Goal: Information Seeking & Learning: Find specific page/section

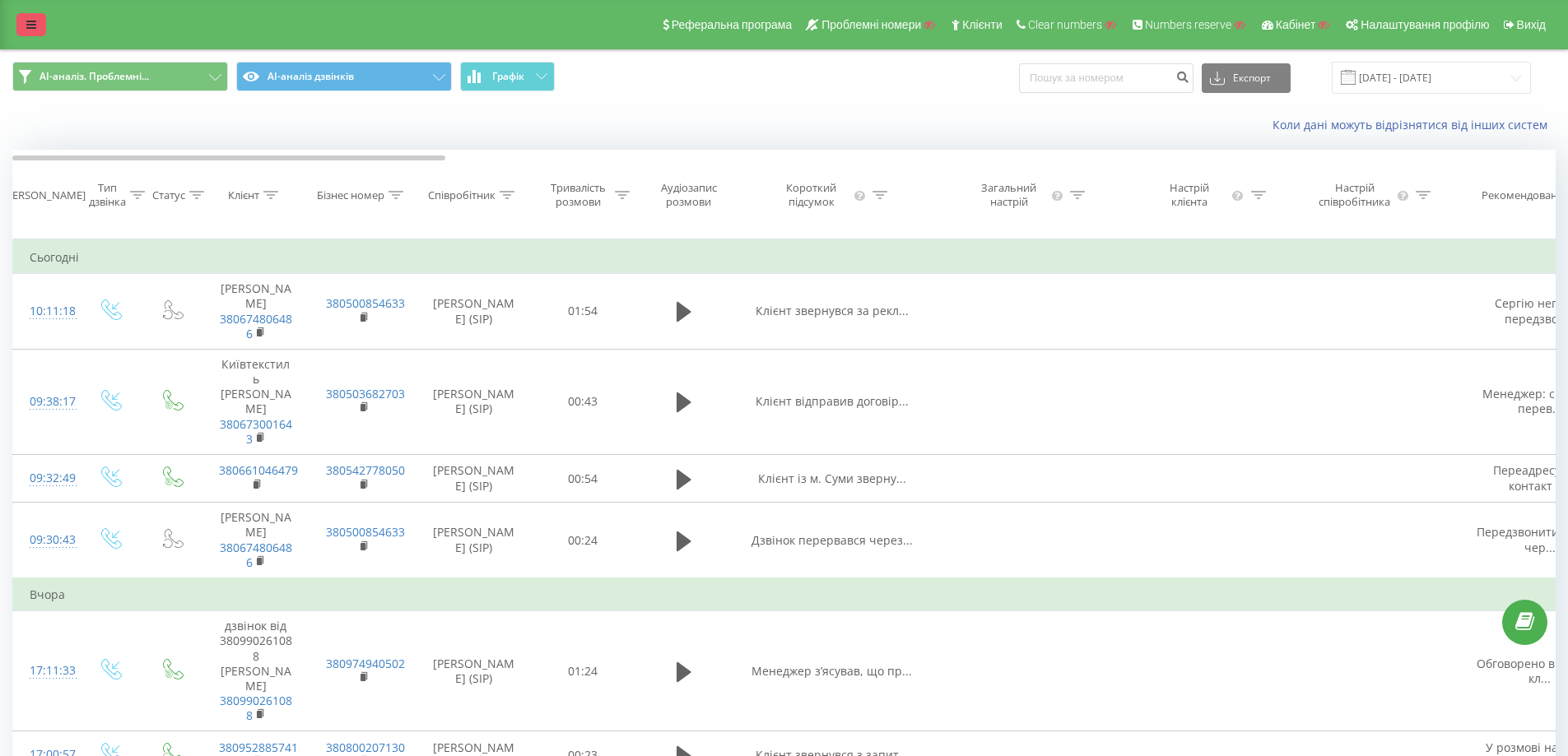
click at [24, 19] on link at bounding box center [31, 25] width 29 height 23
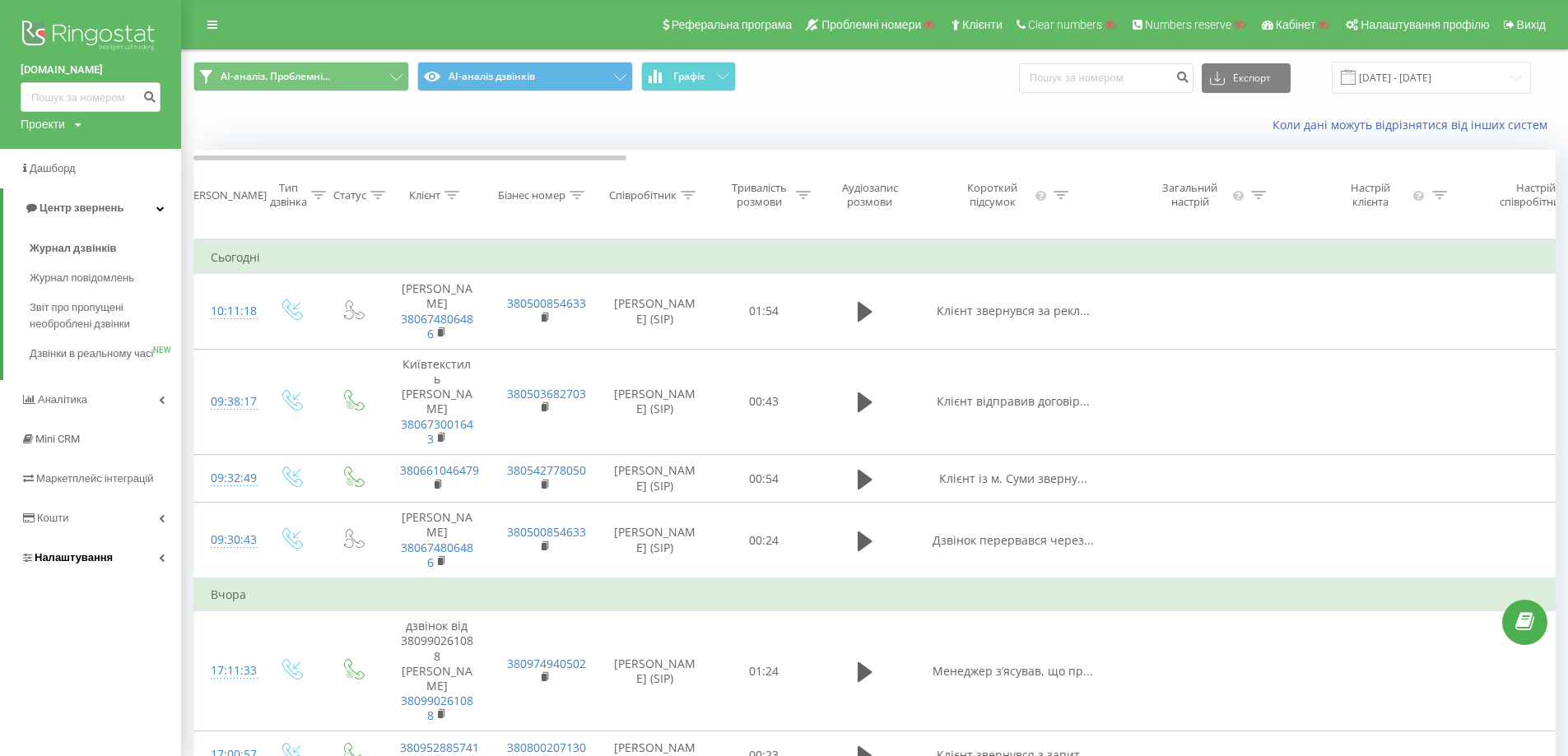
click at [118, 578] on link "Налаштування" at bounding box center [90, 558] width 181 height 40
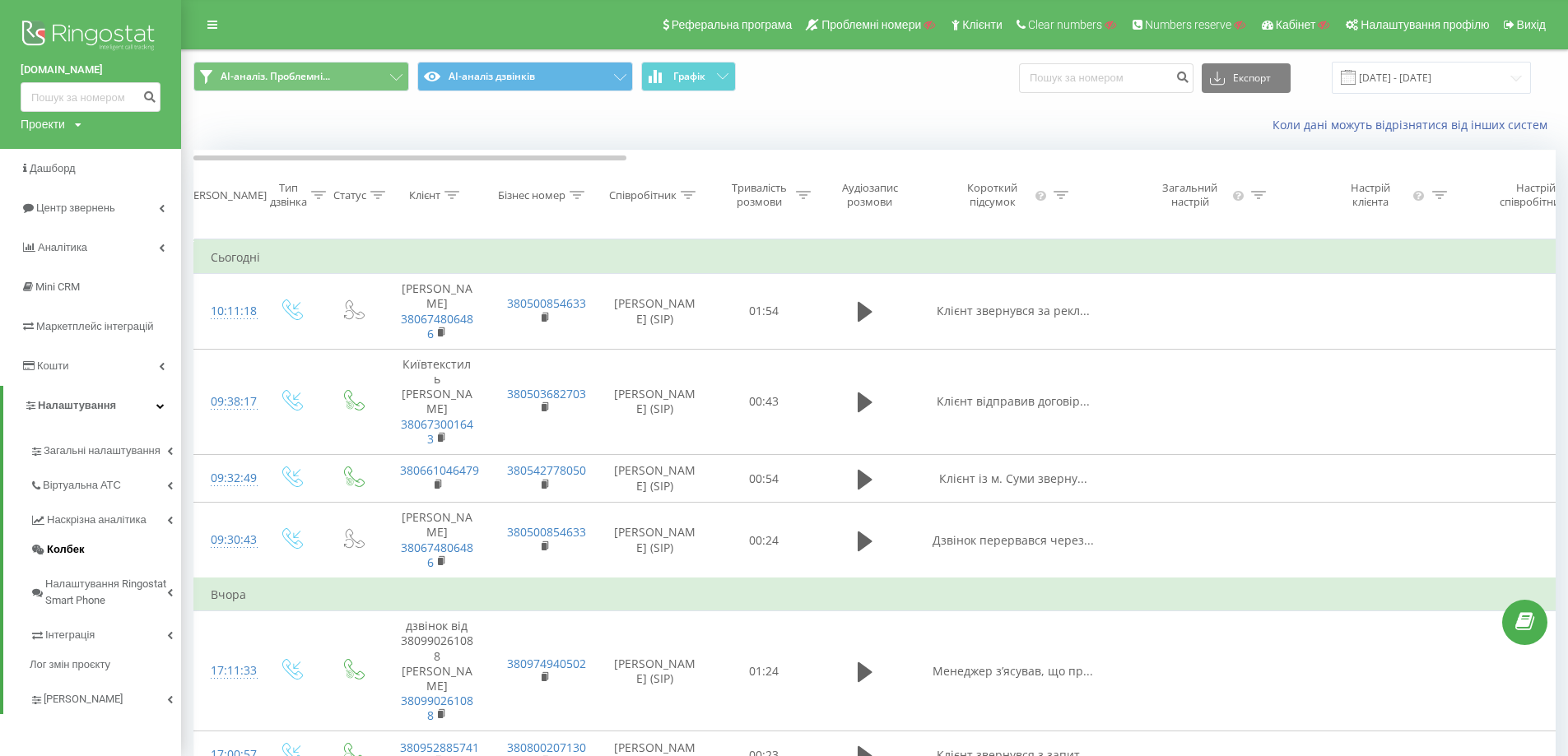
click at [88, 549] on link "Колбек" at bounding box center [104, 549] width 151 height 29
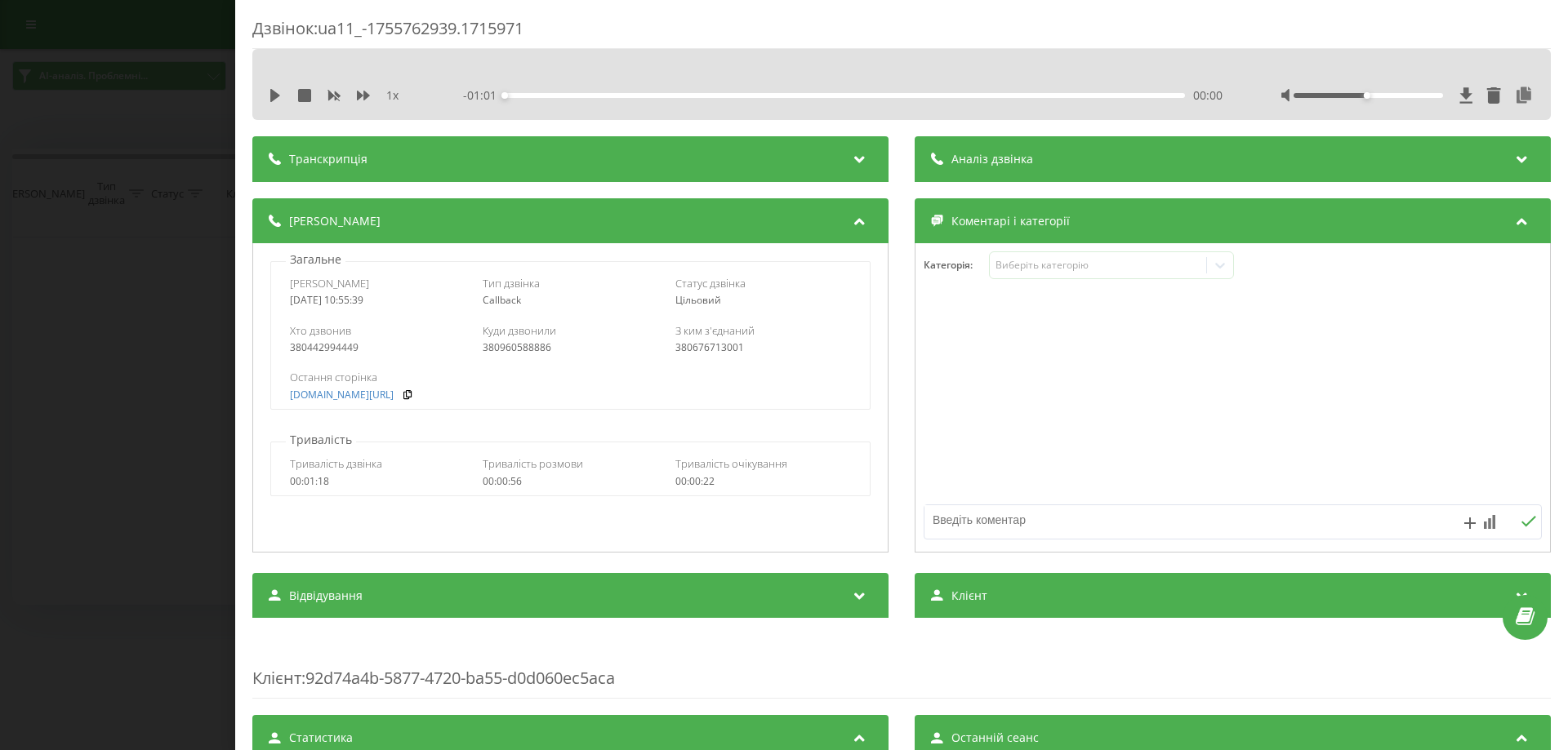
click at [1100, 170] on div "Аналіз дзвінка" at bounding box center [1232, 159] width 636 height 46
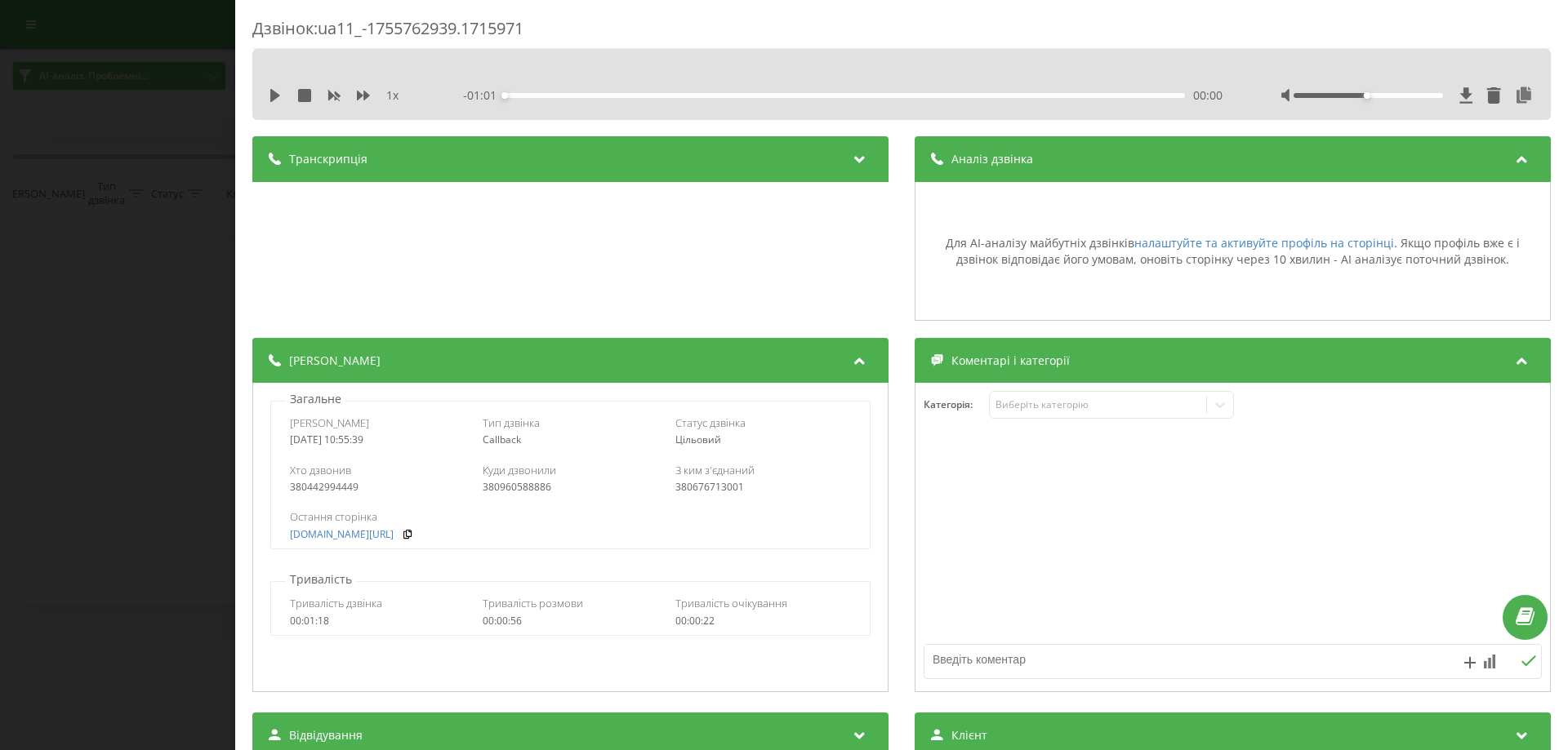
click at [1101, 170] on div "Аналіз дзвінка" at bounding box center [1232, 159] width 636 height 46
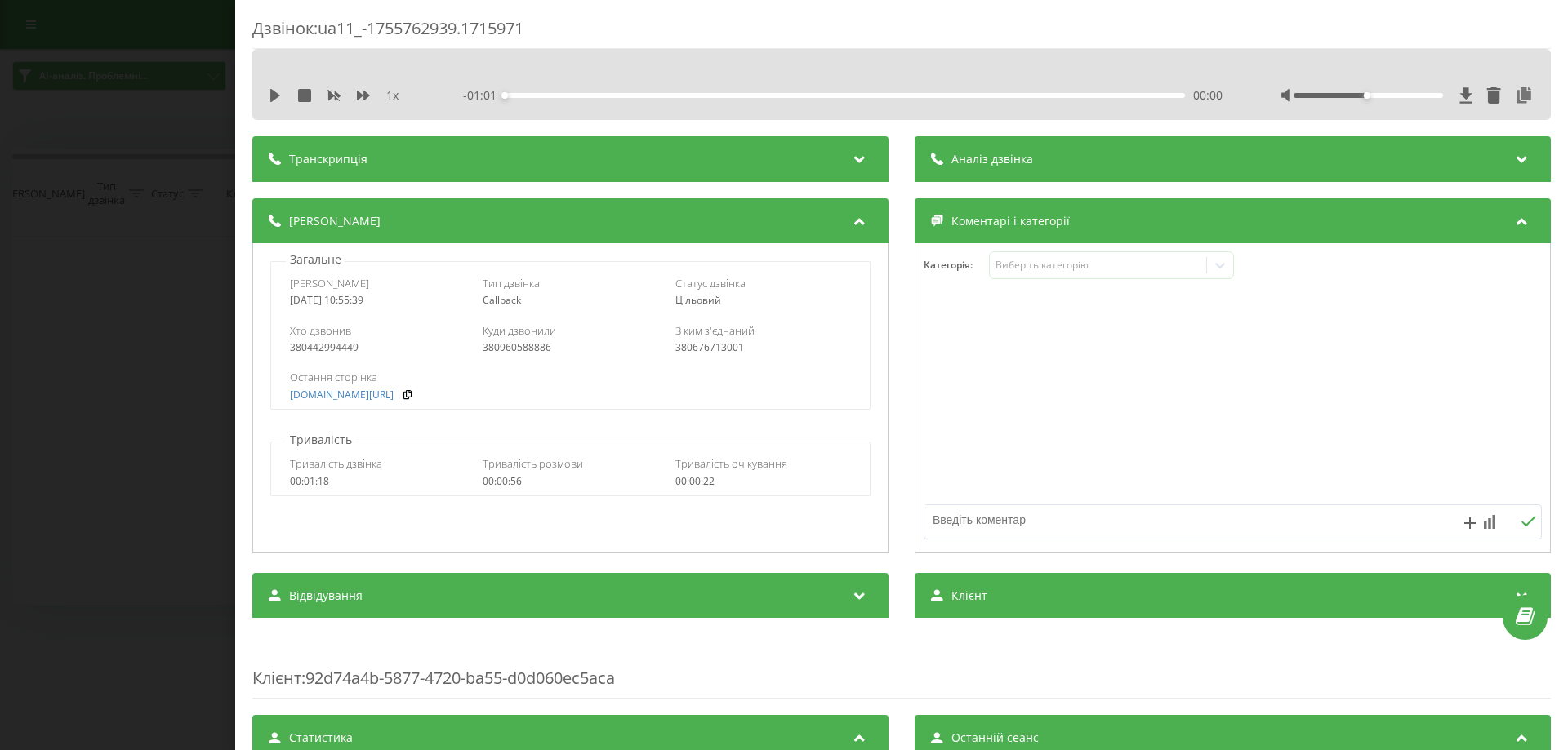
scroll to position [327, 0]
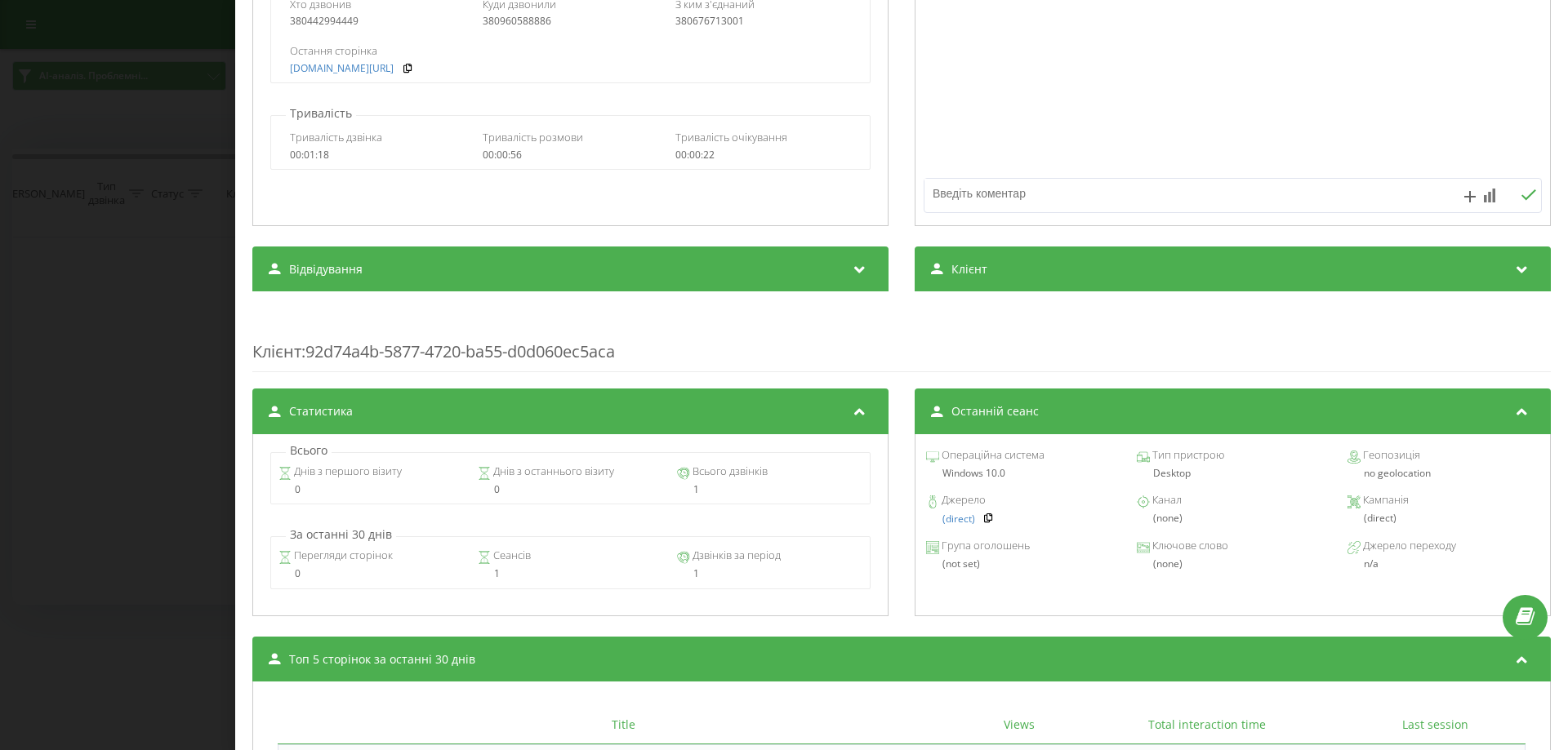
click at [1171, 274] on div "Клієнт" at bounding box center [1232, 270] width 636 height 46
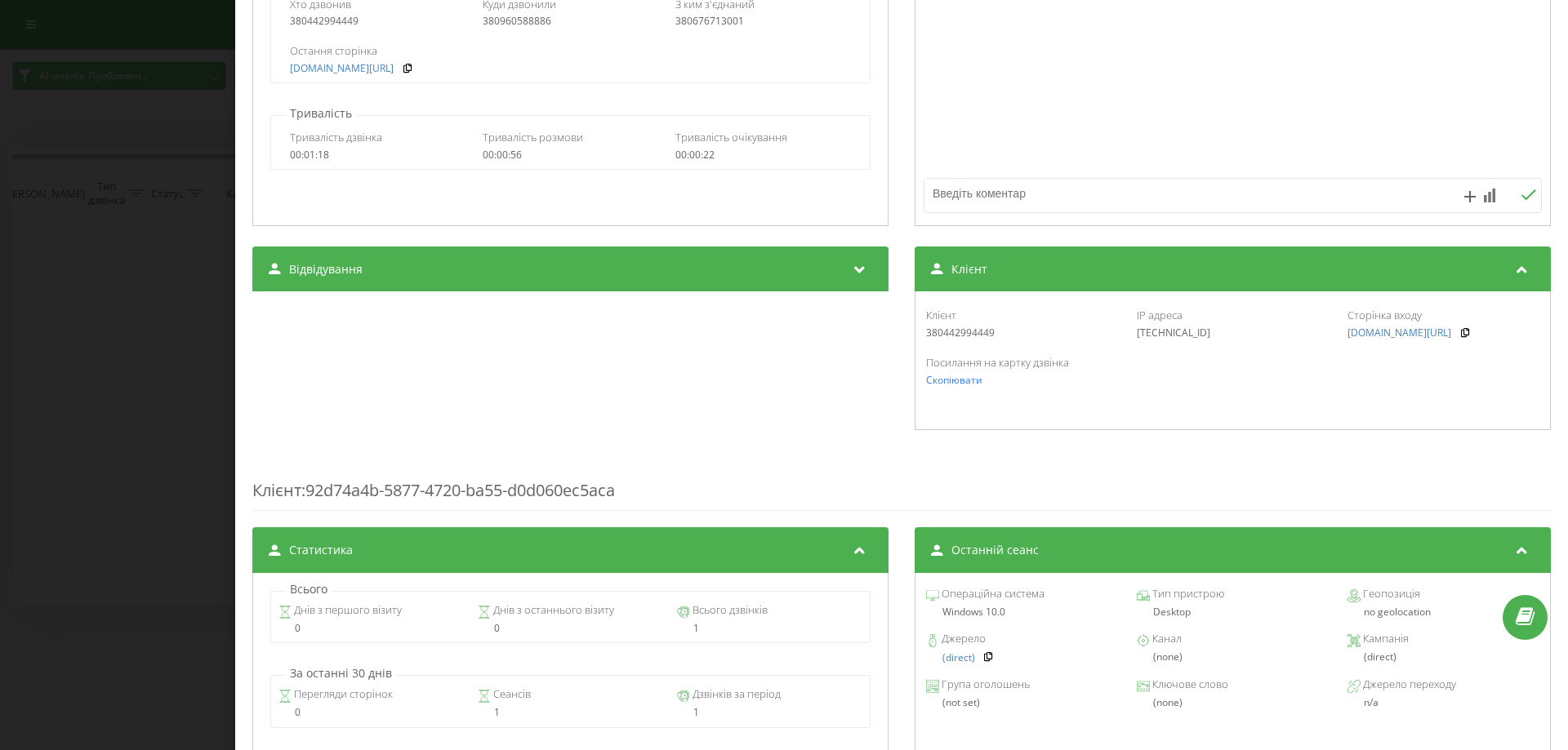
click at [747, 269] on div "Відвідування" at bounding box center [570, 270] width 636 height 46
click at [731, 266] on div "Відвідування" at bounding box center [570, 270] width 636 height 46
click at [999, 263] on div "Клієнт" at bounding box center [1232, 270] width 636 height 46
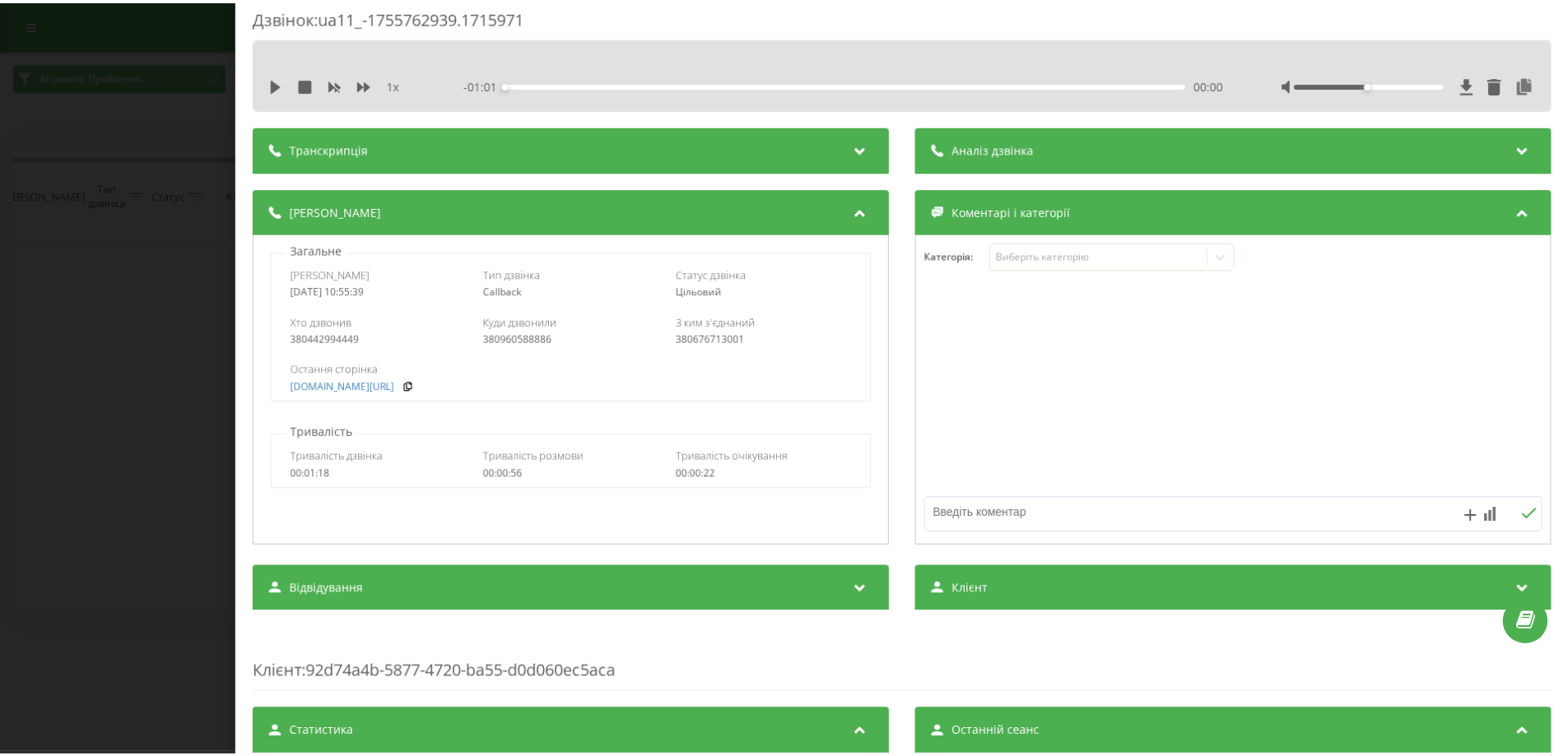
scroll to position [0, 0]
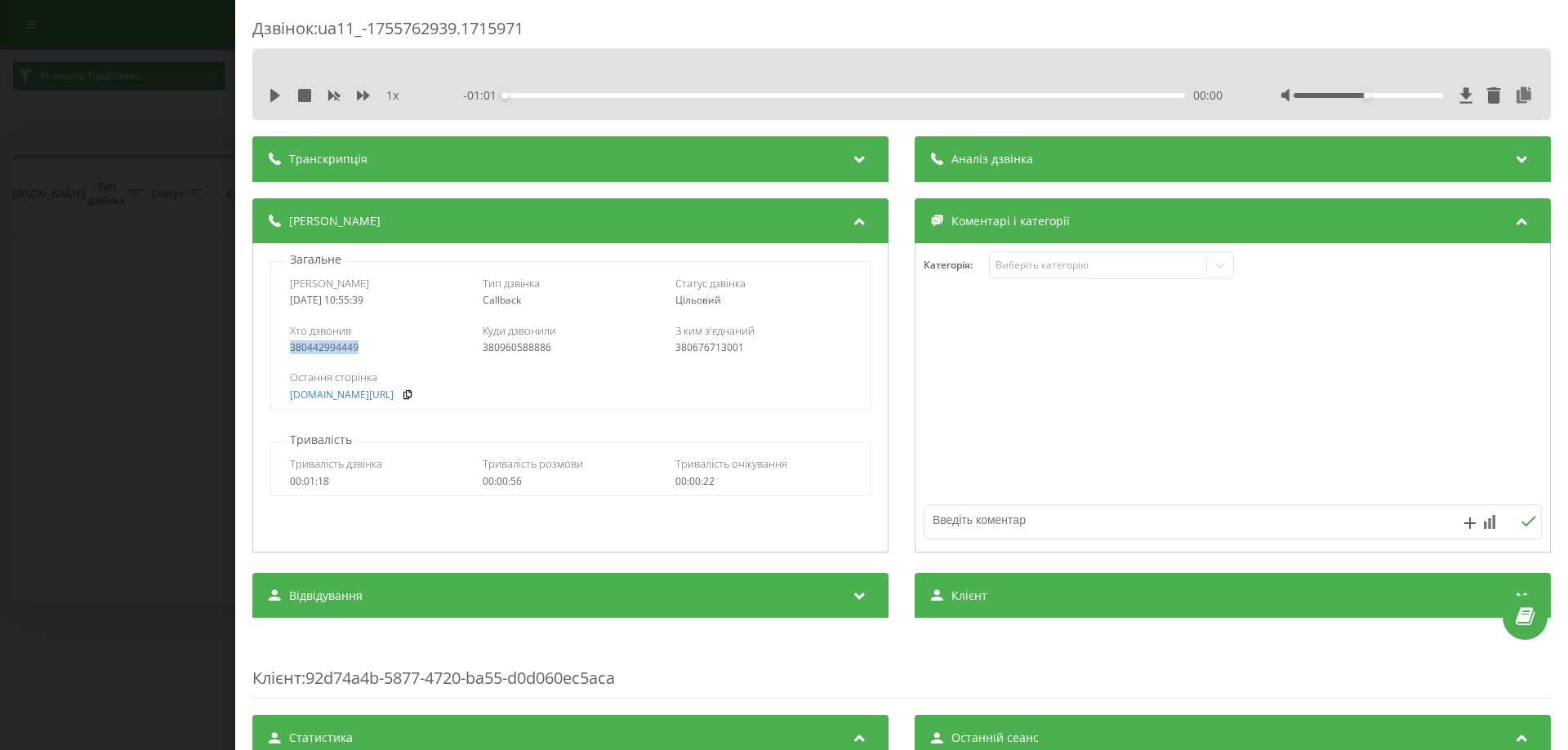
drag, startPoint x: 285, startPoint y: 347, endPoint x: 364, endPoint y: 349, distance: 79.0
click at [364, 349] on div "Хто дзвонив 380442994449 Куди дзвонили 380960588886 З ким з'єднаний 380676713001" at bounding box center [570, 339] width 597 height 47
click at [92, 177] on div "Дзвінок : ua11_-1755762939.1715971 1 x - 01:01 00:00 00:00 Транскрипція Для AI-…" at bounding box center [784, 375] width 1568 height 750
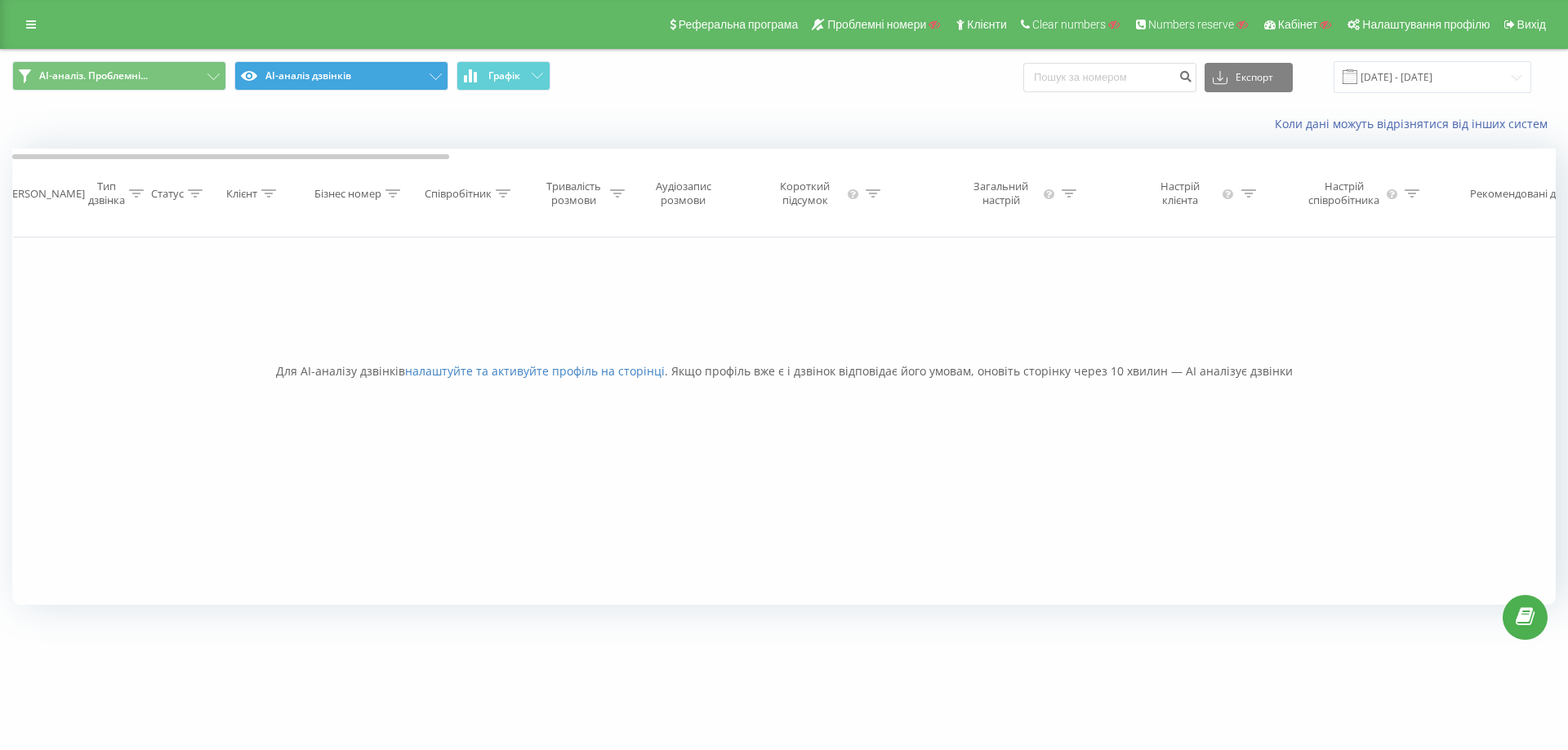
click at [323, 62] on div "AI-аналіз. Проблемні... AI-аналіз дзвінків Графік Експорт .csv .xls .xlsx 21.07…" at bounding box center [784, 77] width 1566 height 54
click at [327, 66] on button "AI-аналіз дзвінків" at bounding box center [342, 76] width 214 height 29
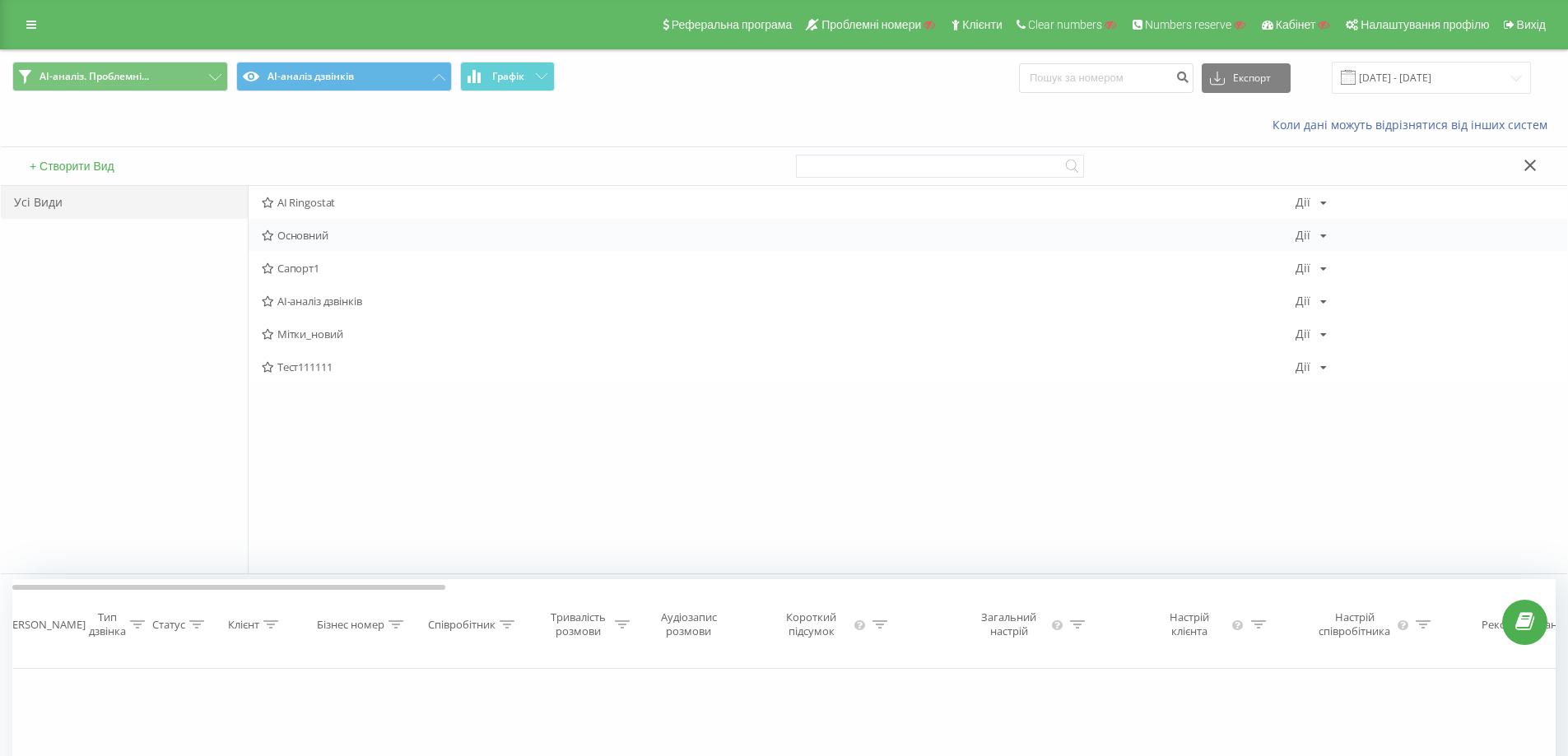
click at [320, 239] on span "Основний" at bounding box center [778, 235] width 1033 height 12
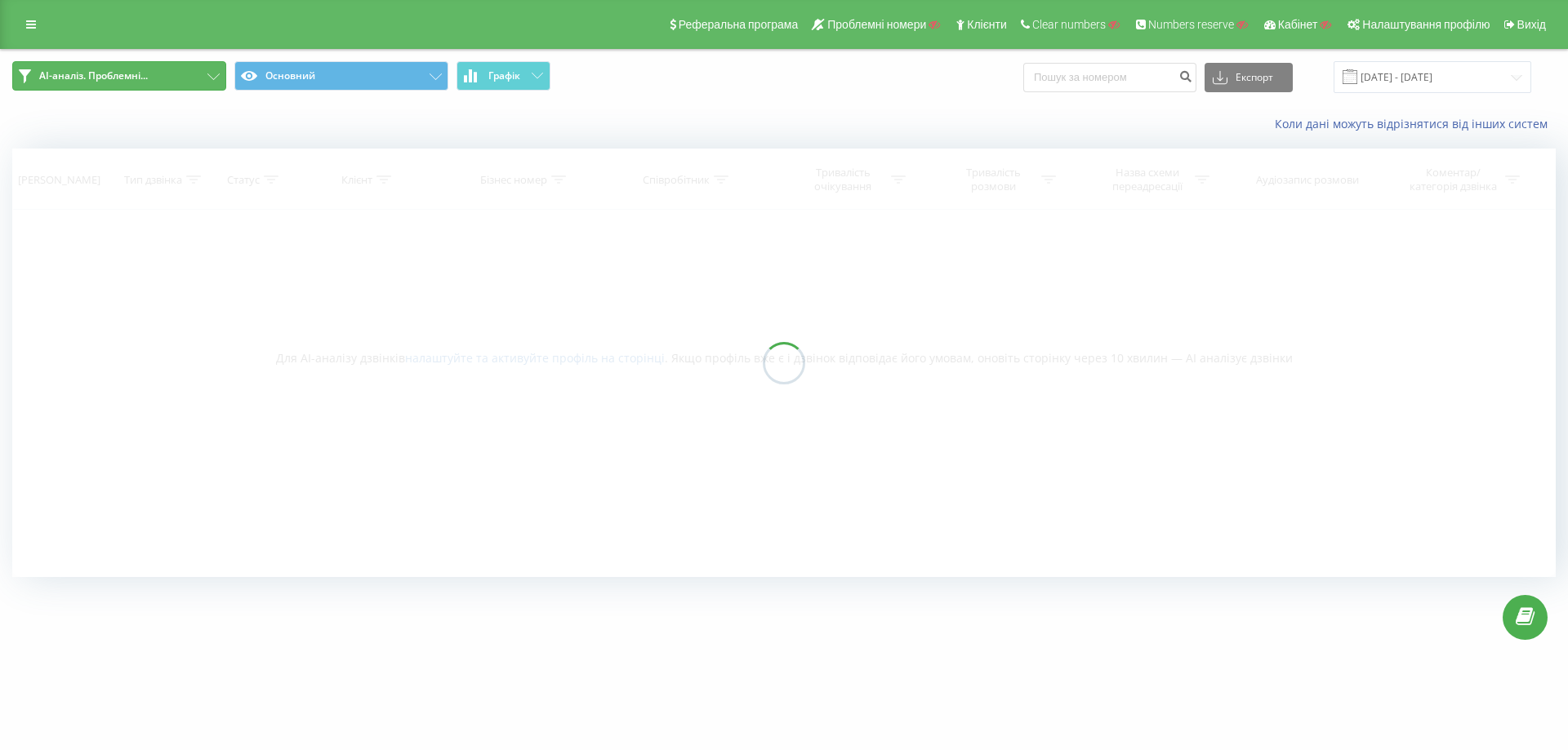
click at [101, 76] on span "AI-аналіз. Проблемні..." at bounding box center [94, 76] width 109 height 13
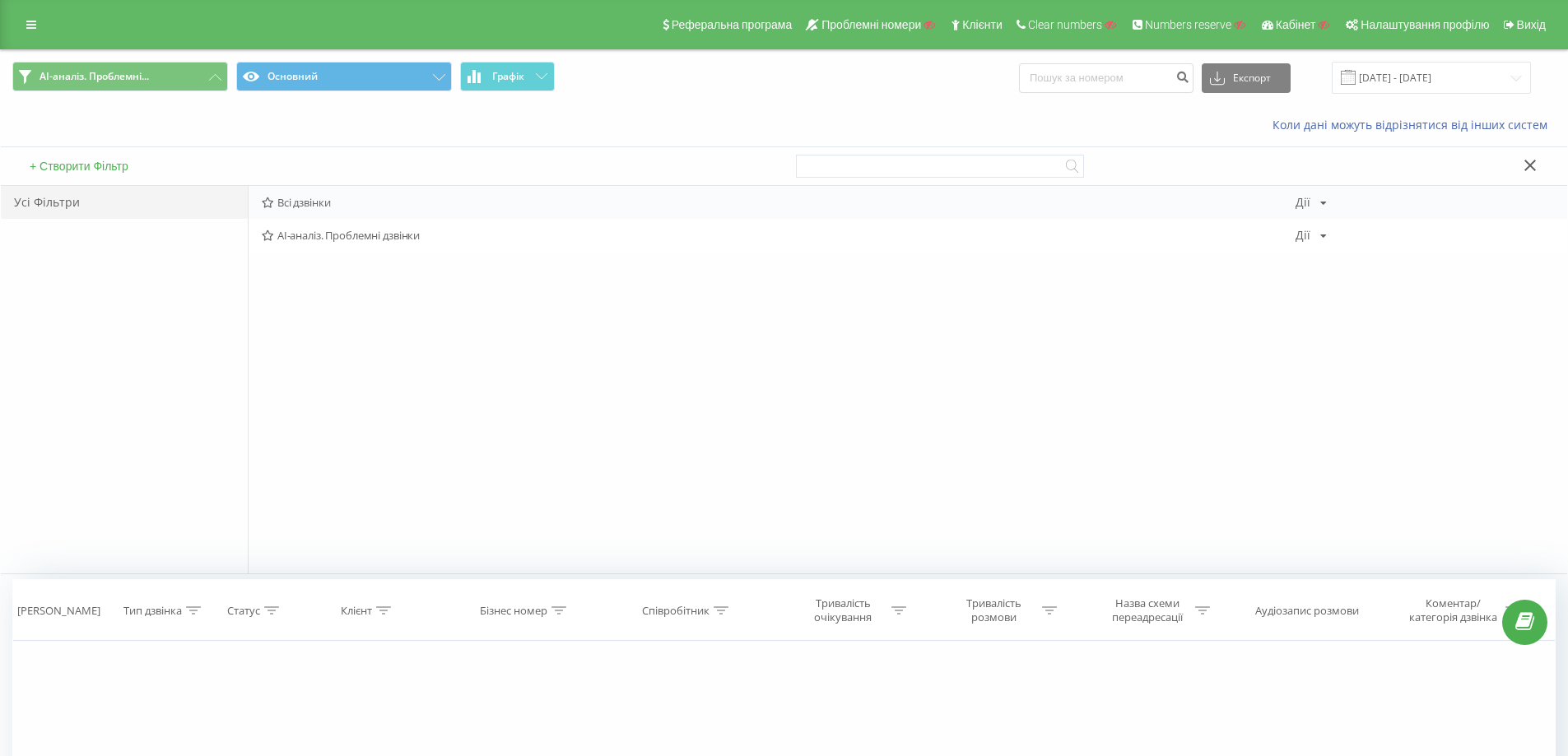
click at [297, 197] on span "Всі дзвінки" at bounding box center [778, 202] width 1033 height 12
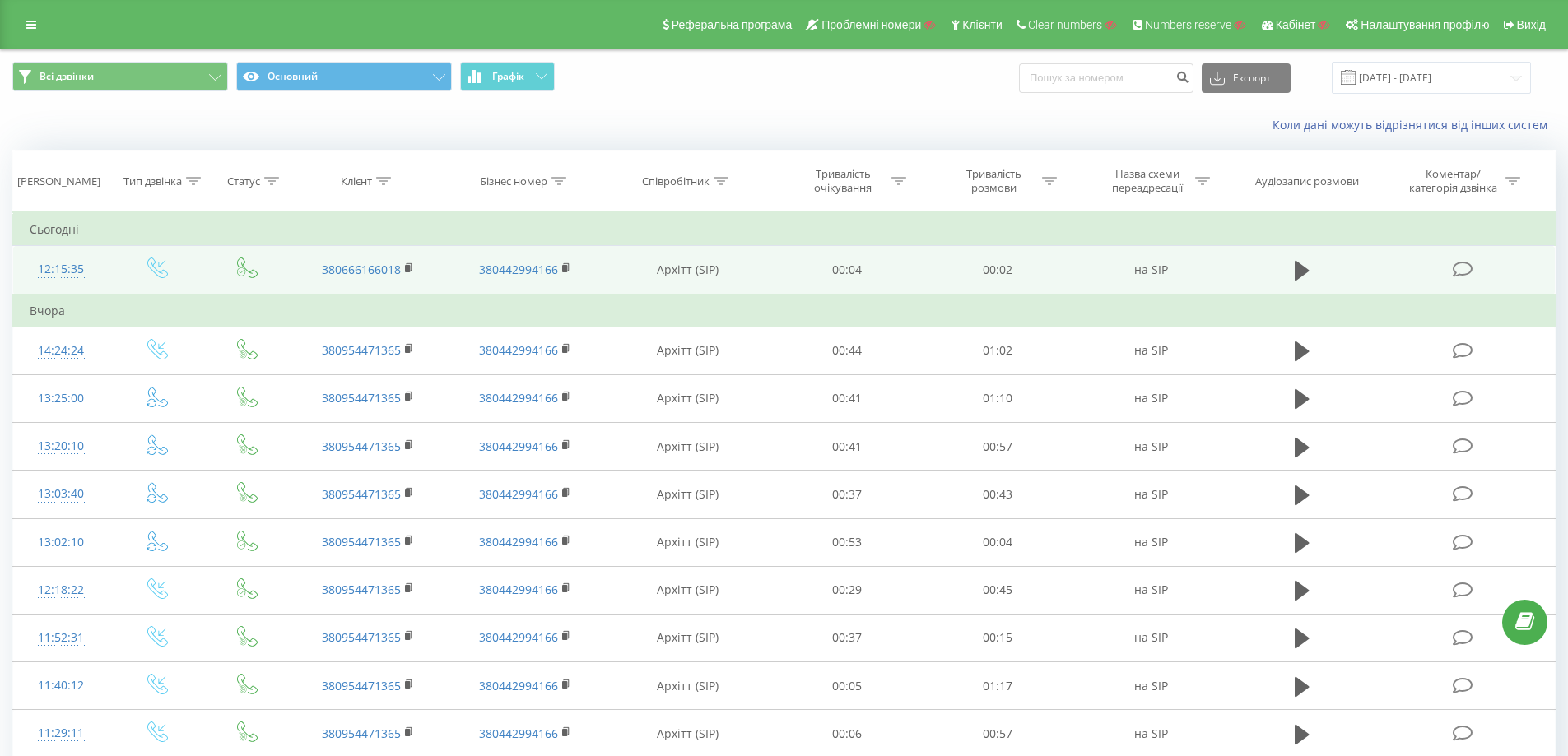
click at [158, 271] on icon at bounding box center [157, 267] width 20 height 20
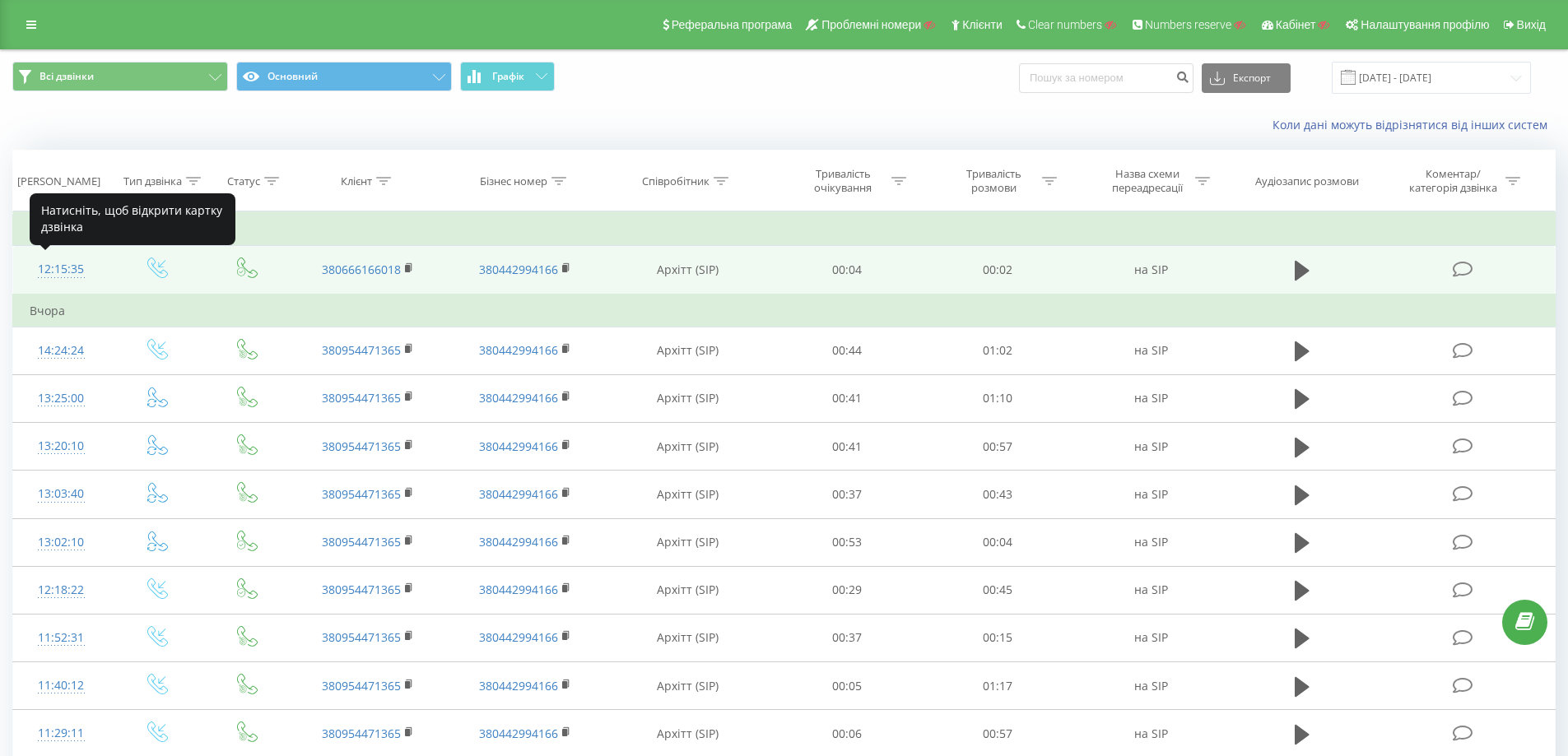
click at [65, 266] on div "12:15:35" at bounding box center [61, 269] width 64 height 32
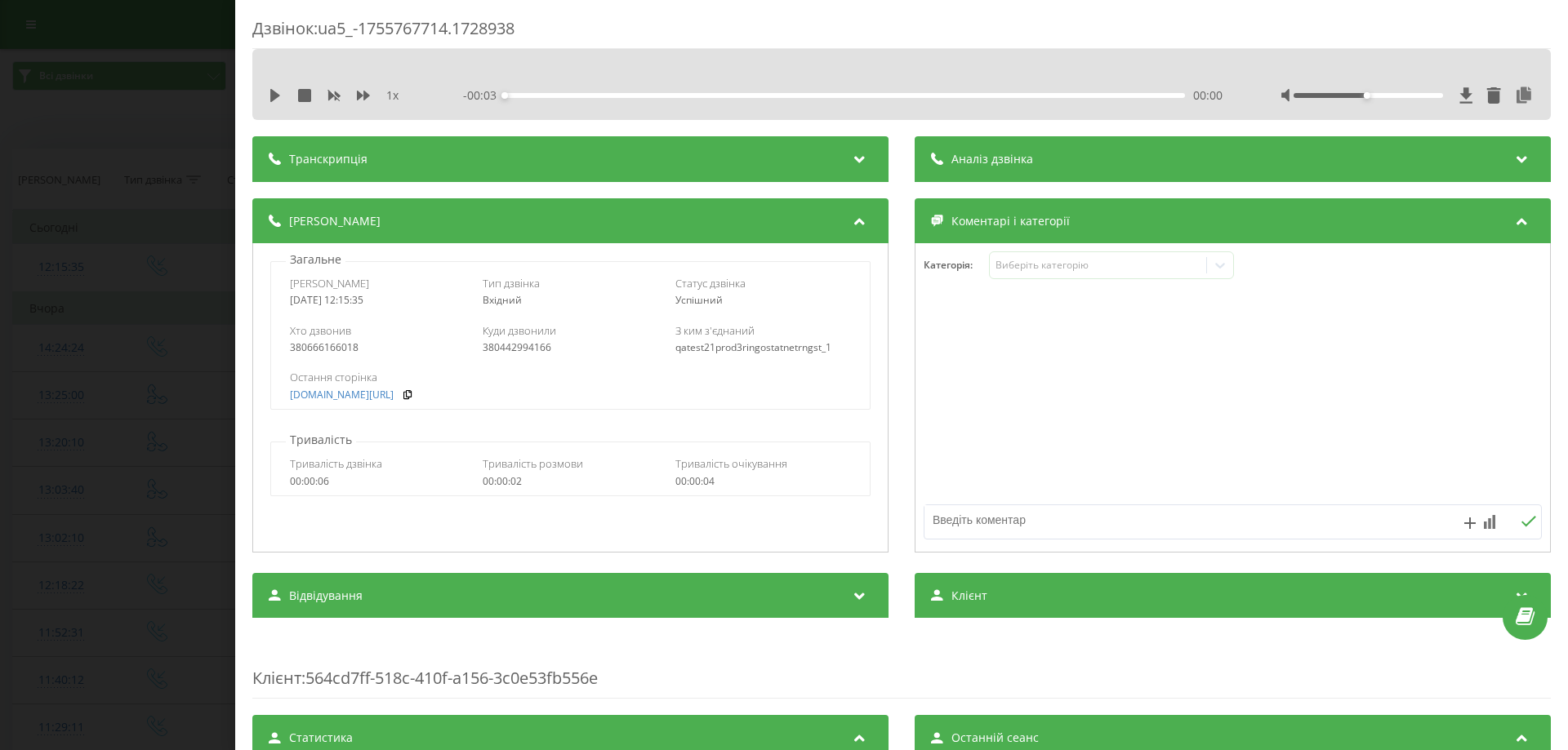
click at [64, 259] on div "Дзвінок : ua5_-1755767714.1728938 1 x - 00:03 00:00 00:00 Транскрипція Для AI-а…" at bounding box center [784, 375] width 1568 height 750
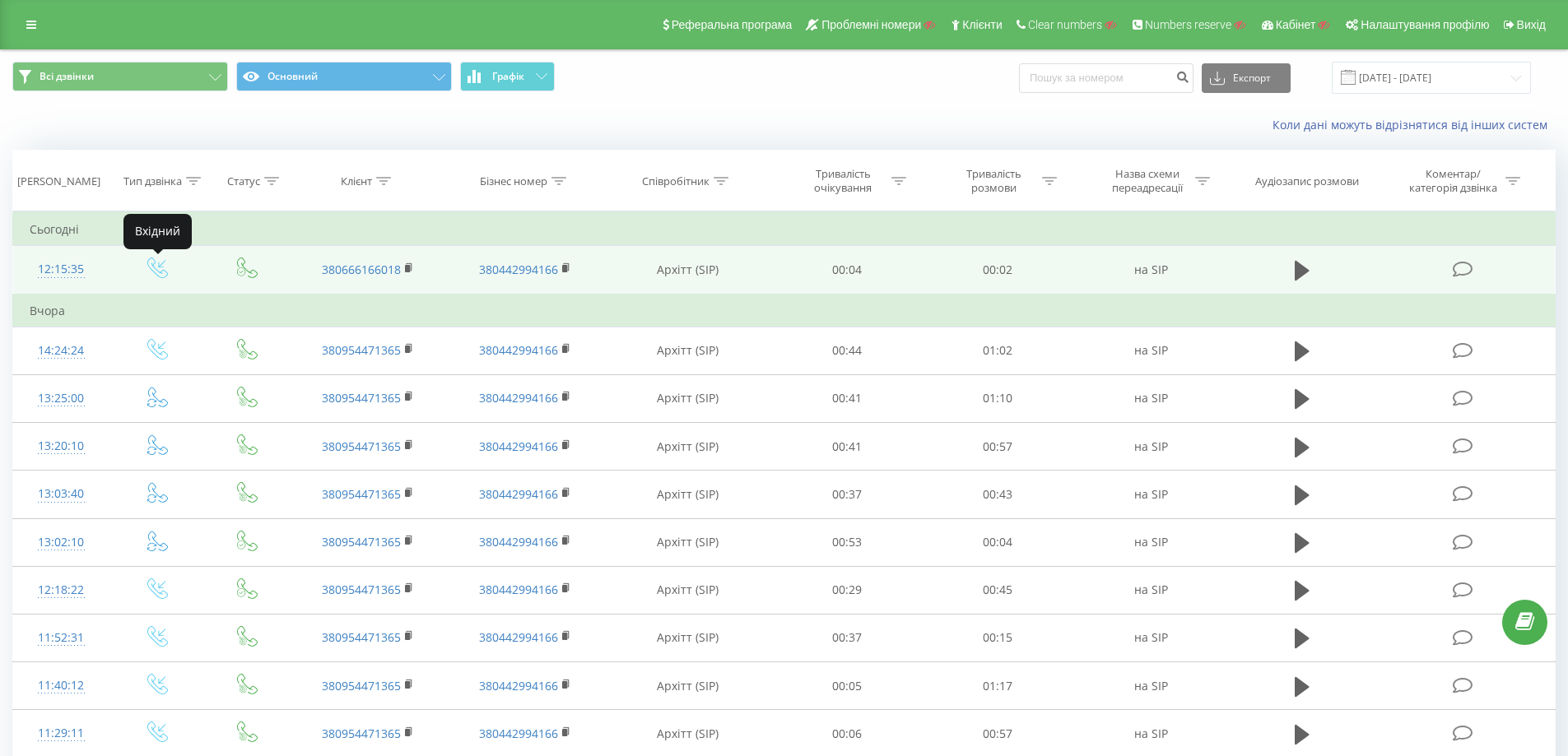
click at [154, 267] on icon at bounding box center [157, 267] width 20 height 20
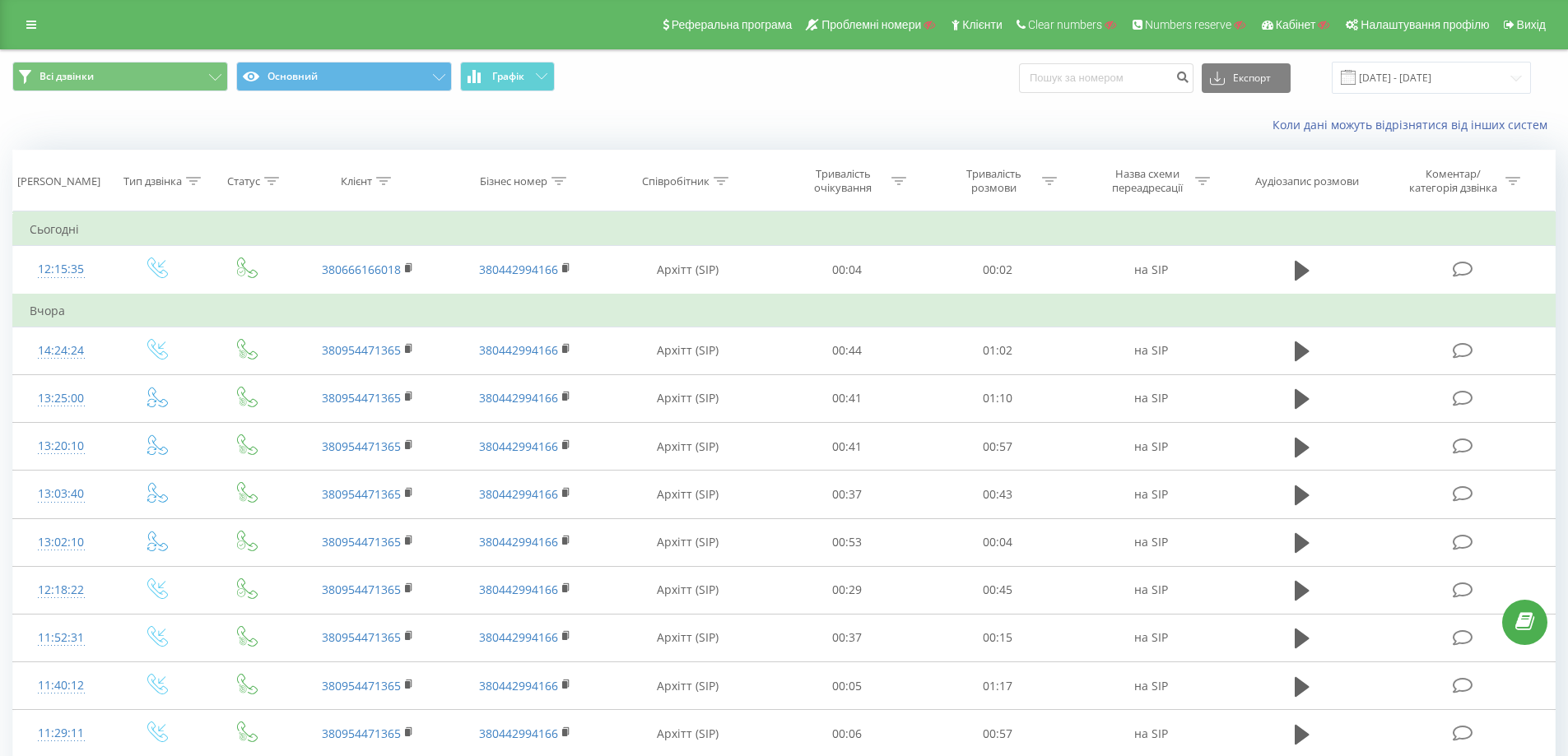
click at [947, 88] on div "Всі дзвінки Основний Графік Експорт .csv .xls .xlsx 21.07.2025 - 21.08.2025" at bounding box center [784, 78] width 1543 height 32
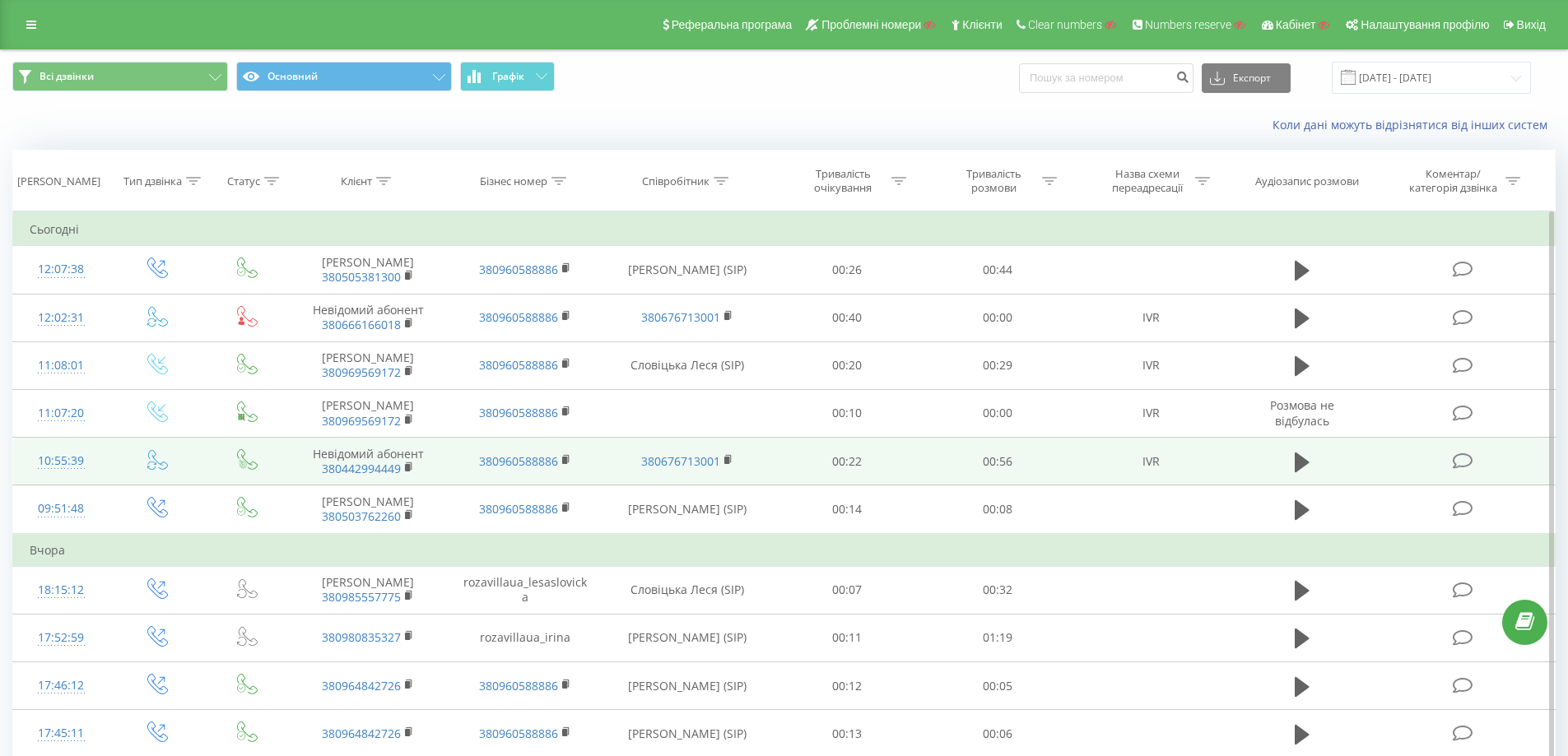
click at [66, 469] on div at bounding box center [61, 468] width 64 height 1
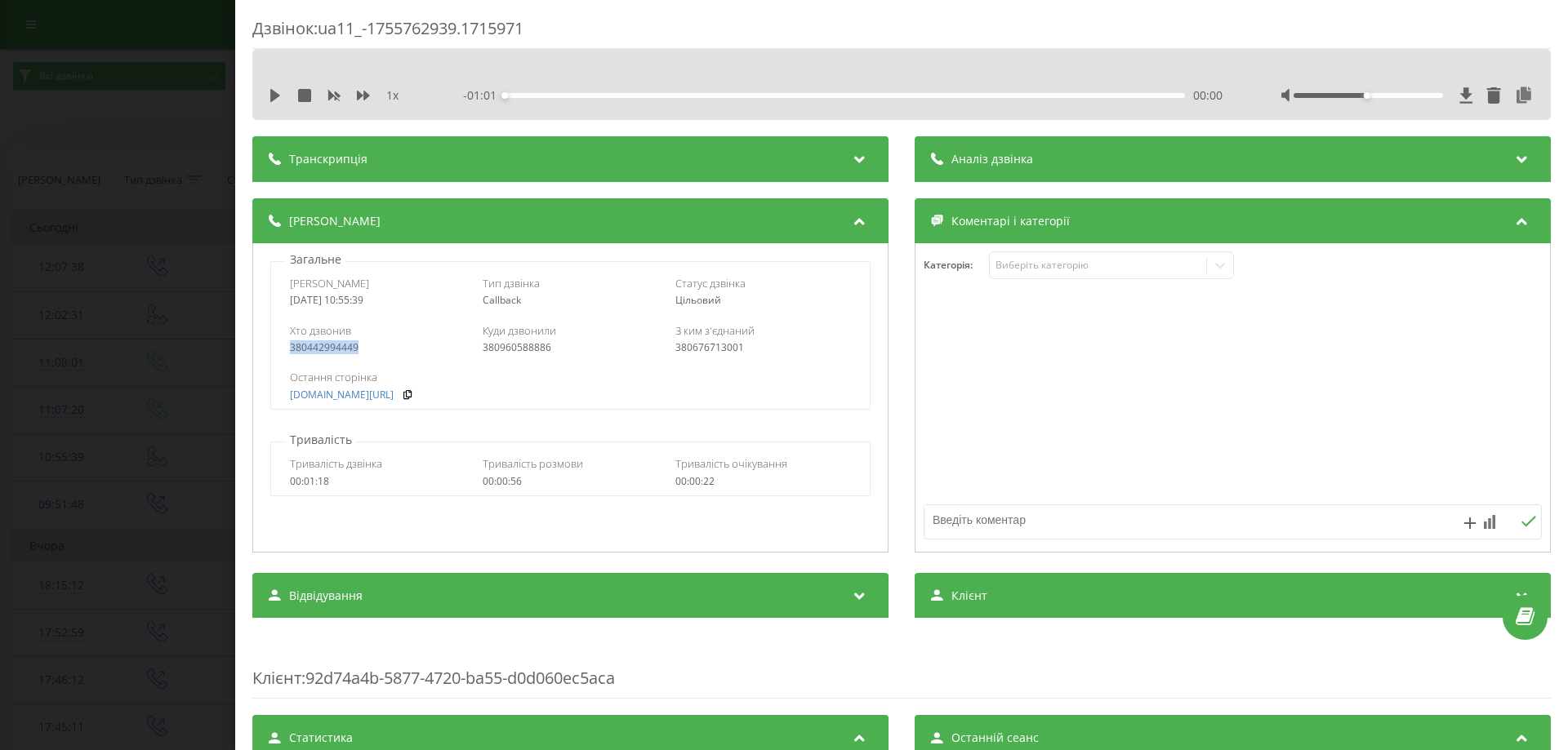
drag, startPoint x: 287, startPoint y: 343, endPoint x: 357, endPoint y: 342, distance: 70.0
click at [357, 342] on div "Хто дзвонив 380442994449 Куди дзвонили 380960588886 З ким з'єднаний 380676713001" at bounding box center [570, 339] width 597 height 47
drag, startPoint x: 110, startPoint y: 276, endPoint x: 101, endPoint y: 234, distance: 43.0
click at [110, 275] on div "Дзвінок : ua11_-1755762939.1715971 1 x - 01:01 00:00 00:00 Транскрипція Для AI-…" at bounding box center [784, 375] width 1568 height 750
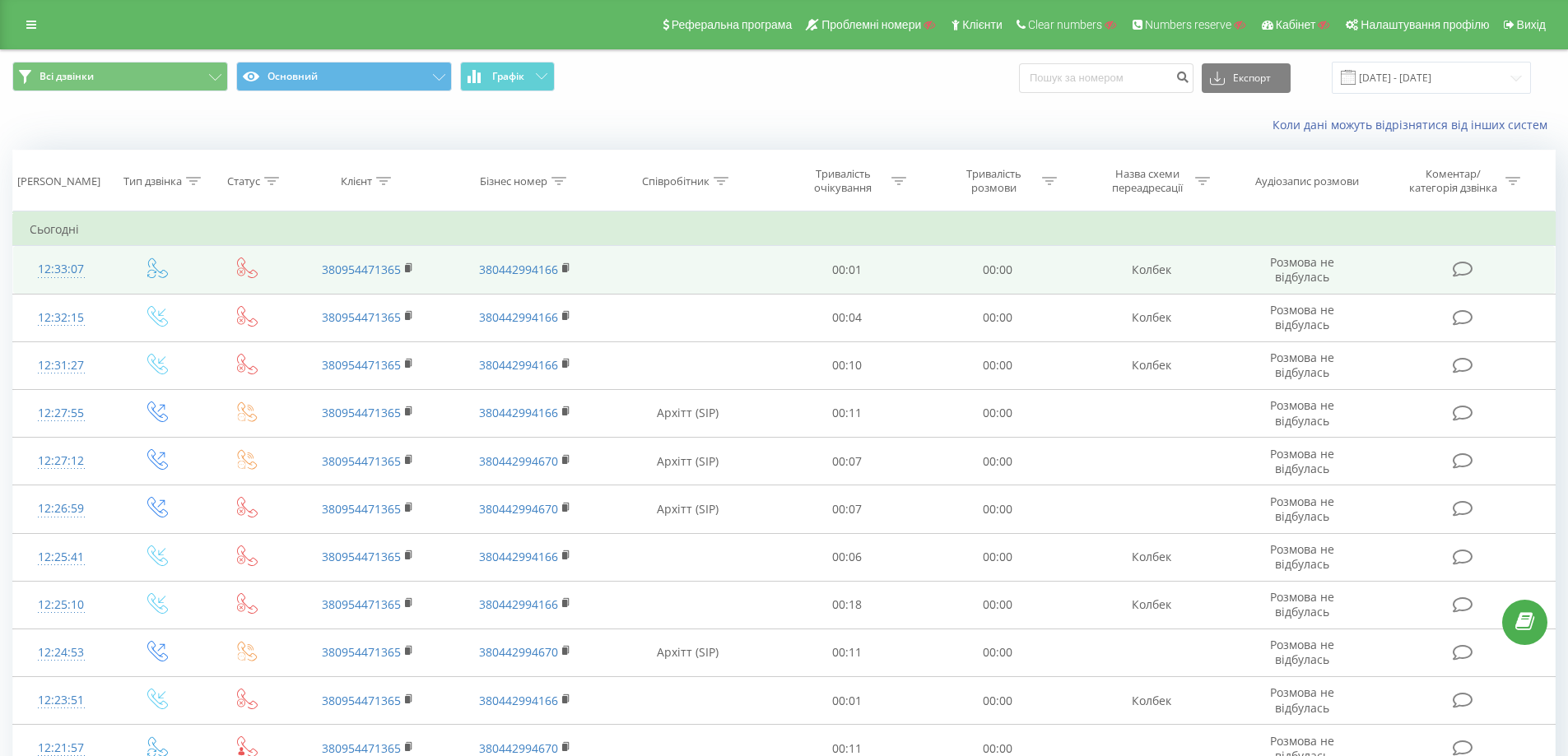
click at [916, 273] on td "00:01" at bounding box center [847, 270] width 151 height 48
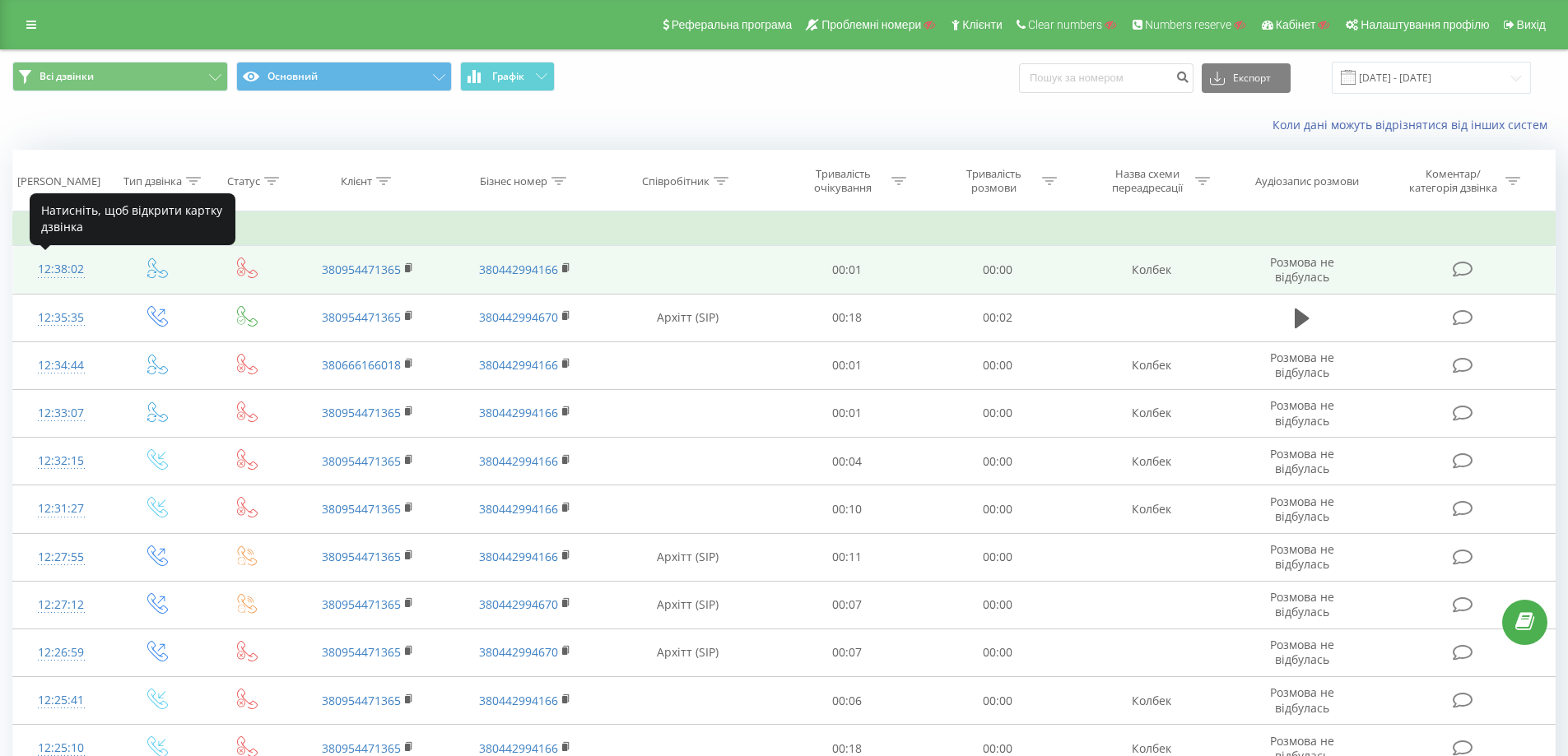
click at [63, 272] on div "12:38:02" at bounding box center [61, 269] width 64 height 32
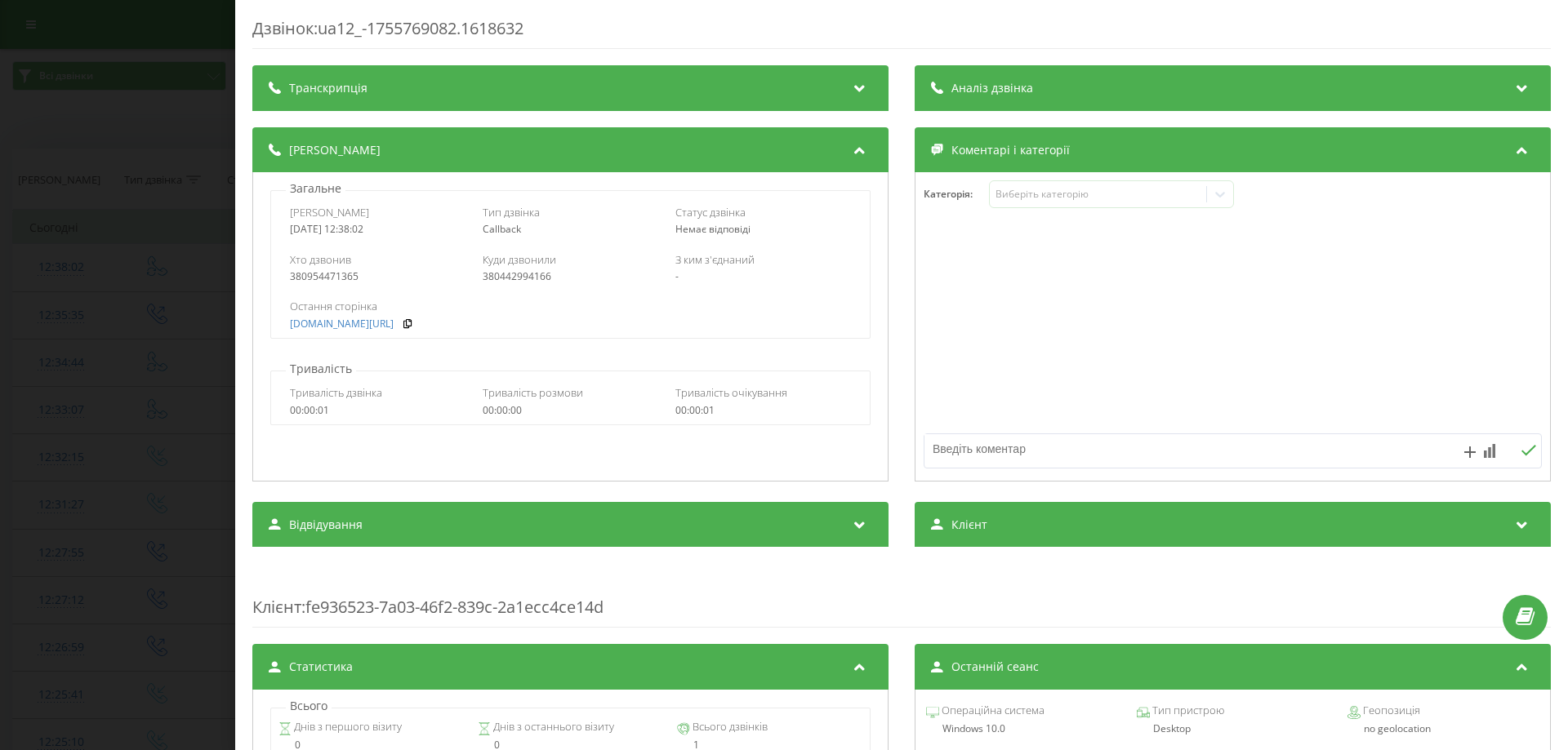
click at [174, 262] on div "Дзвінок : ua12_-1755769082.1618632 Транскрипція Для AI-аналізу майбутніх дзвінк…" at bounding box center [784, 375] width 1568 height 750
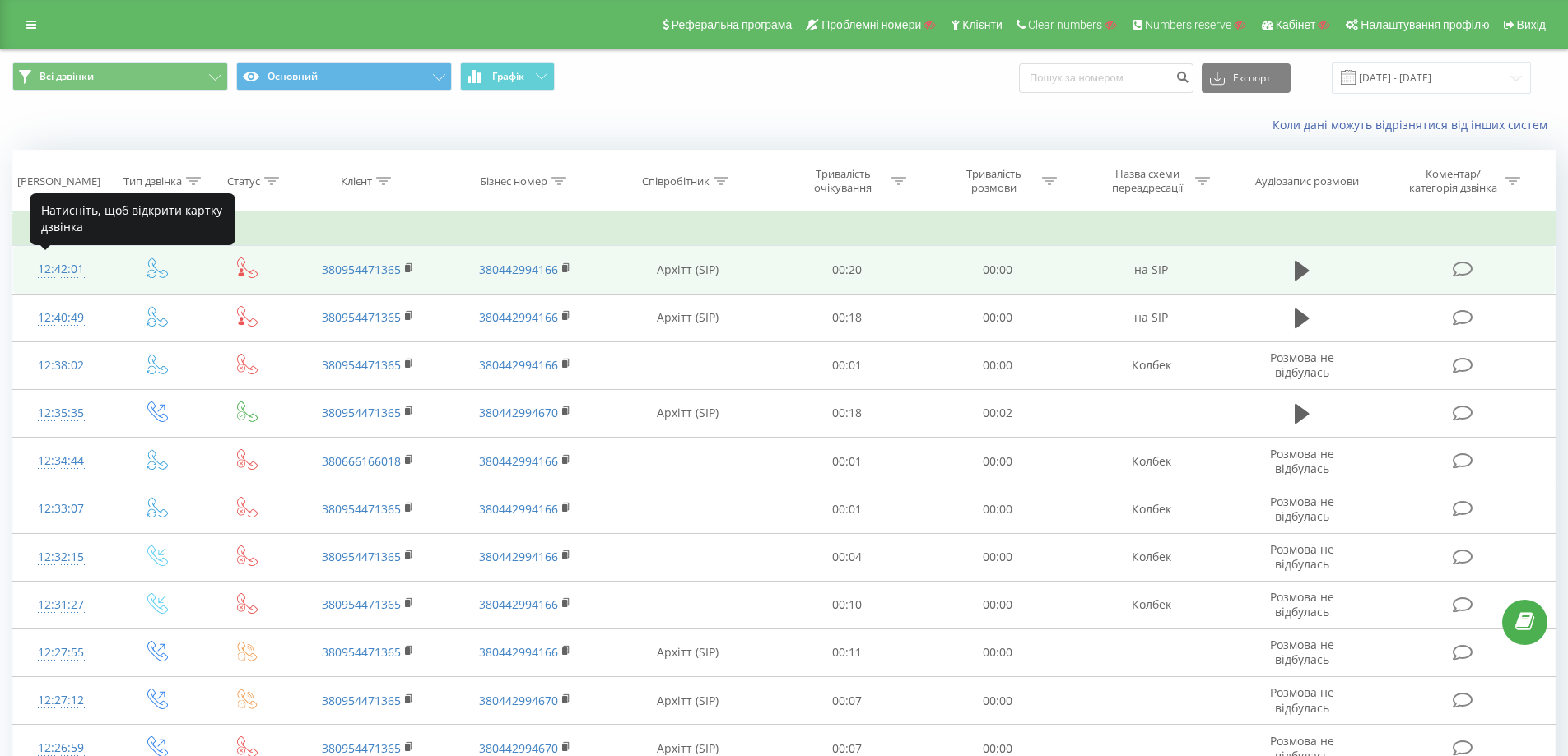
click at [60, 274] on div "12:42:01" at bounding box center [61, 269] width 64 height 32
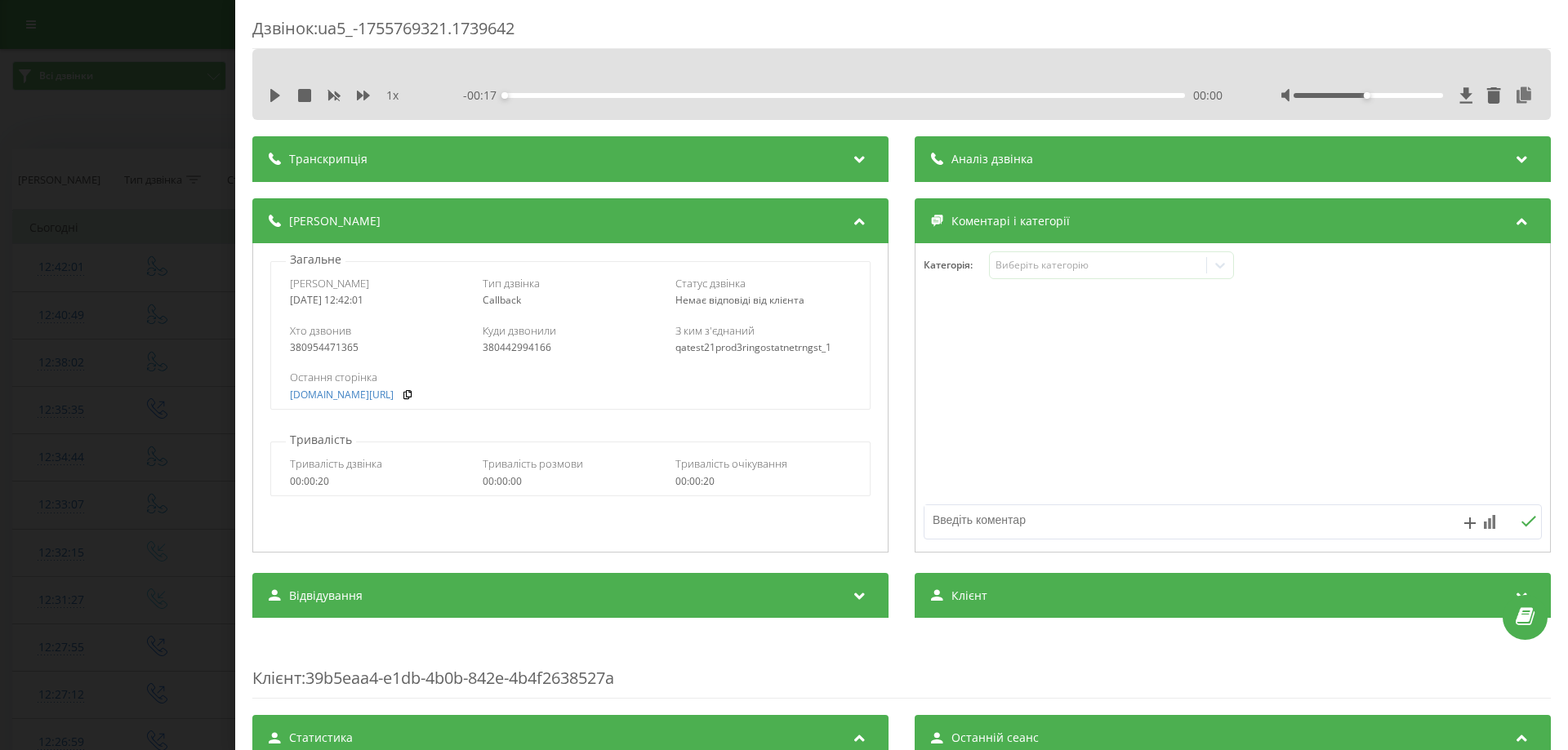
click at [126, 295] on div "Дзвінок : ua5_-1755769321.1739642 1 x - 00:17 00:00 00:00 Транскрипція Для AI-а…" at bounding box center [784, 375] width 1568 height 750
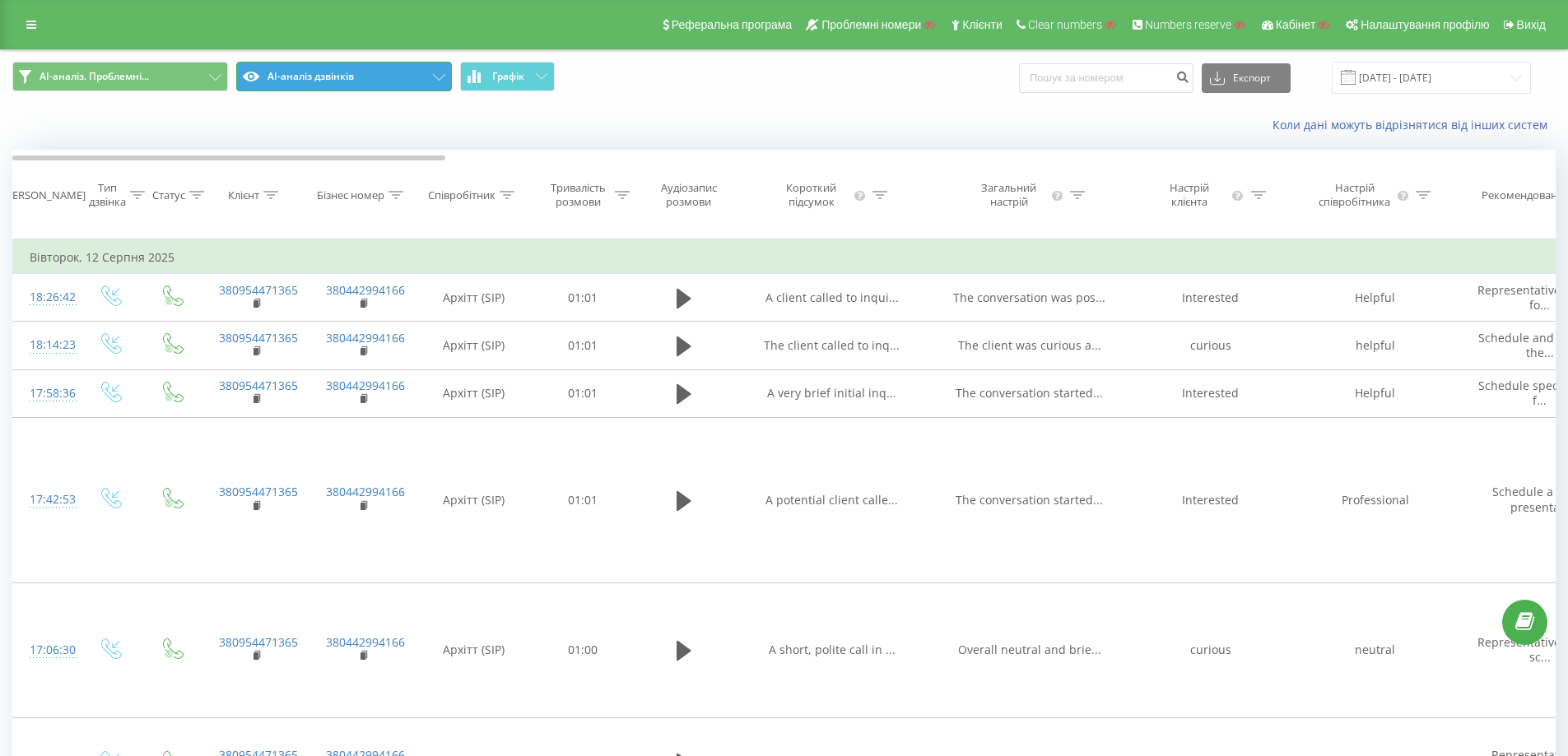
click at [345, 76] on button "AI-аналіз дзвінків" at bounding box center [344, 76] width 216 height 29
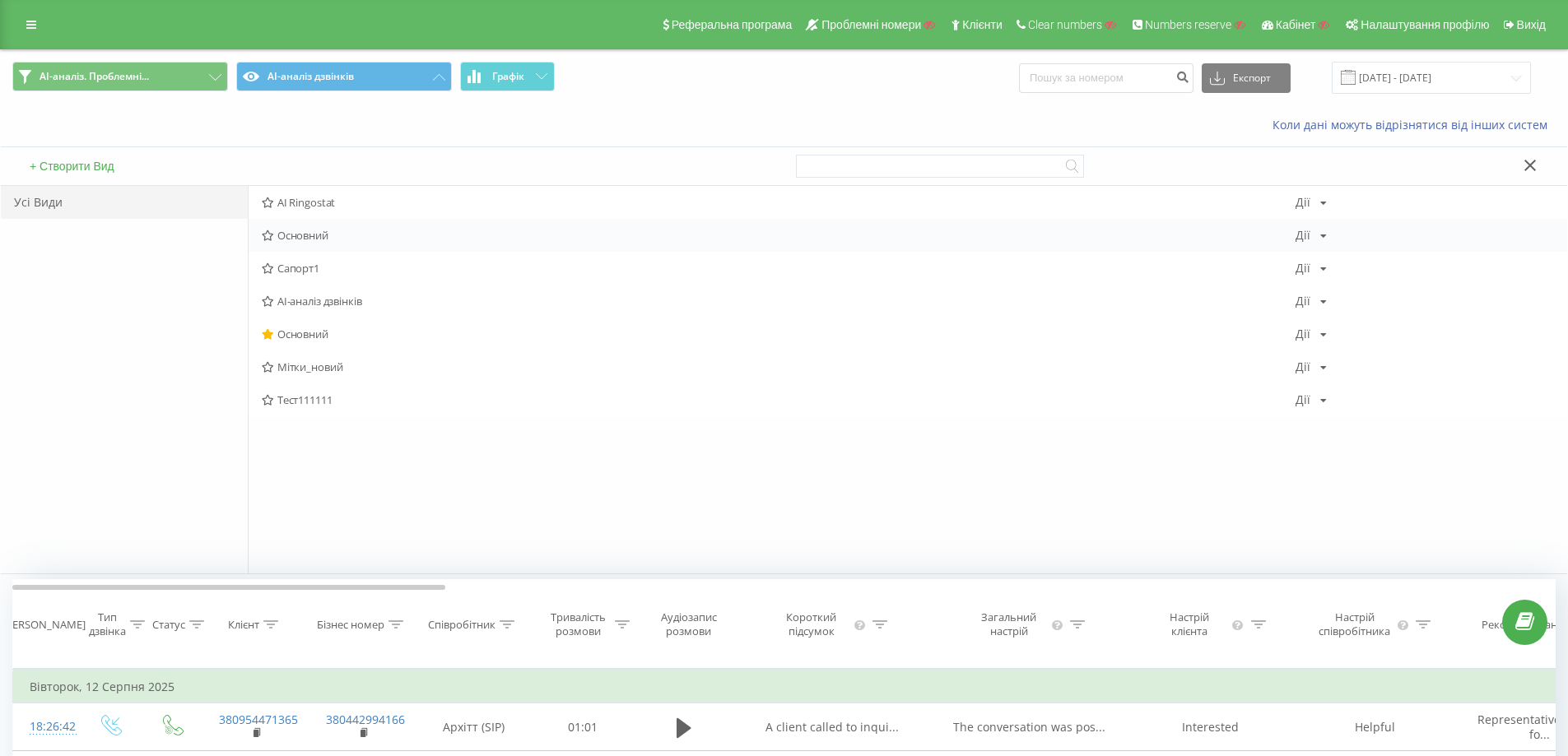
click at [313, 235] on span "Основний" at bounding box center [778, 235] width 1033 height 12
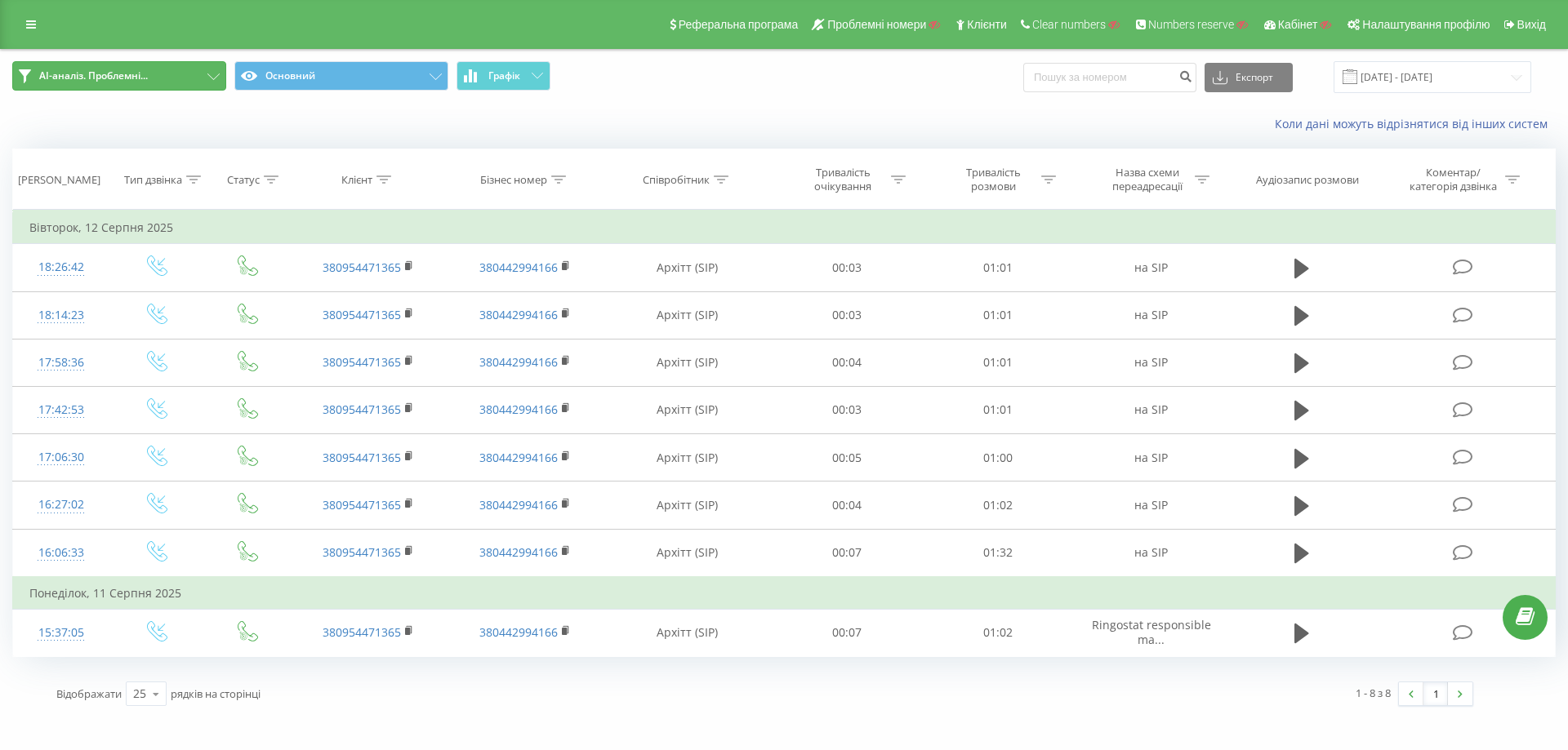
click at [145, 76] on span "AI-аналіз. Проблемні..." at bounding box center [94, 76] width 109 height 13
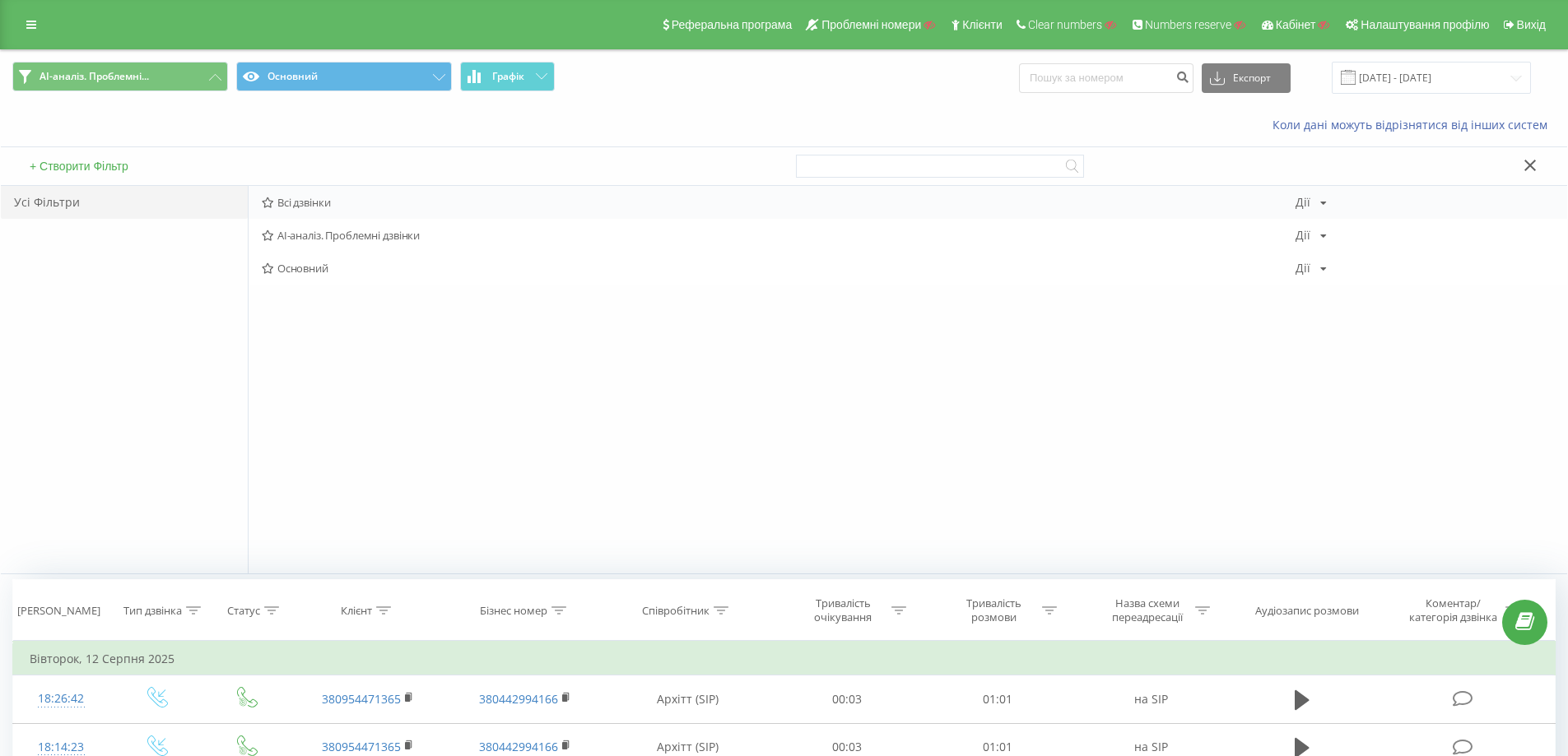
click at [305, 204] on span "Всі дзвінки" at bounding box center [778, 202] width 1033 height 12
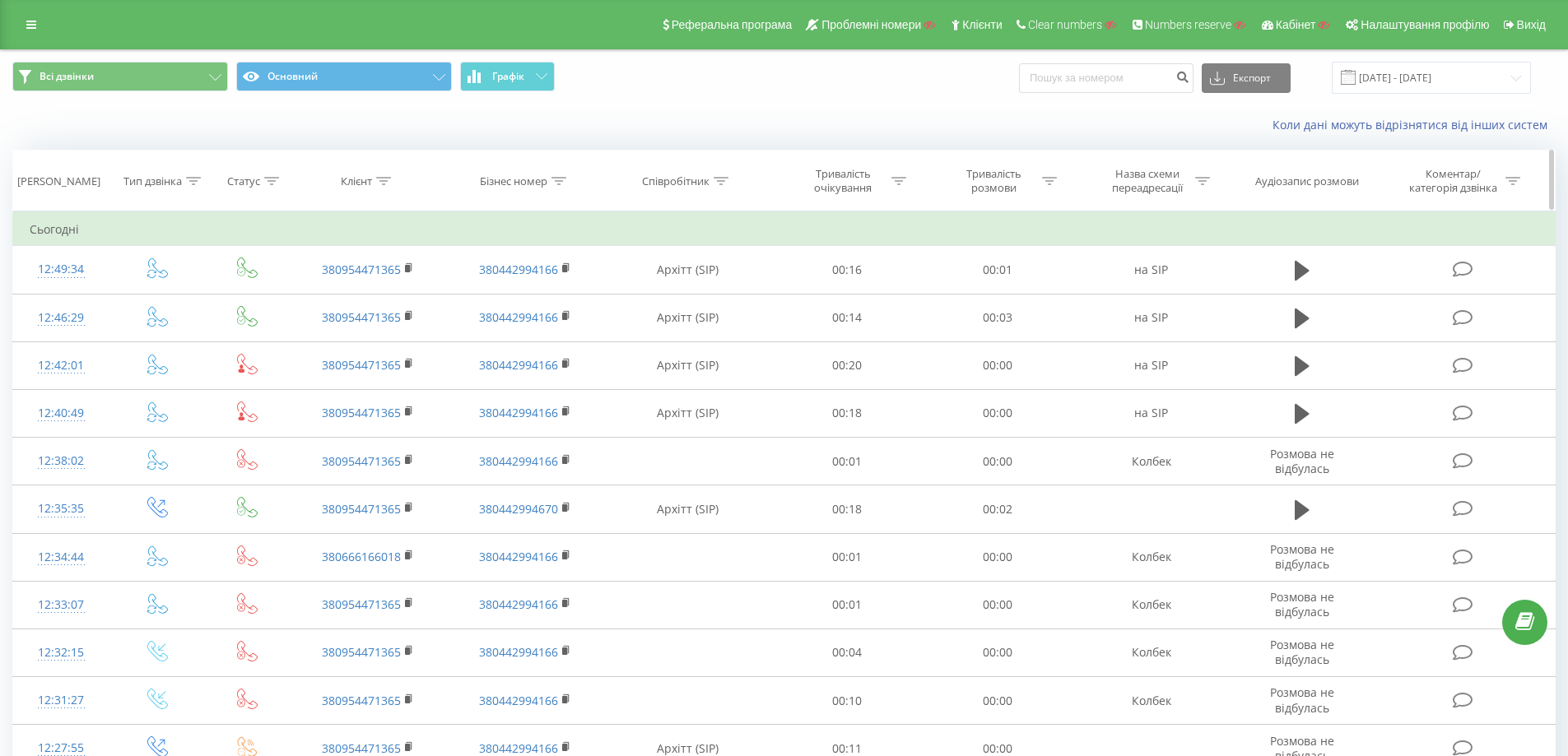
drag, startPoint x: 0, startPoint y: 0, endPoint x: 1297, endPoint y: 179, distance: 1309.3
click at [1297, 179] on div "Аудіозапис розмови" at bounding box center [1306, 181] width 104 height 14
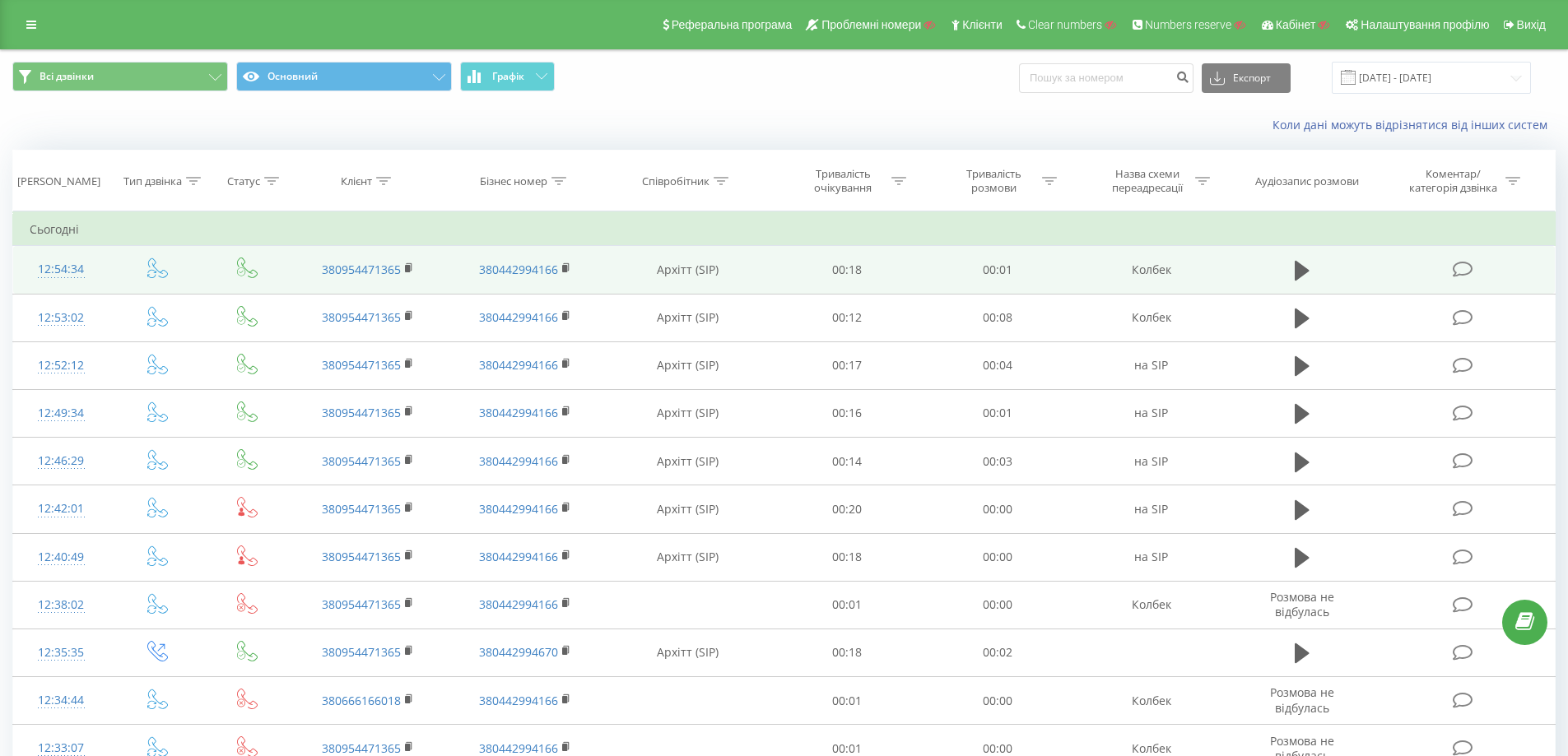
click at [719, 274] on td "Архітт (SIP)" at bounding box center [687, 270] width 169 height 48
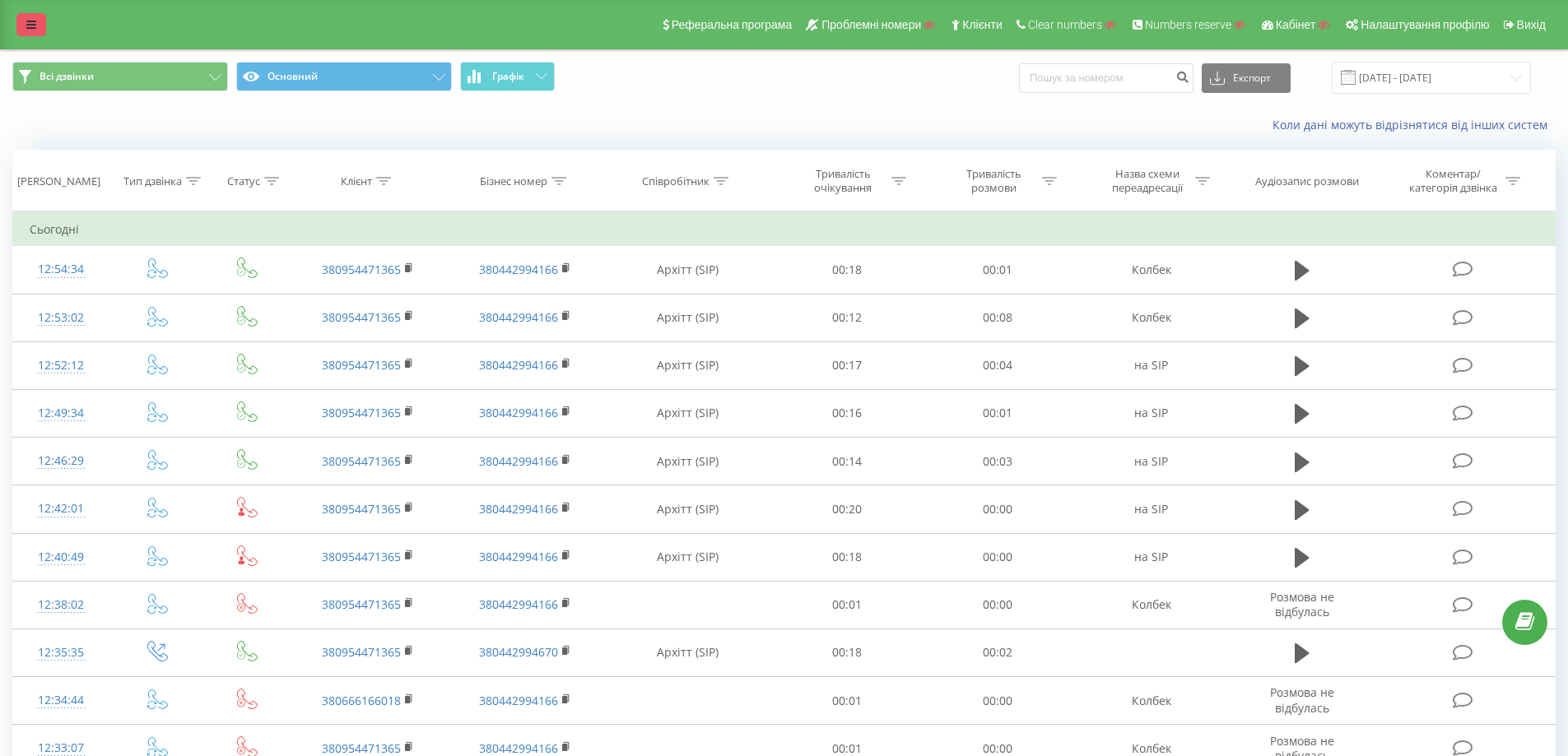
click at [27, 22] on icon at bounding box center [31, 24] width 10 height 12
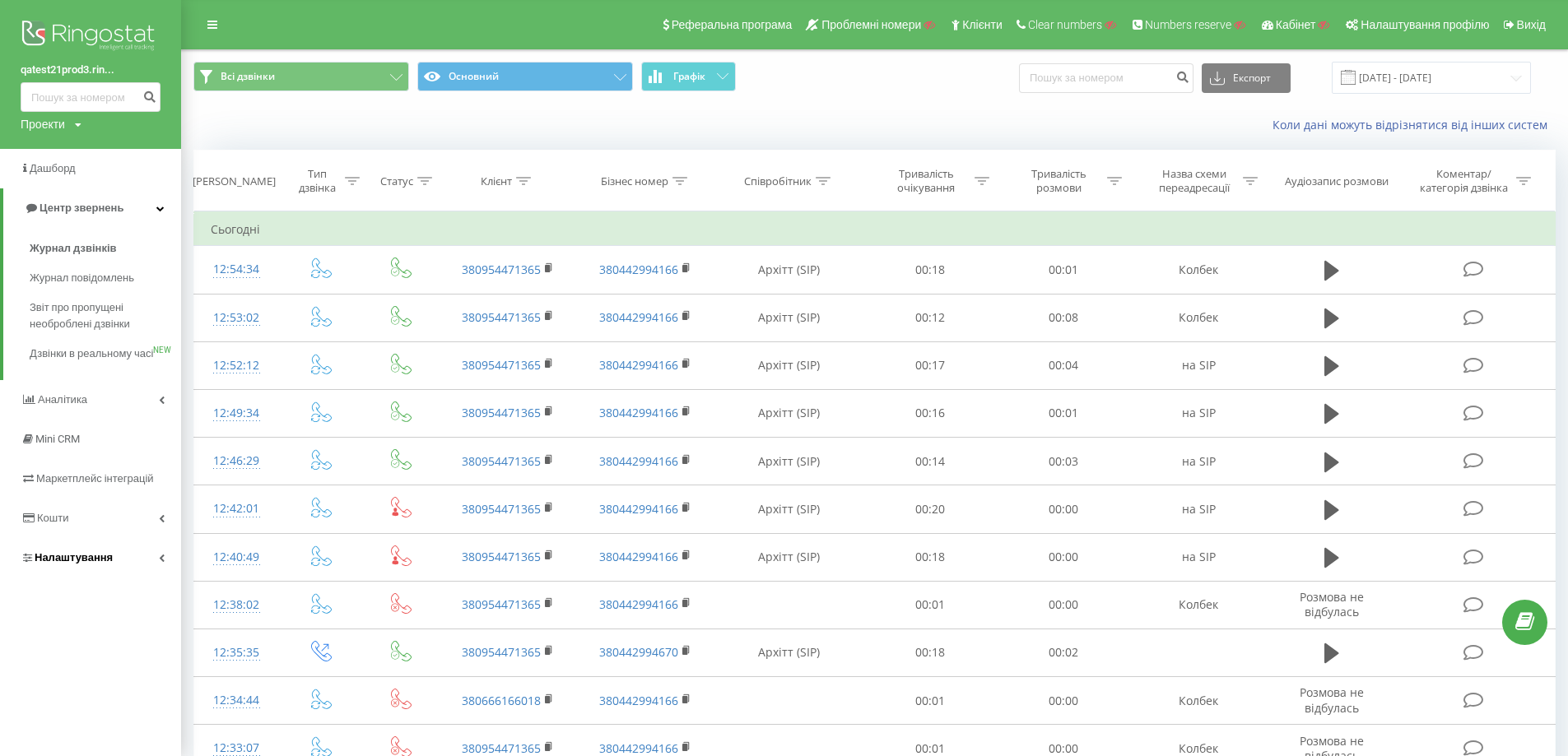
click at [123, 569] on link "Налаштування" at bounding box center [90, 558] width 181 height 40
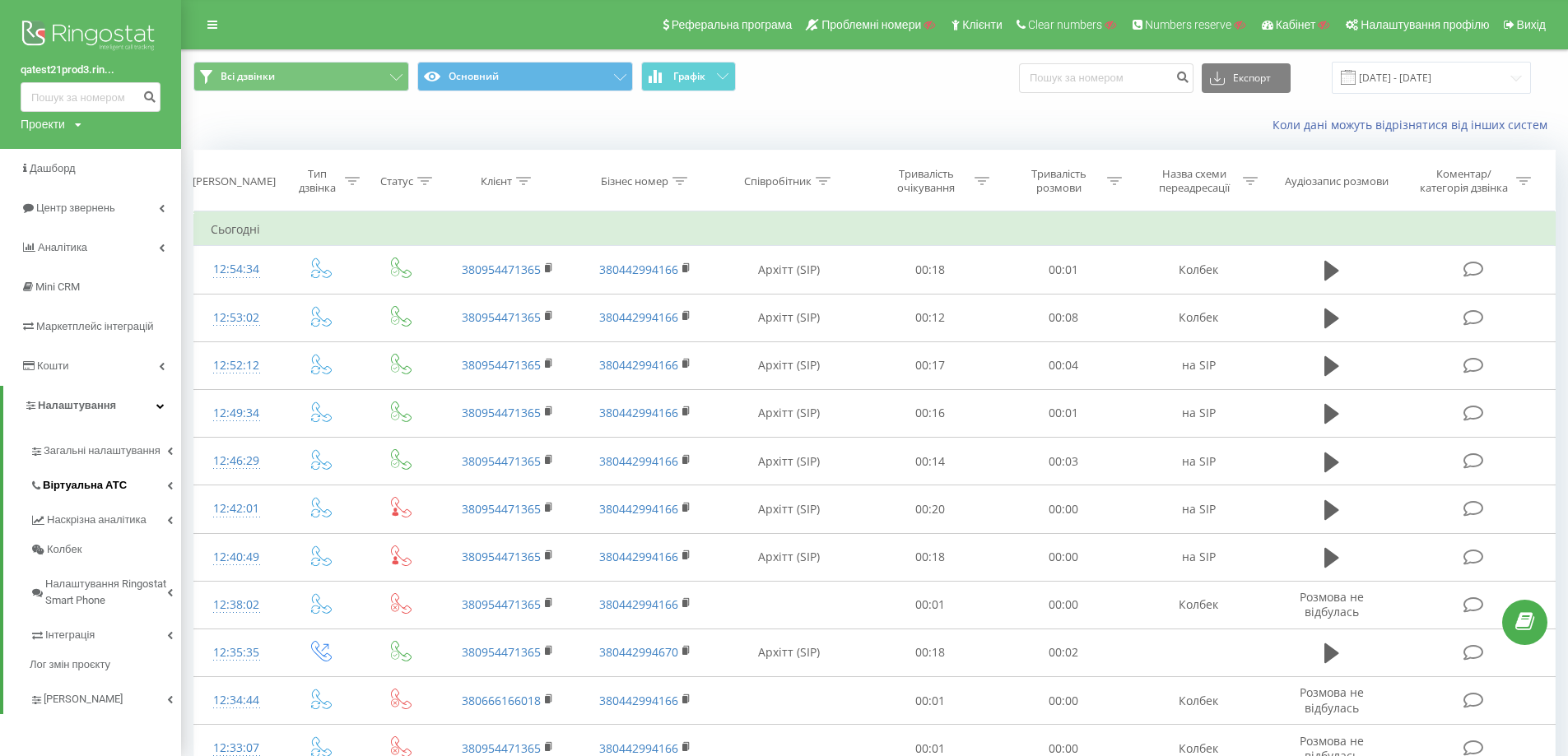
click at [130, 489] on link "Віртуальна АТС" at bounding box center [104, 482] width 151 height 35
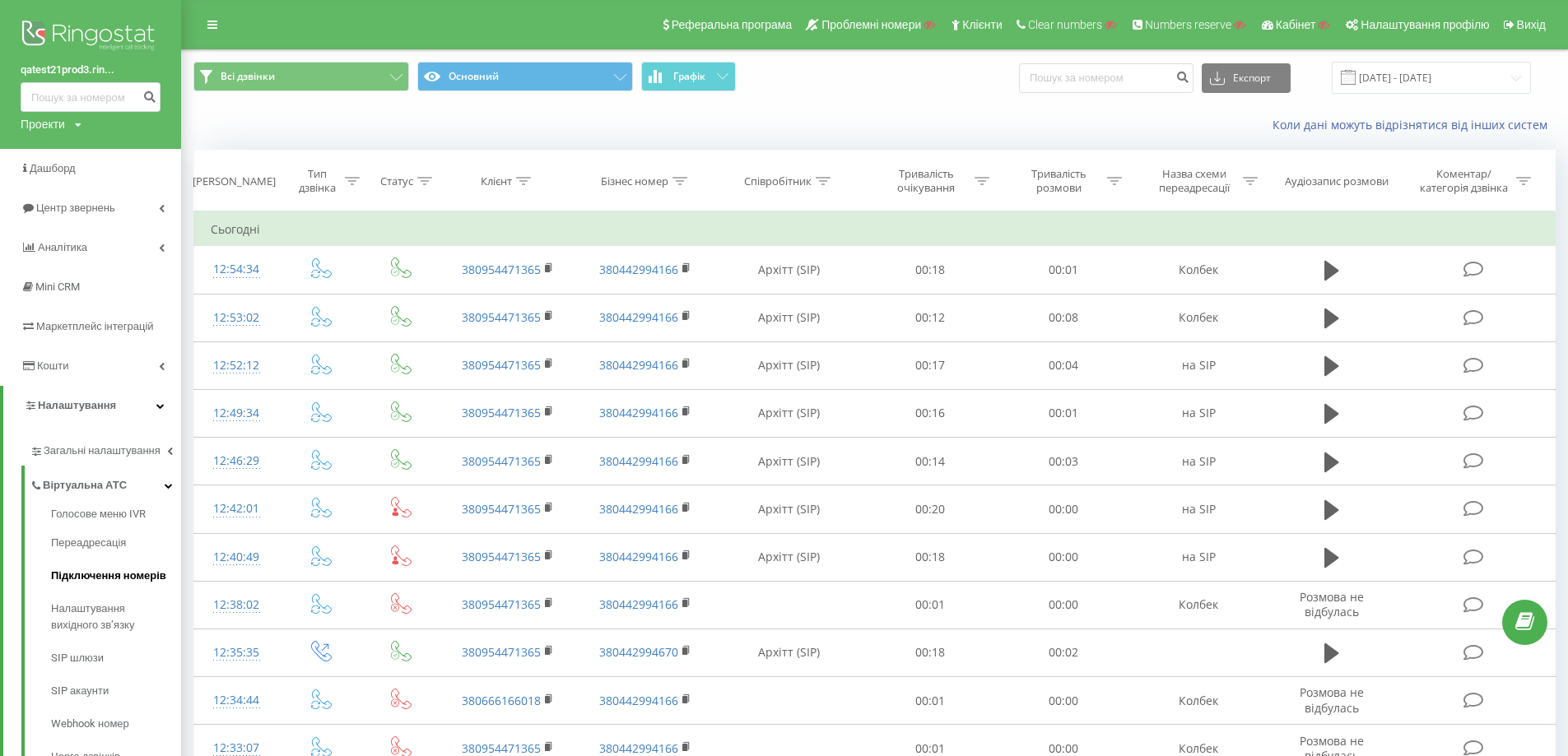
click at [119, 574] on span "Підключення номерів" at bounding box center [109, 575] width 115 height 17
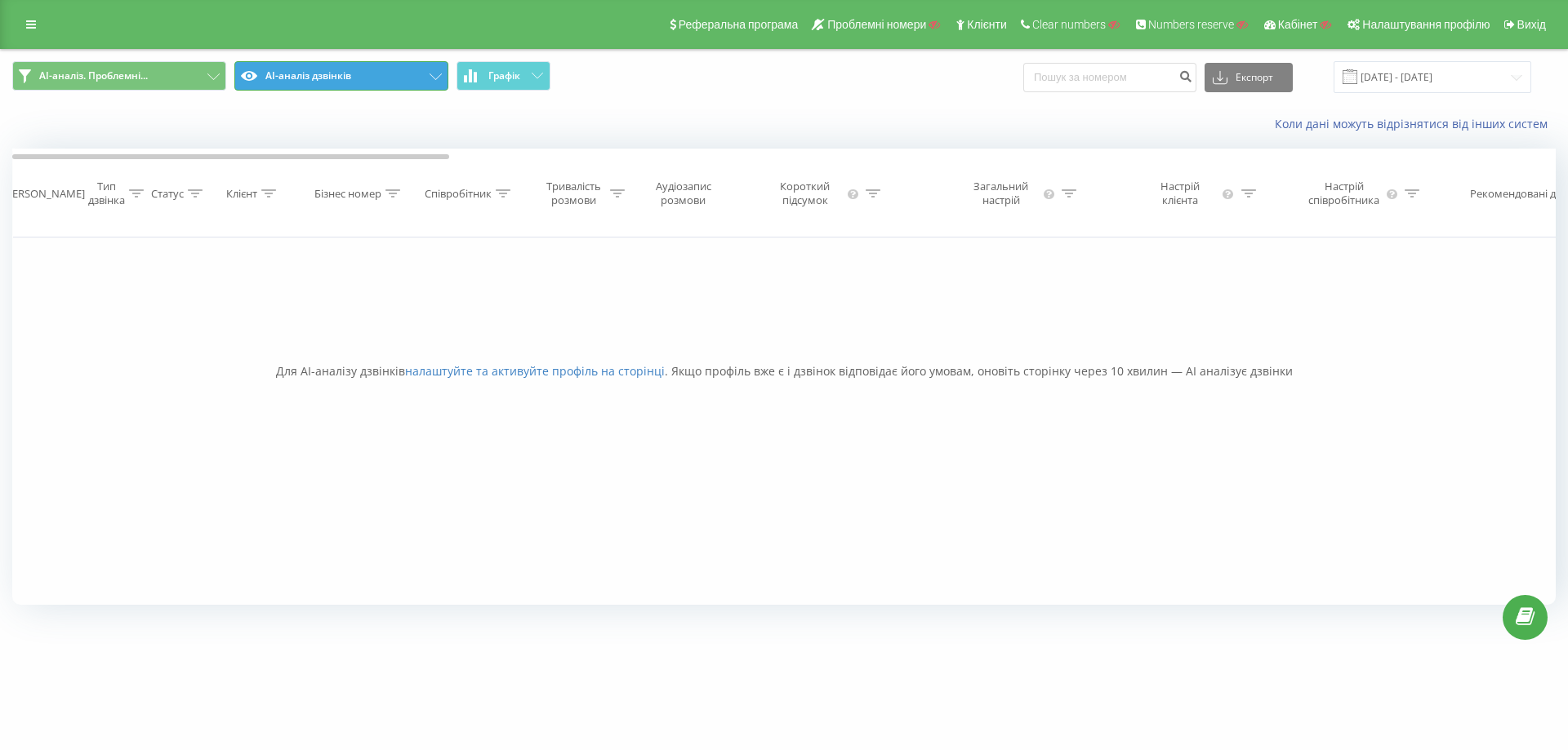
click at [330, 83] on button "AI-аналіз дзвінків" at bounding box center [342, 76] width 214 height 29
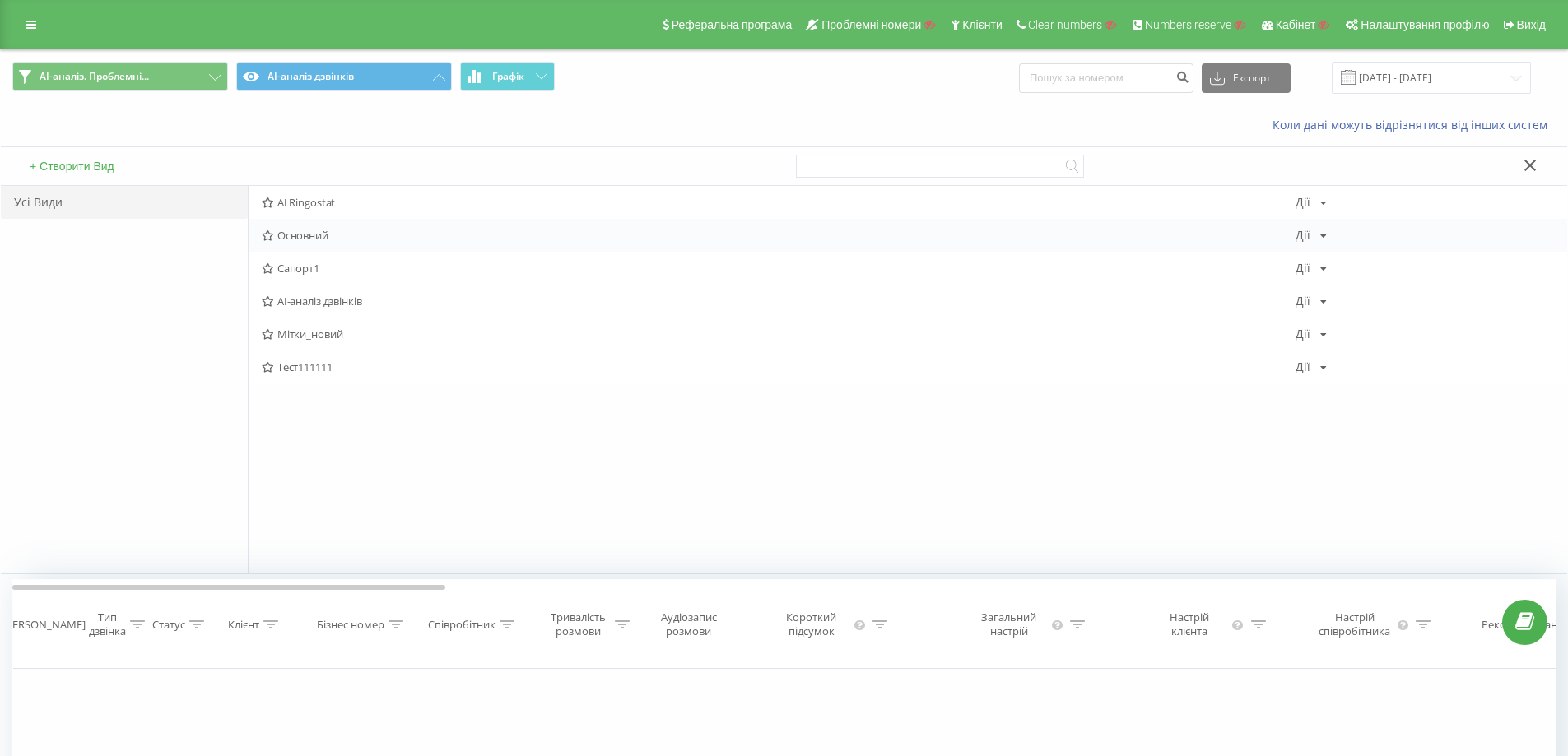
click at [323, 229] on span "Основний" at bounding box center [778, 235] width 1033 height 12
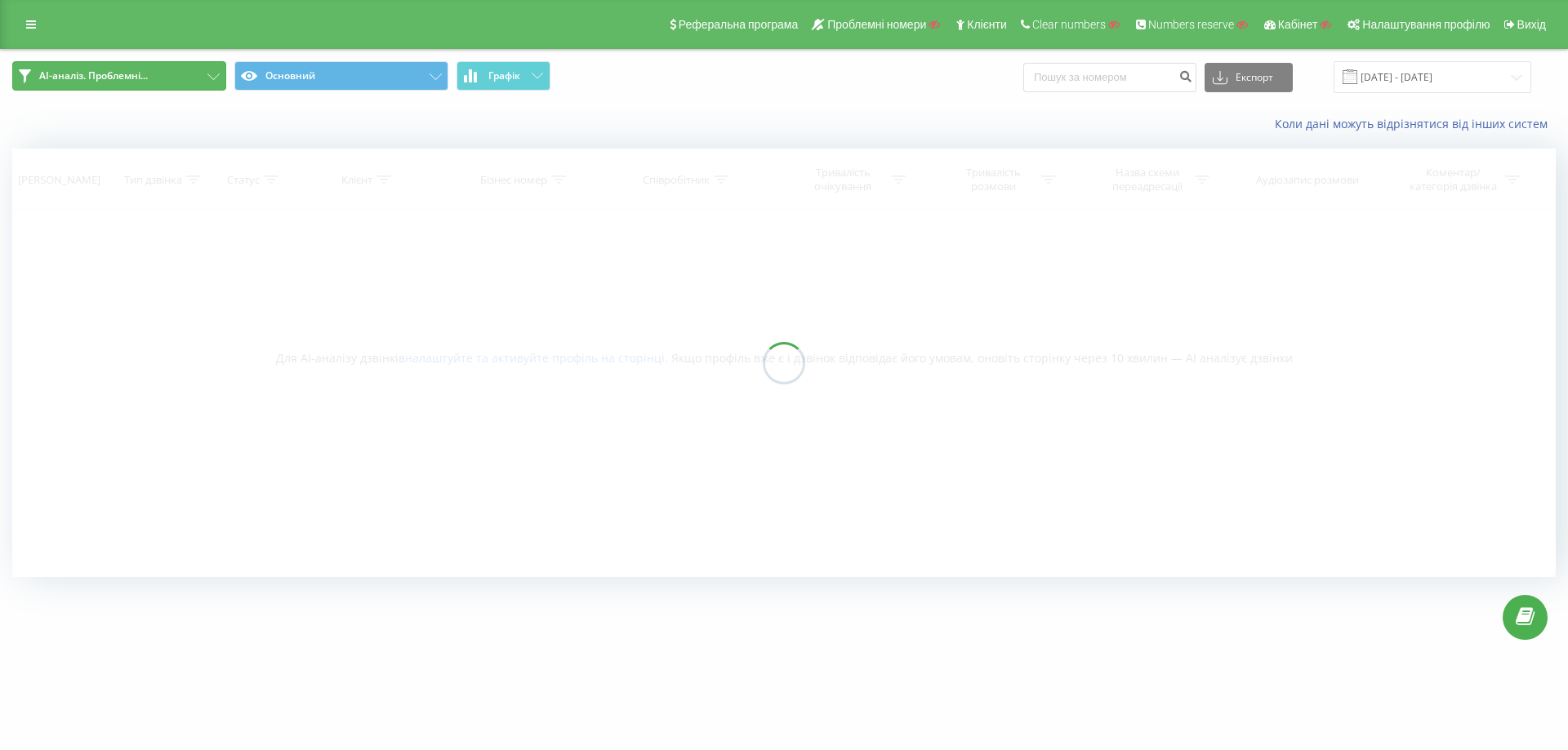
click at [170, 78] on button "AI-аналіз. Проблемні..." at bounding box center [119, 76] width 214 height 29
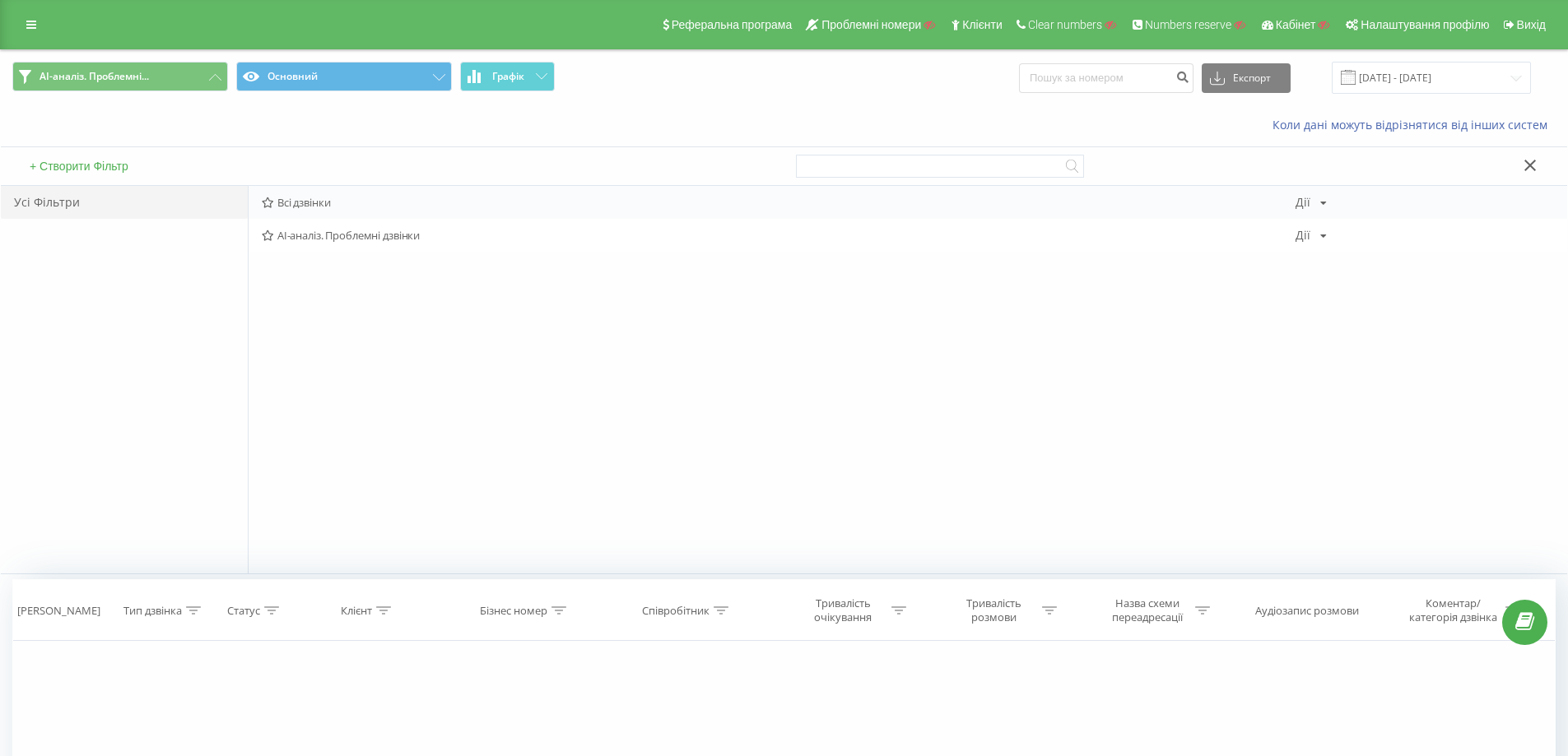
click at [300, 205] on span "Всі дзвінки" at bounding box center [778, 202] width 1033 height 12
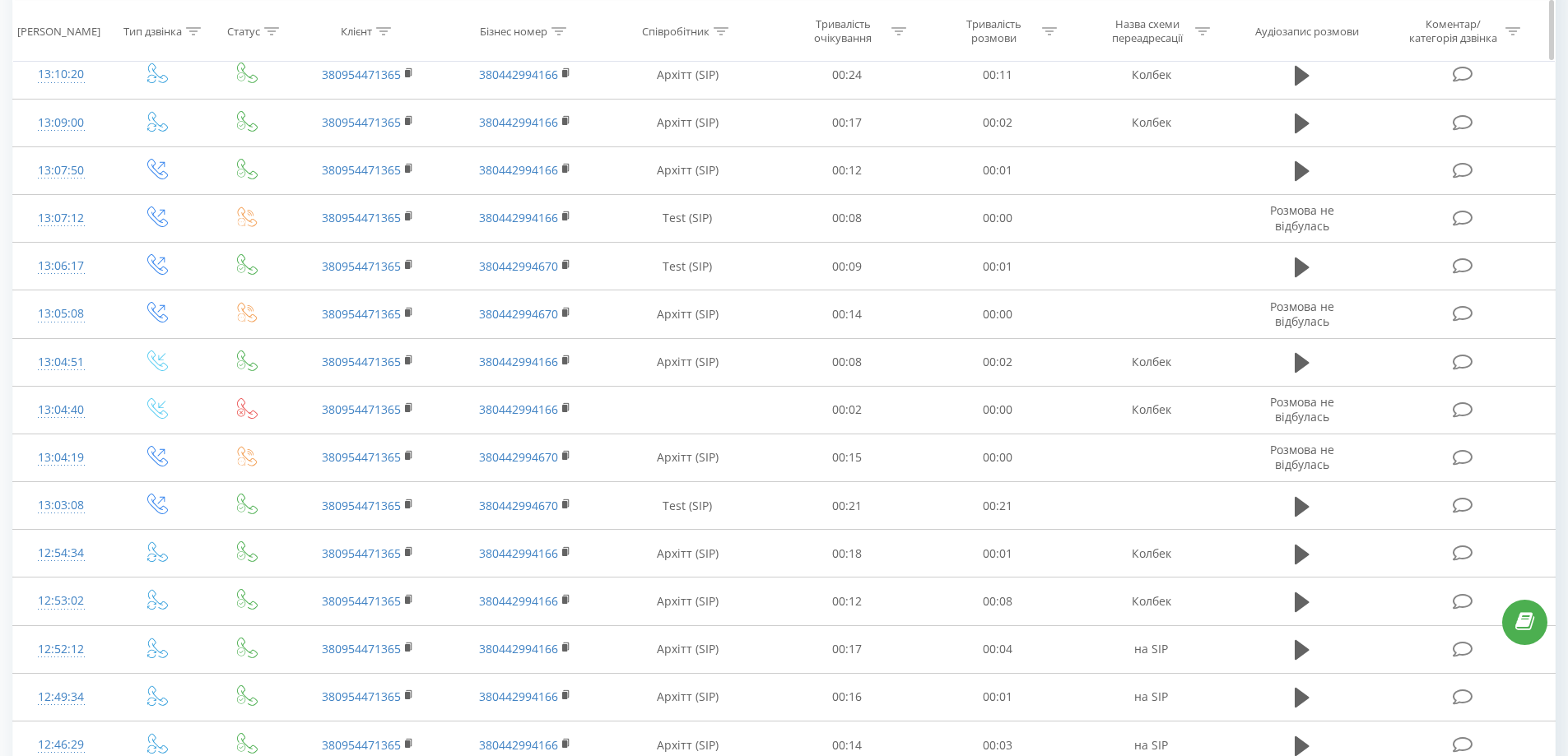
scroll to position [8, 0]
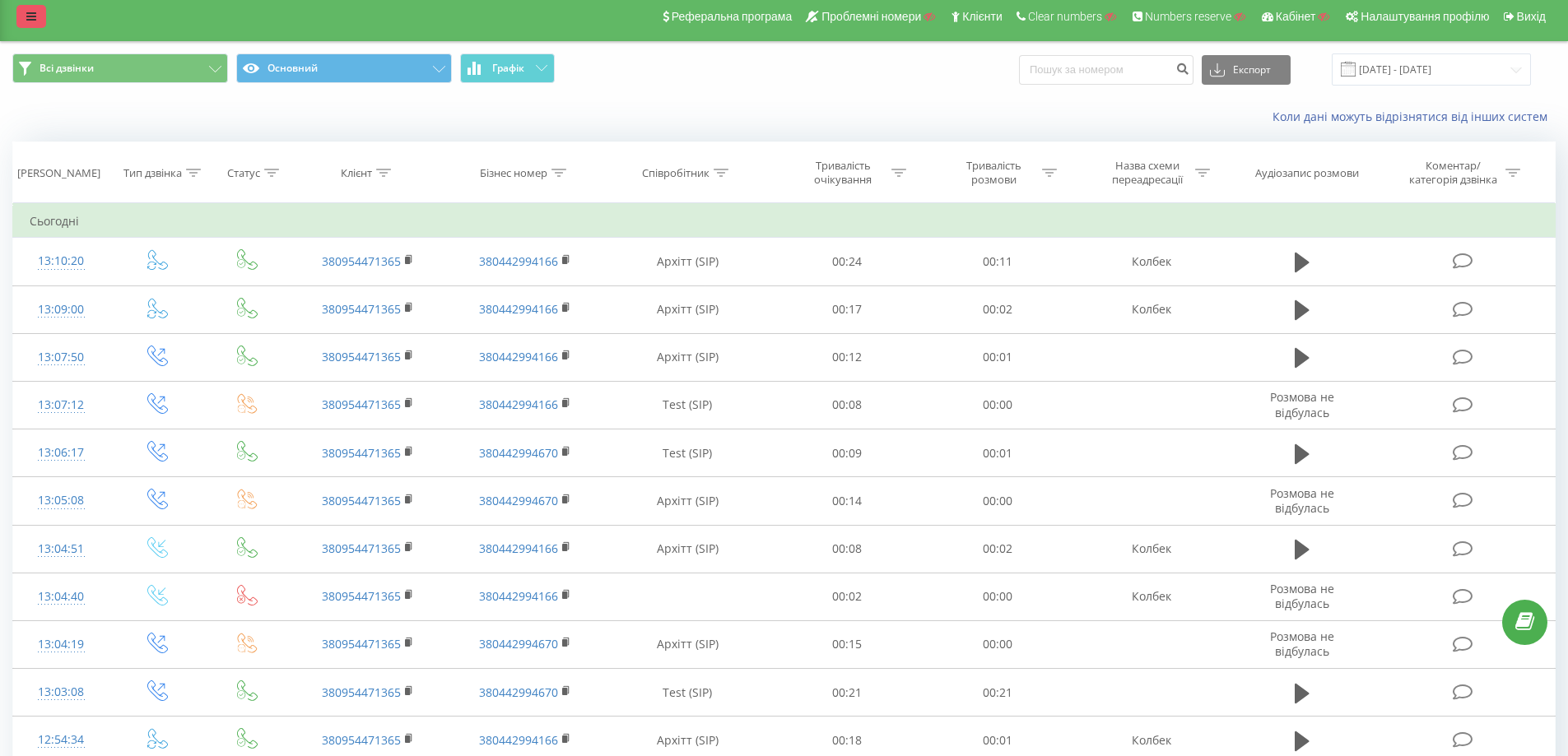
click at [24, 24] on link at bounding box center [31, 17] width 29 height 23
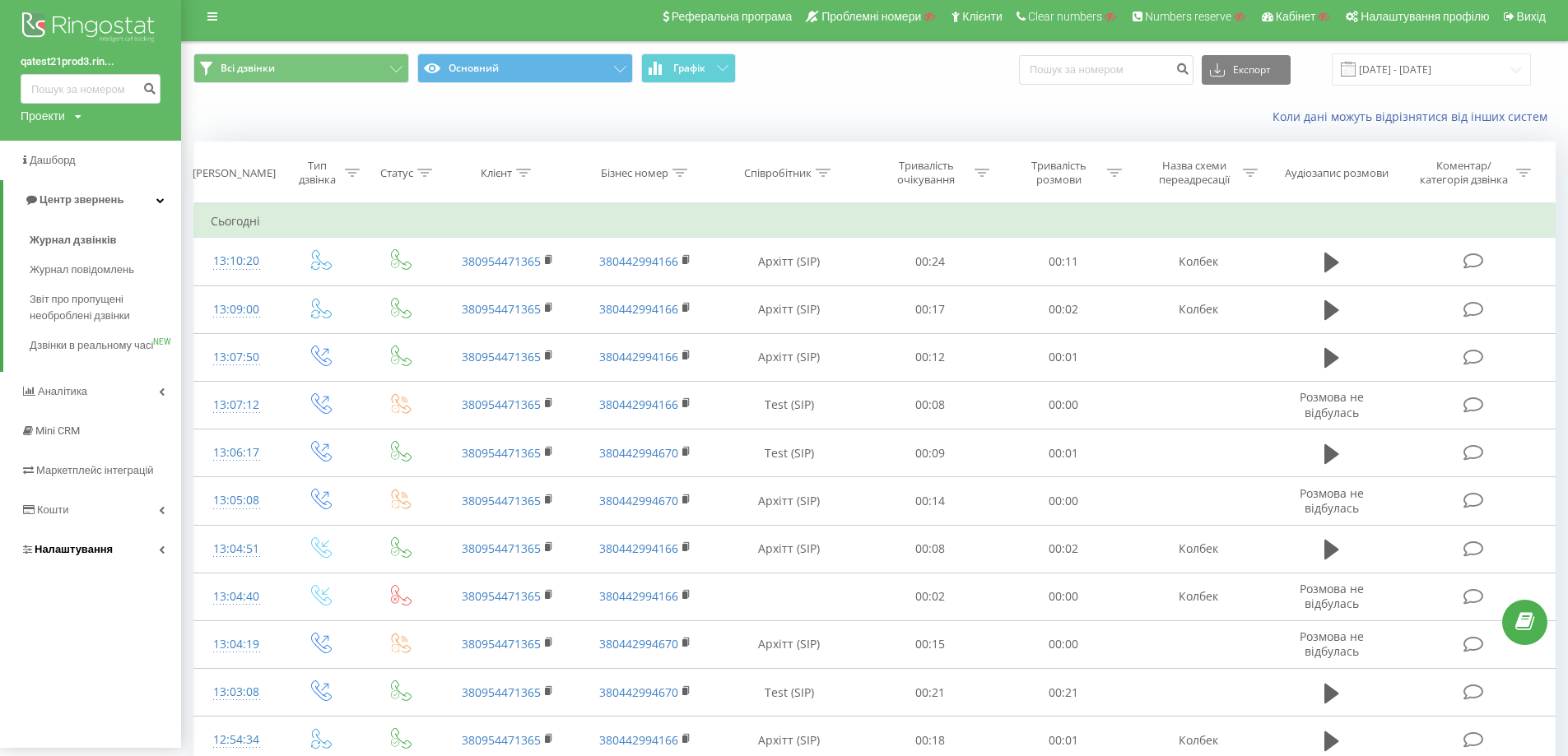
click at [127, 554] on link "Налаштування" at bounding box center [90, 550] width 181 height 40
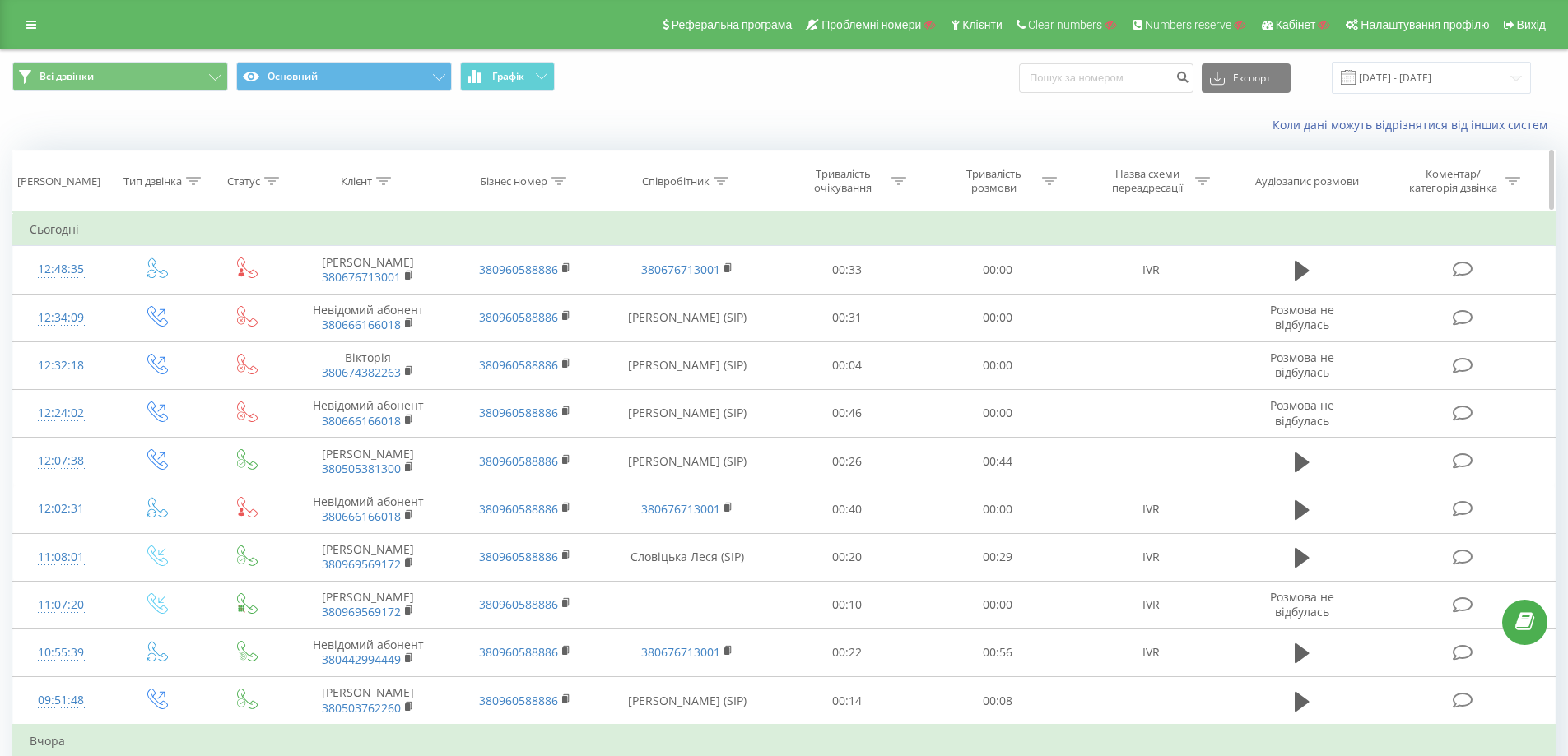
click at [1139, 178] on div "Назва схеми переадресації" at bounding box center [1147, 181] width 88 height 28
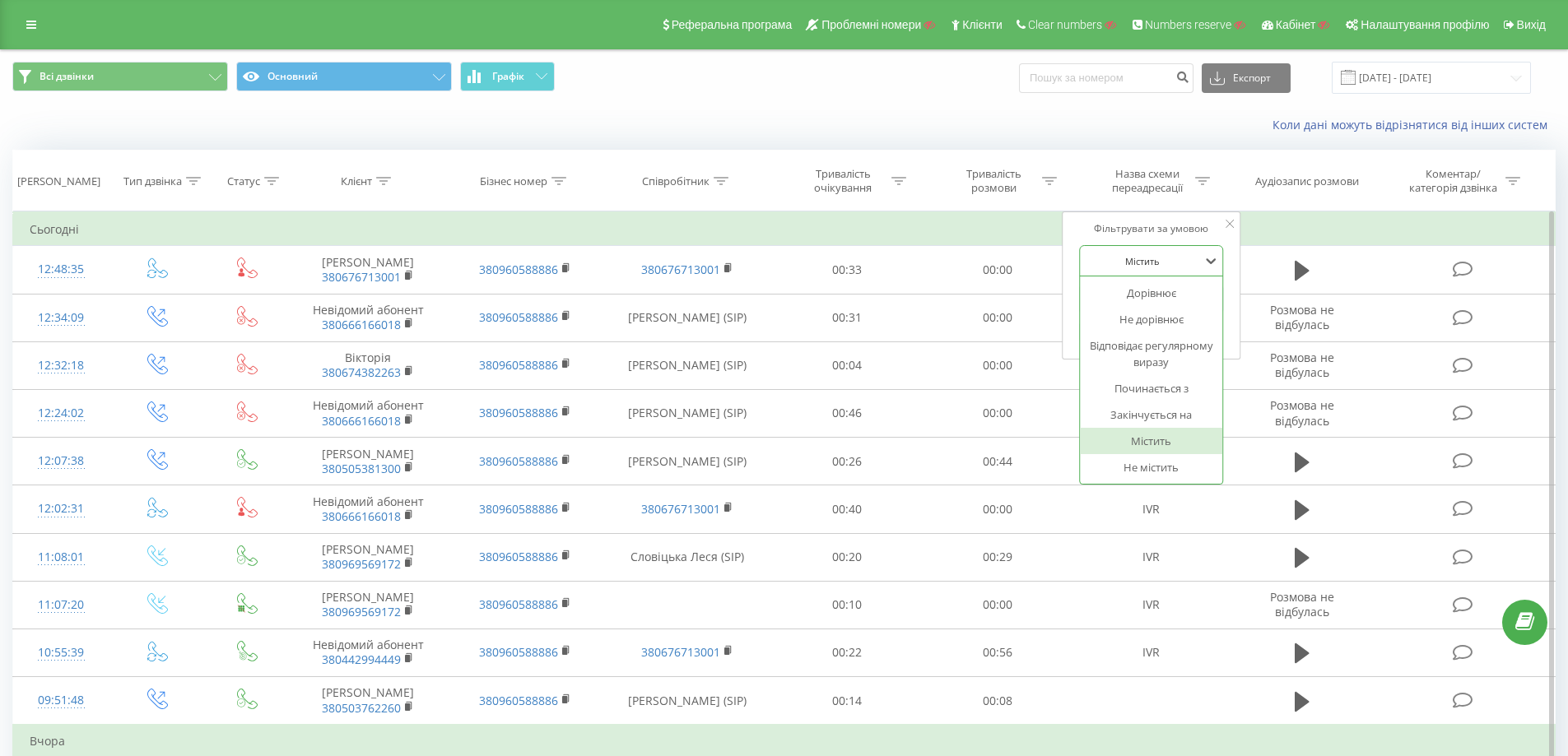
click at [1175, 263] on div at bounding box center [1142, 261] width 117 height 16
click at [1139, 193] on div "Назва схеми переадресації" at bounding box center [1147, 181] width 88 height 28
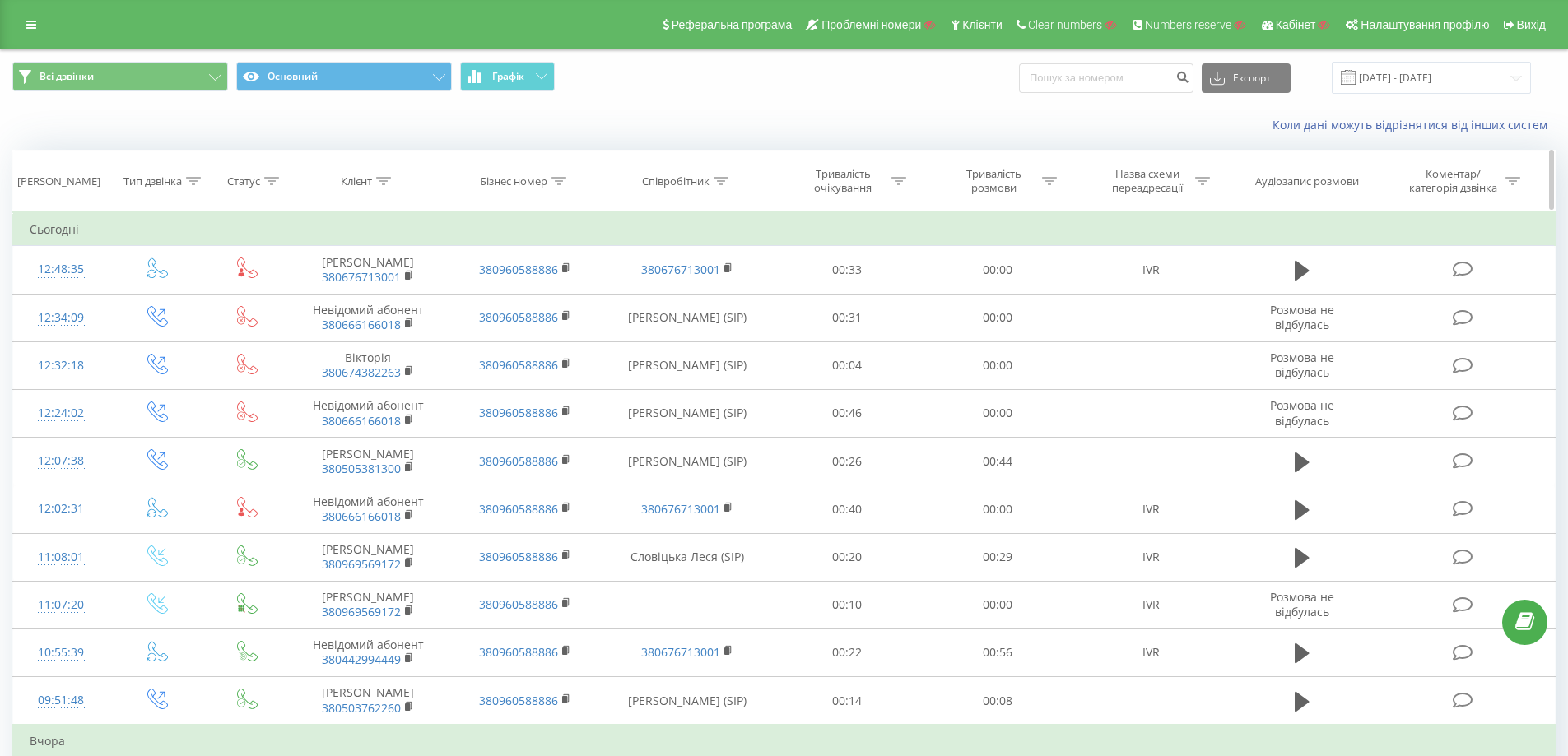
click at [1173, 192] on div "Назва схеми переадресації" at bounding box center [1147, 181] width 88 height 28
click at [1147, 294] on input "text" at bounding box center [1152, 299] width 145 height 29
type input "callback"
click button "OK" at bounding box center [1186, 331] width 70 height 20
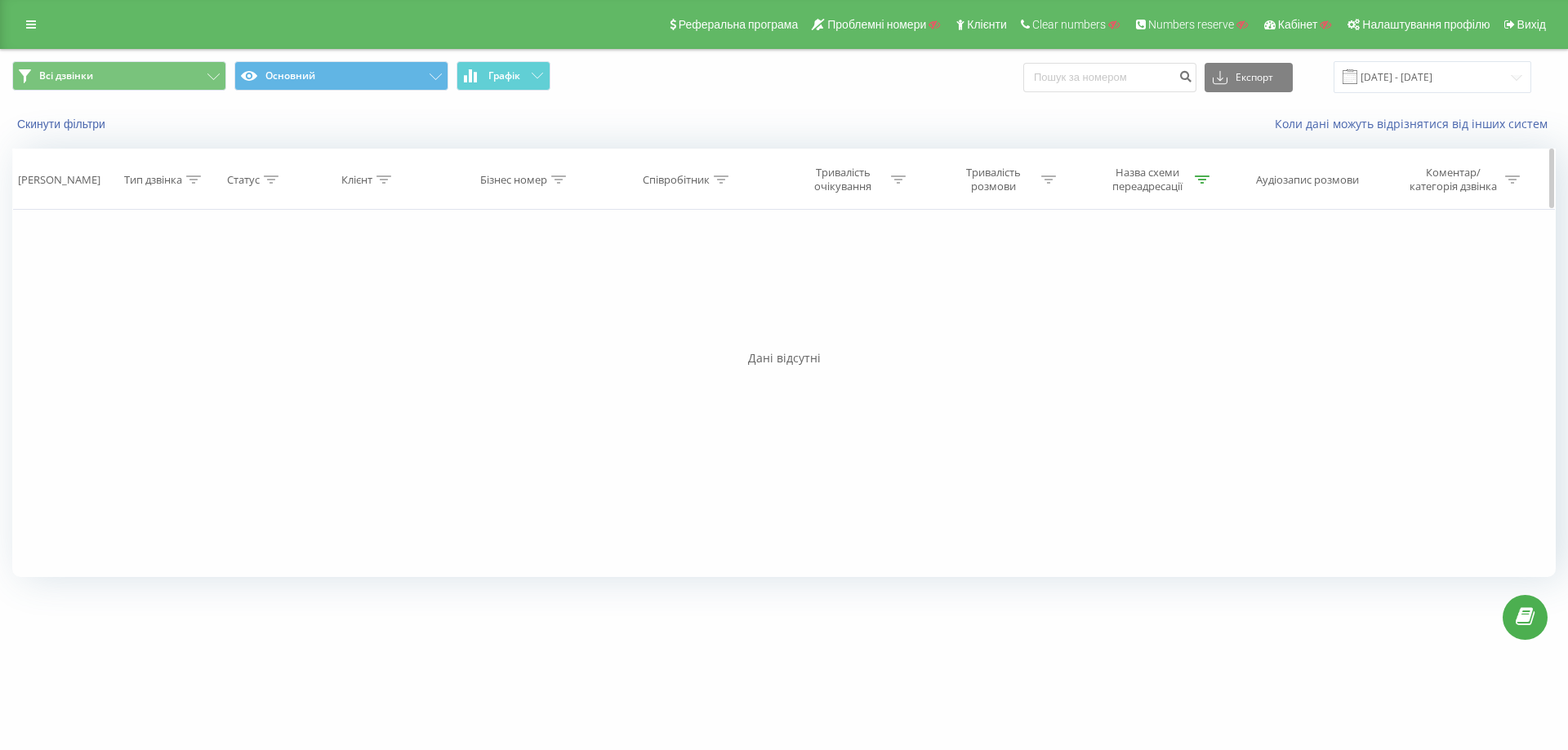
click at [1170, 168] on div "Назва схеми переадресації" at bounding box center [1146, 180] width 87 height 28
click at [1140, 299] on input "callback" at bounding box center [1152, 297] width 144 height 29
drag, startPoint x: 1164, startPoint y: 298, endPoint x: 970, endPoint y: 302, distance: 194.0
click at [970, 302] on div "Фільтрувати за умовою Дорівнює Введіть значення Скасувати OK Фільтрувати за умо…" at bounding box center [784, 393] width 1543 height 367
click at [1189, 332] on span "OK" at bounding box center [1187, 328] width 46 height 25
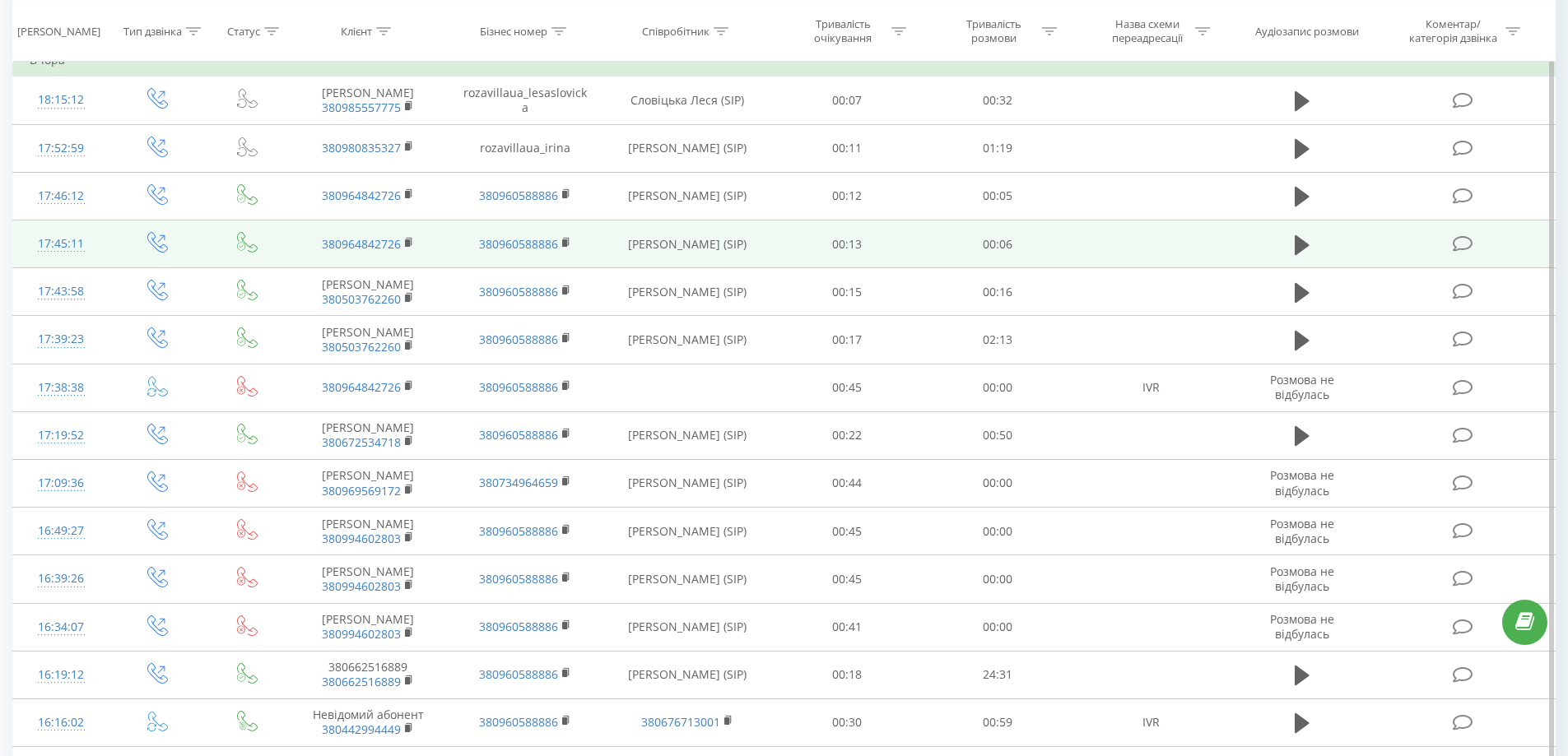
scroll to position [833, 0]
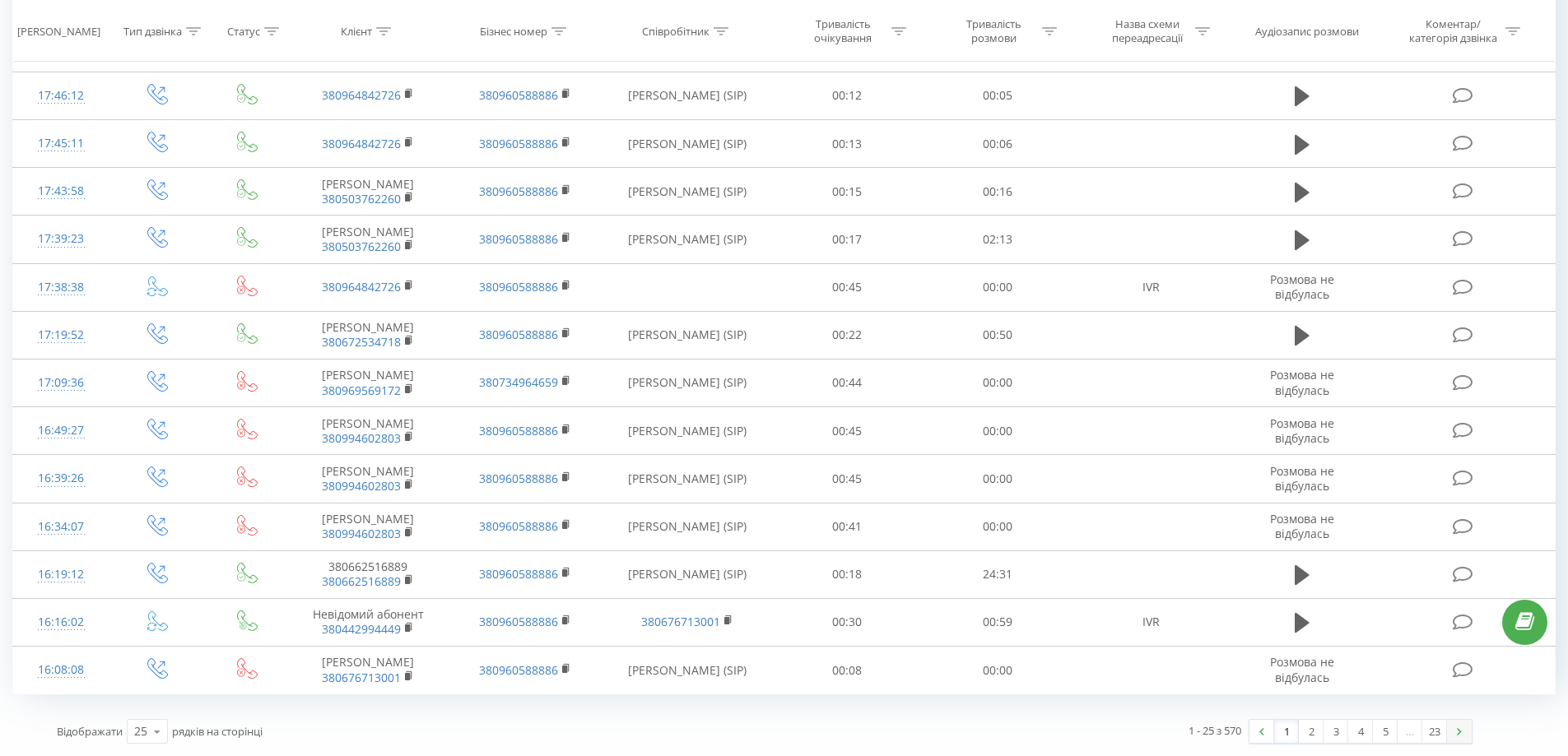
click at [1464, 739] on link at bounding box center [1459, 731] width 25 height 23
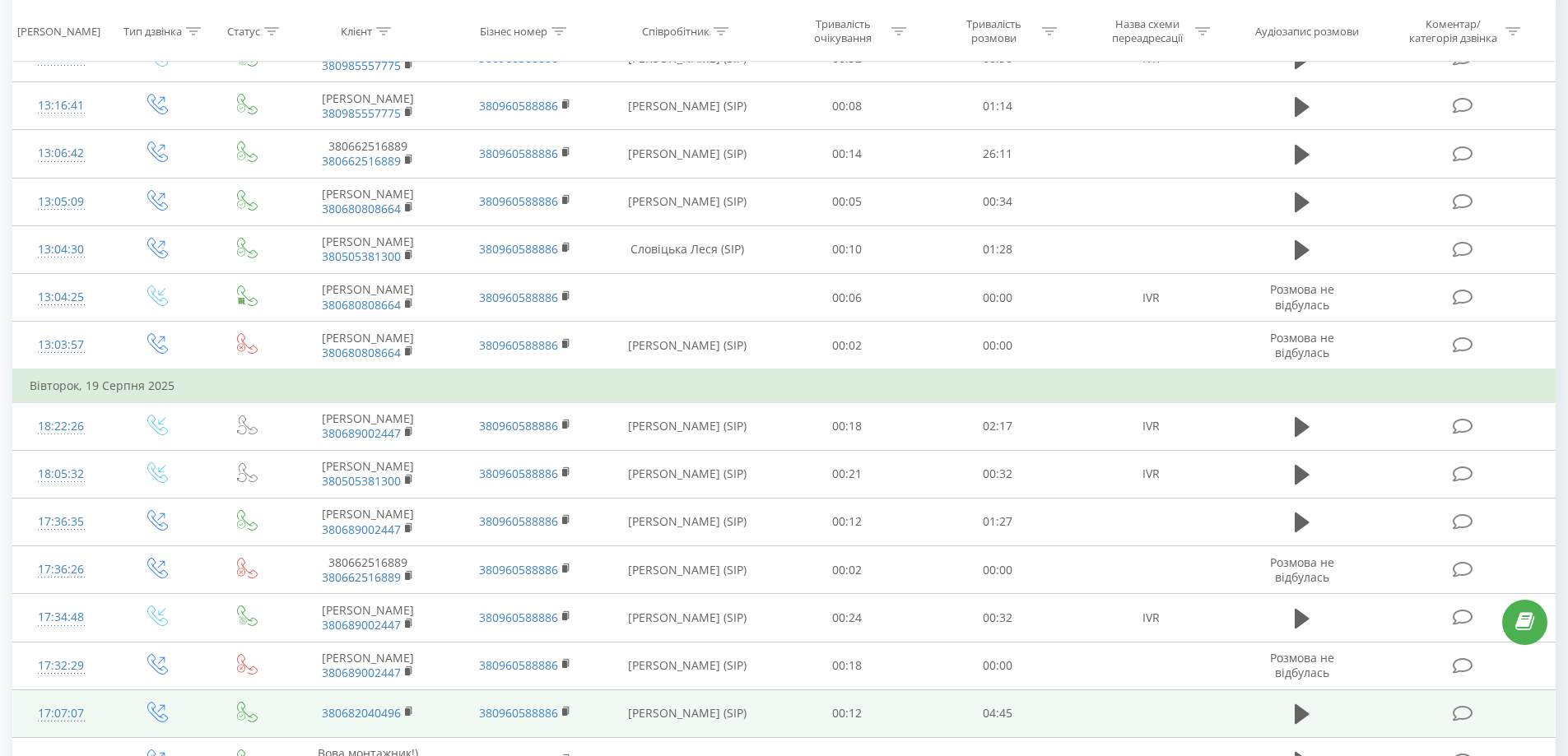
scroll to position [820, 0]
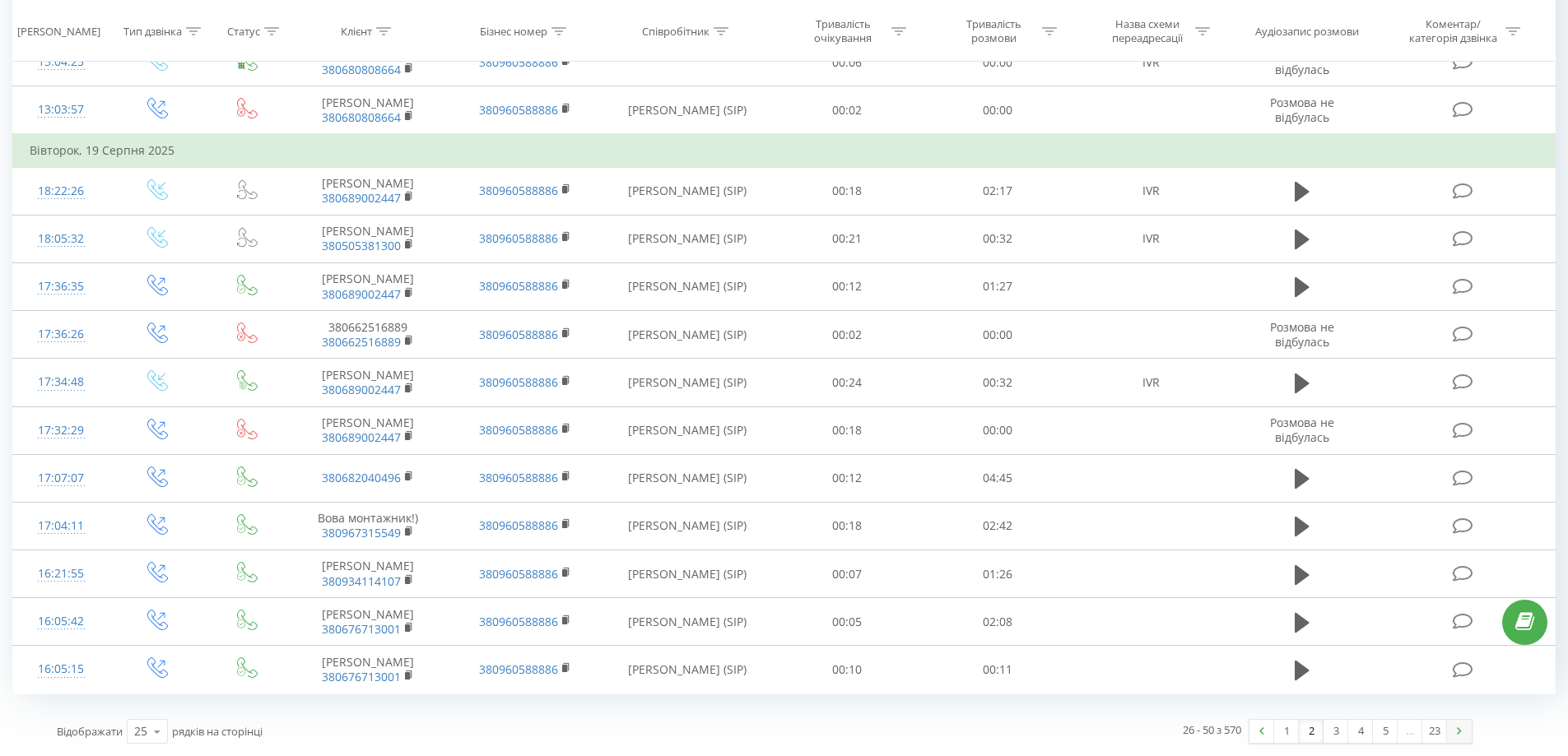
drag, startPoint x: 1135, startPoint y: 427, endPoint x: 1460, endPoint y: 734, distance: 447.1
click at [1460, 730] on img at bounding box center [1459, 731] width 5 height 7
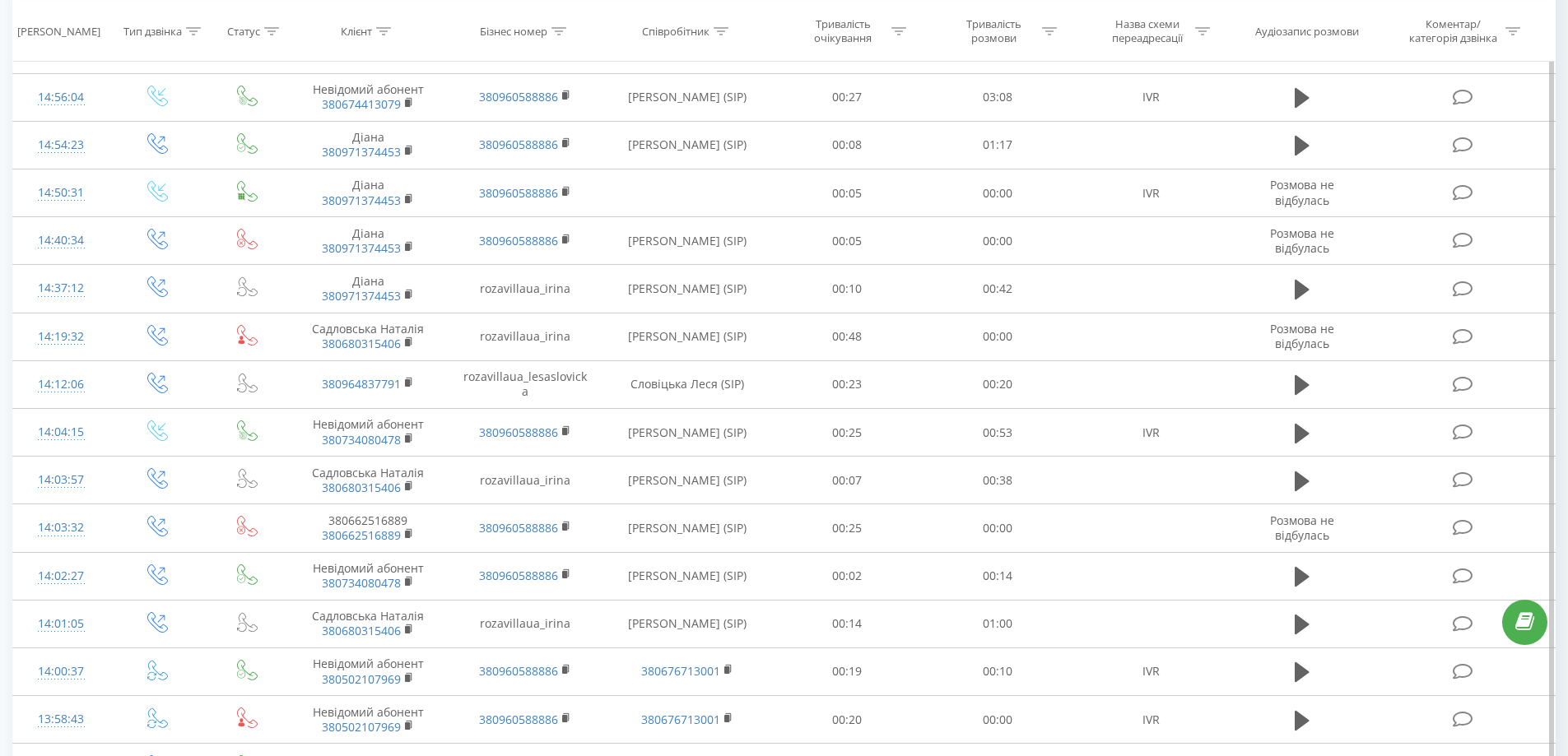
scroll to position [749, 0]
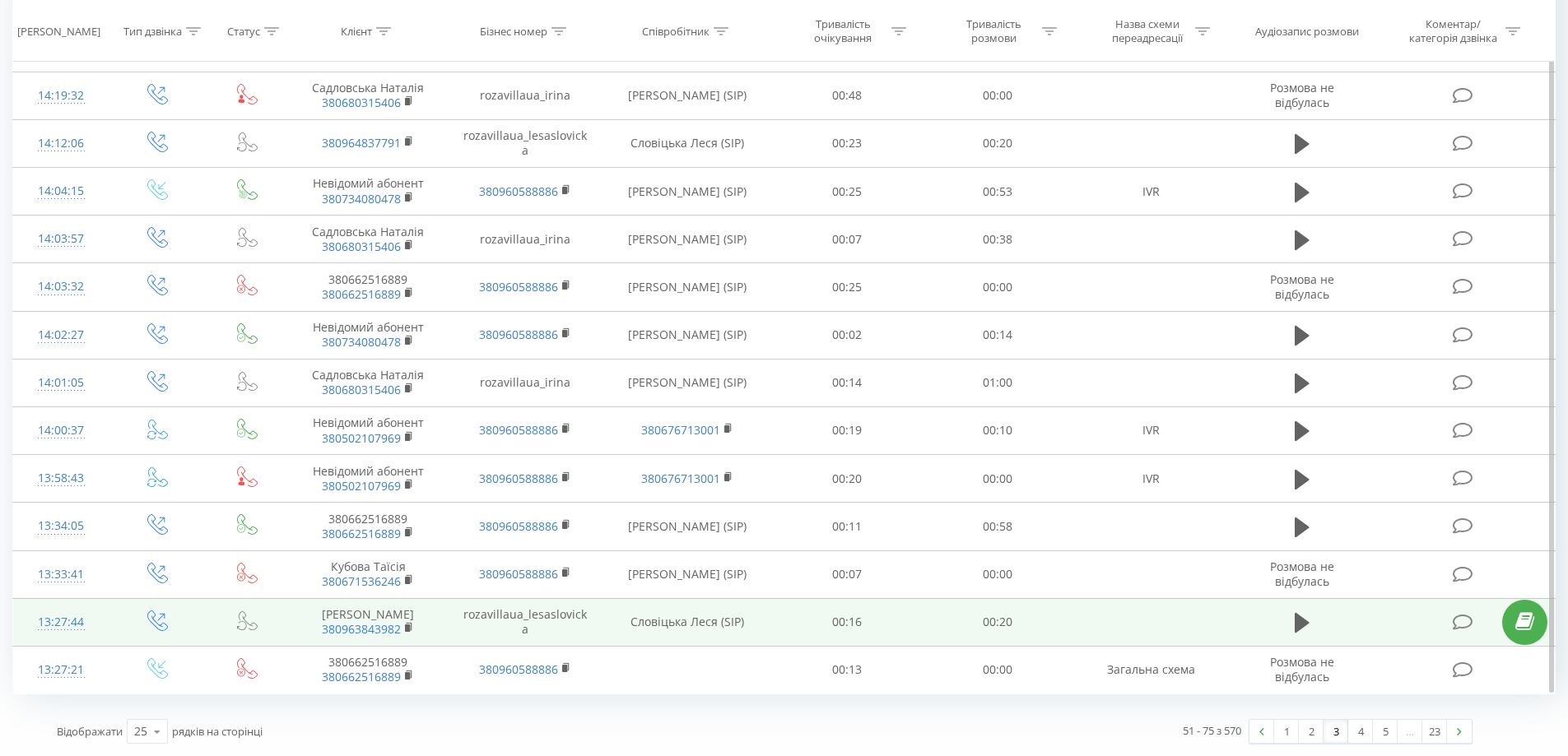
drag, startPoint x: 1143, startPoint y: 189, endPoint x: 1150, endPoint y: 611, distance: 422.1
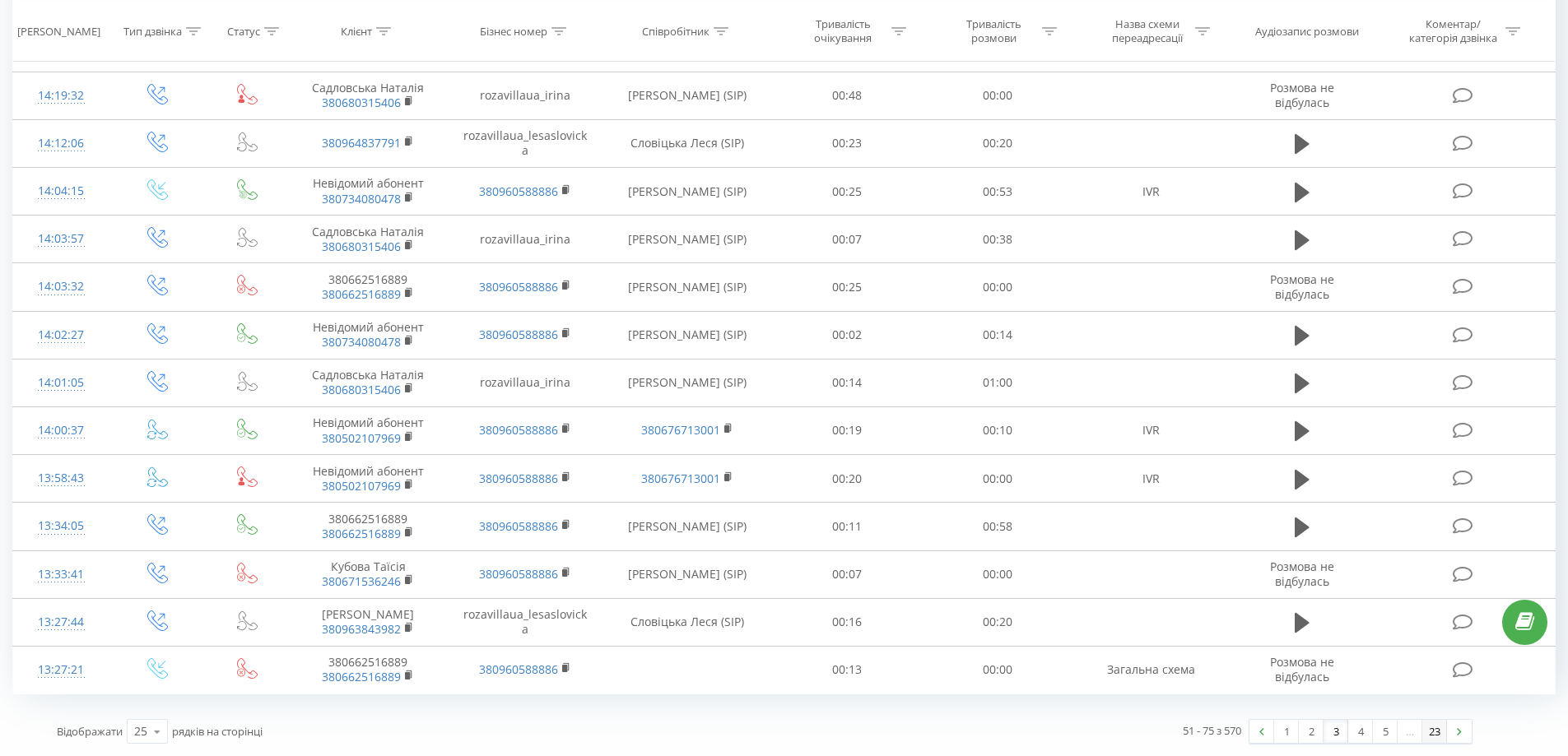
click at [1433, 732] on link "23" at bounding box center [1434, 731] width 25 height 23
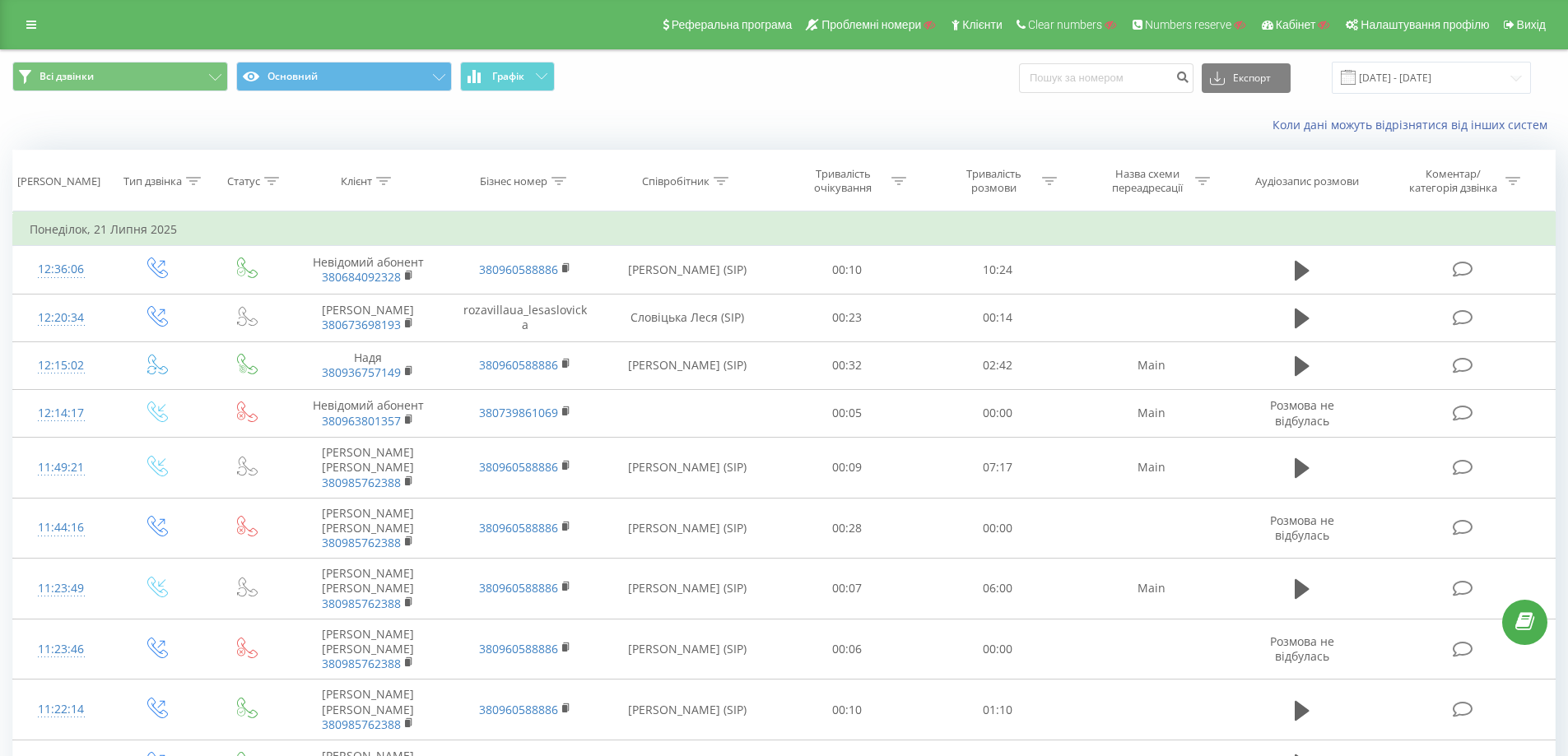
scroll to position [547, 0]
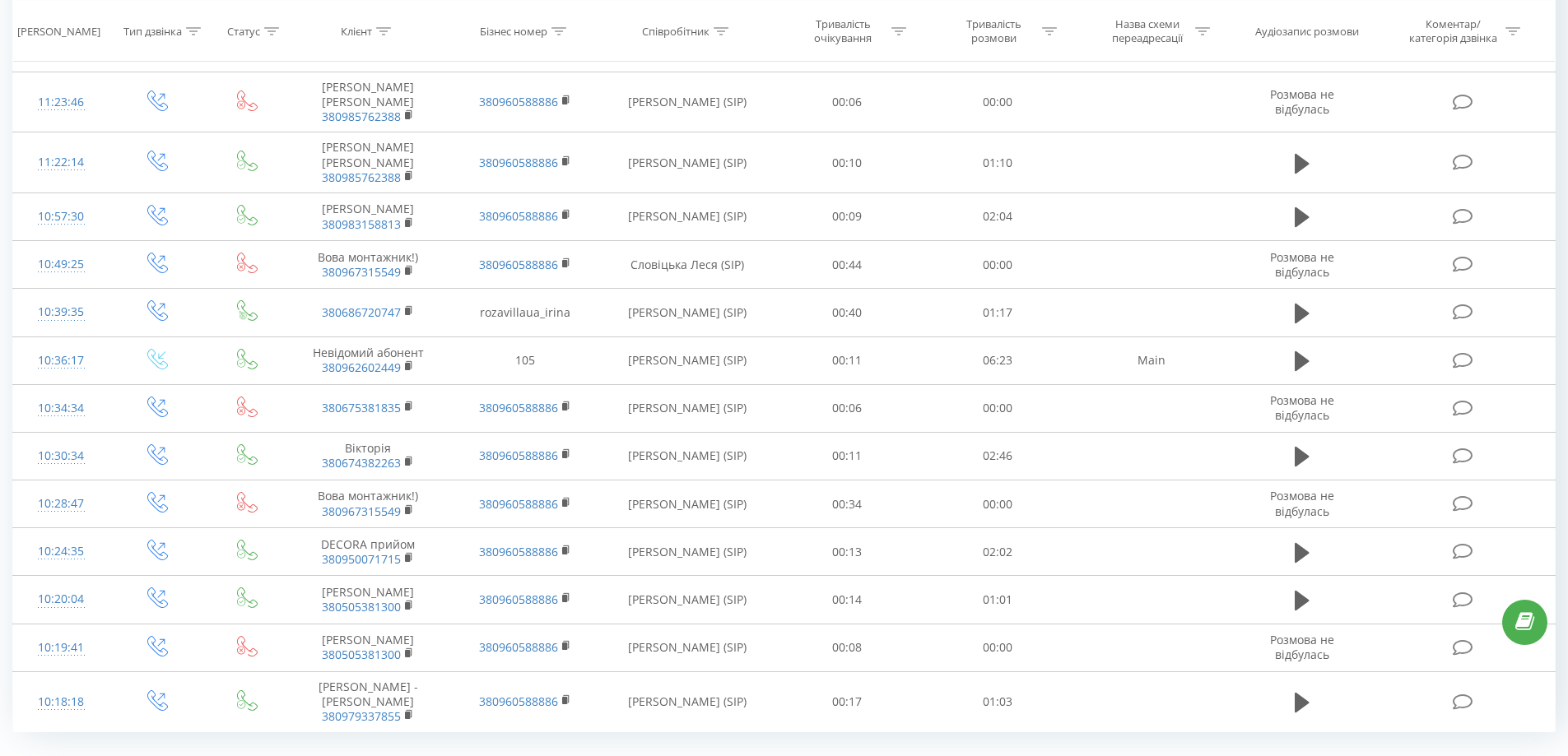
drag, startPoint x: 1221, startPoint y: 287, endPoint x: 1417, endPoint y: 726, distance: 480.8
click at [1402, 755] on link "22" at bounding box center [1410, 769] width 25 height 23
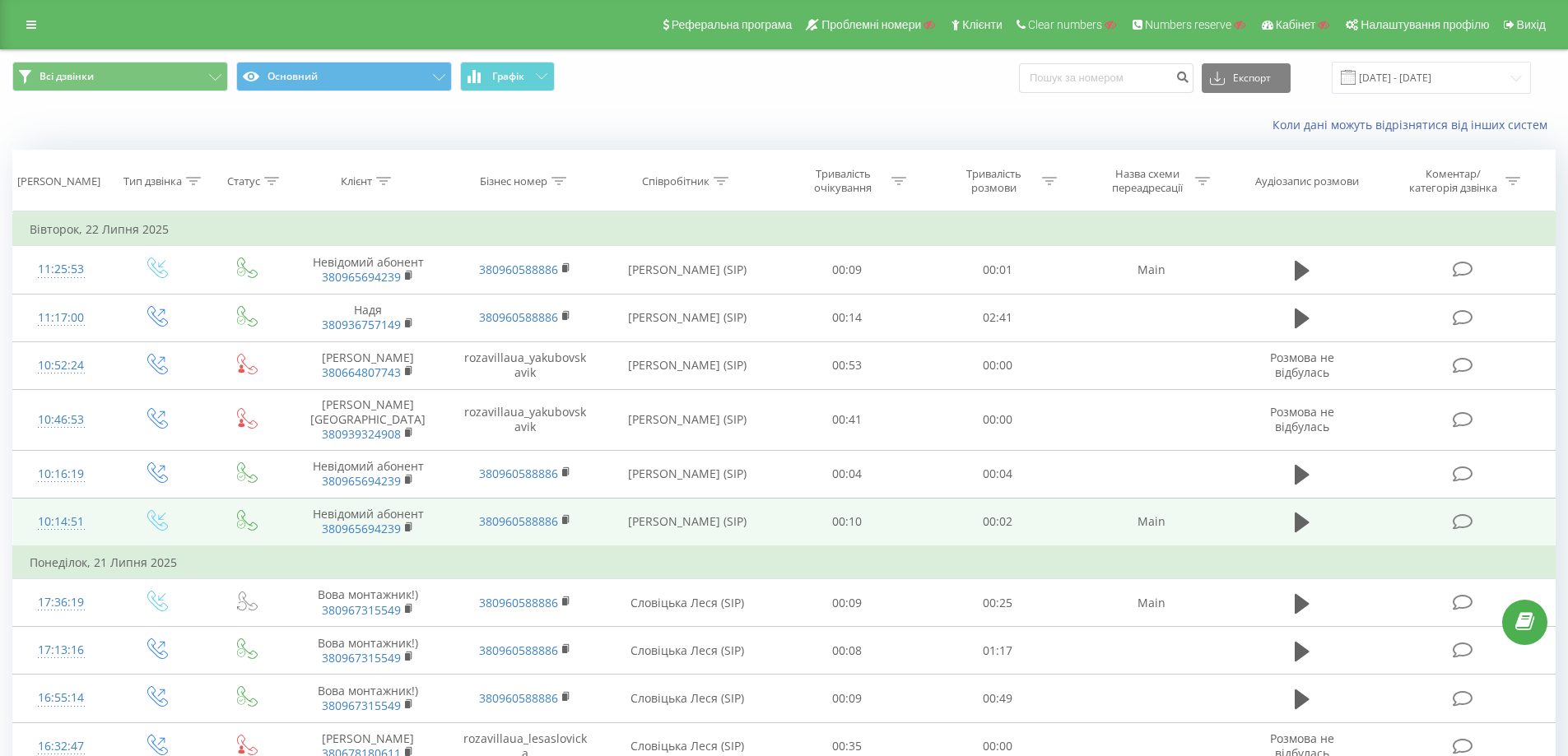
drag, startPoint x: 1206, startPoint y: 557, endPoint x: 1189, endPoint y: 242, distance: 315.5
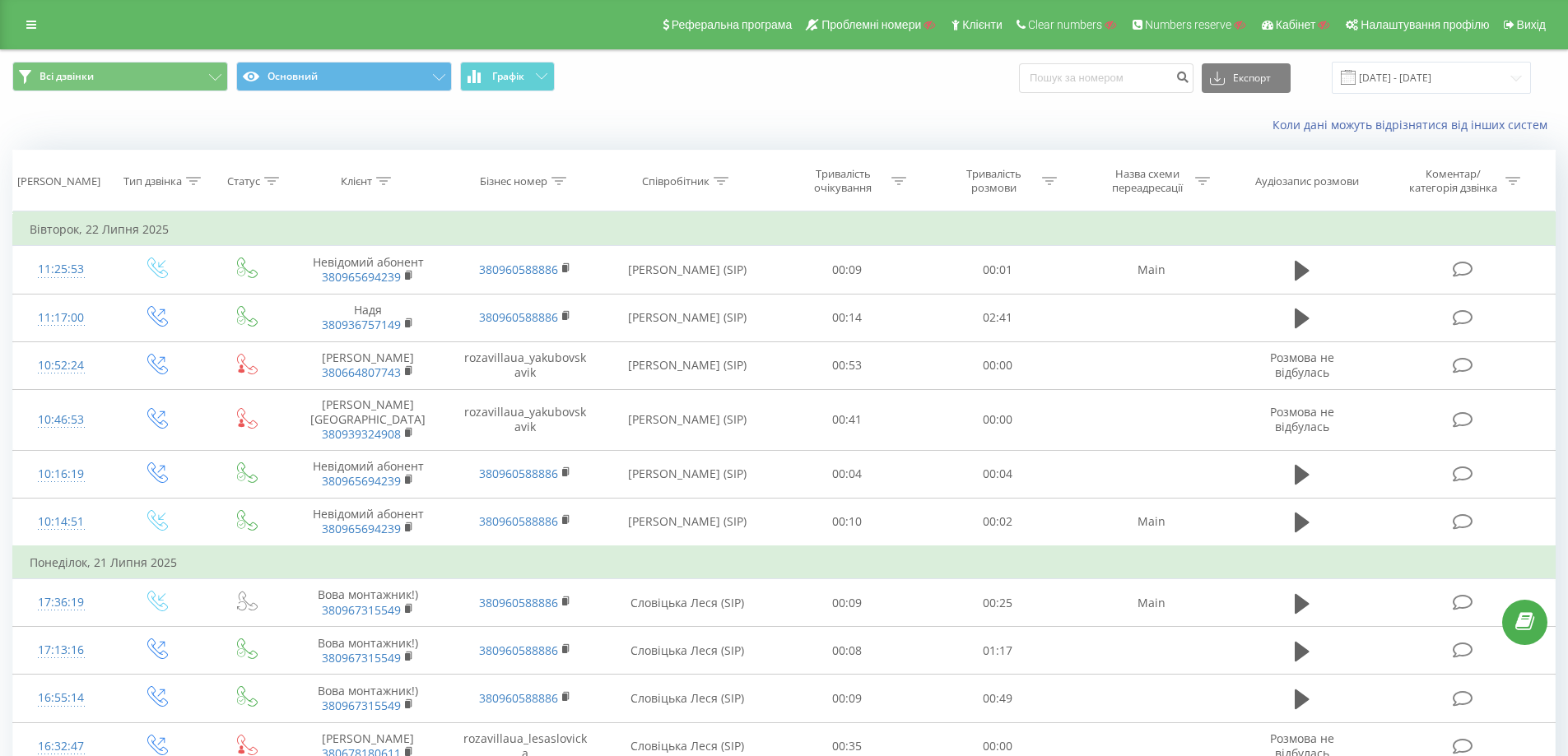
scroll to position [782, 0]
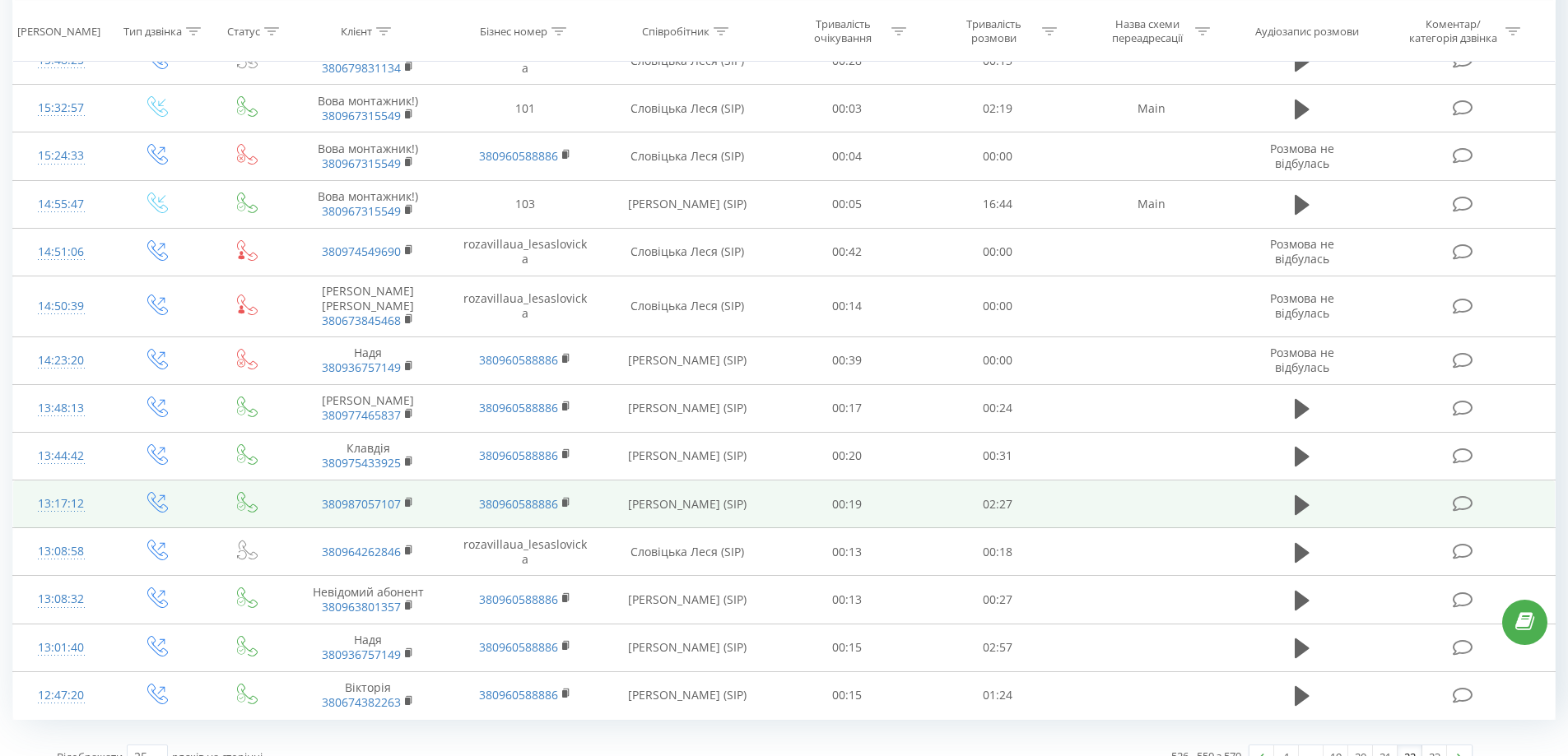
drag, startPoint x: 1148, startPoint y: 287, endPoint x: 1163, endPoint y: 495, distance: 208.5
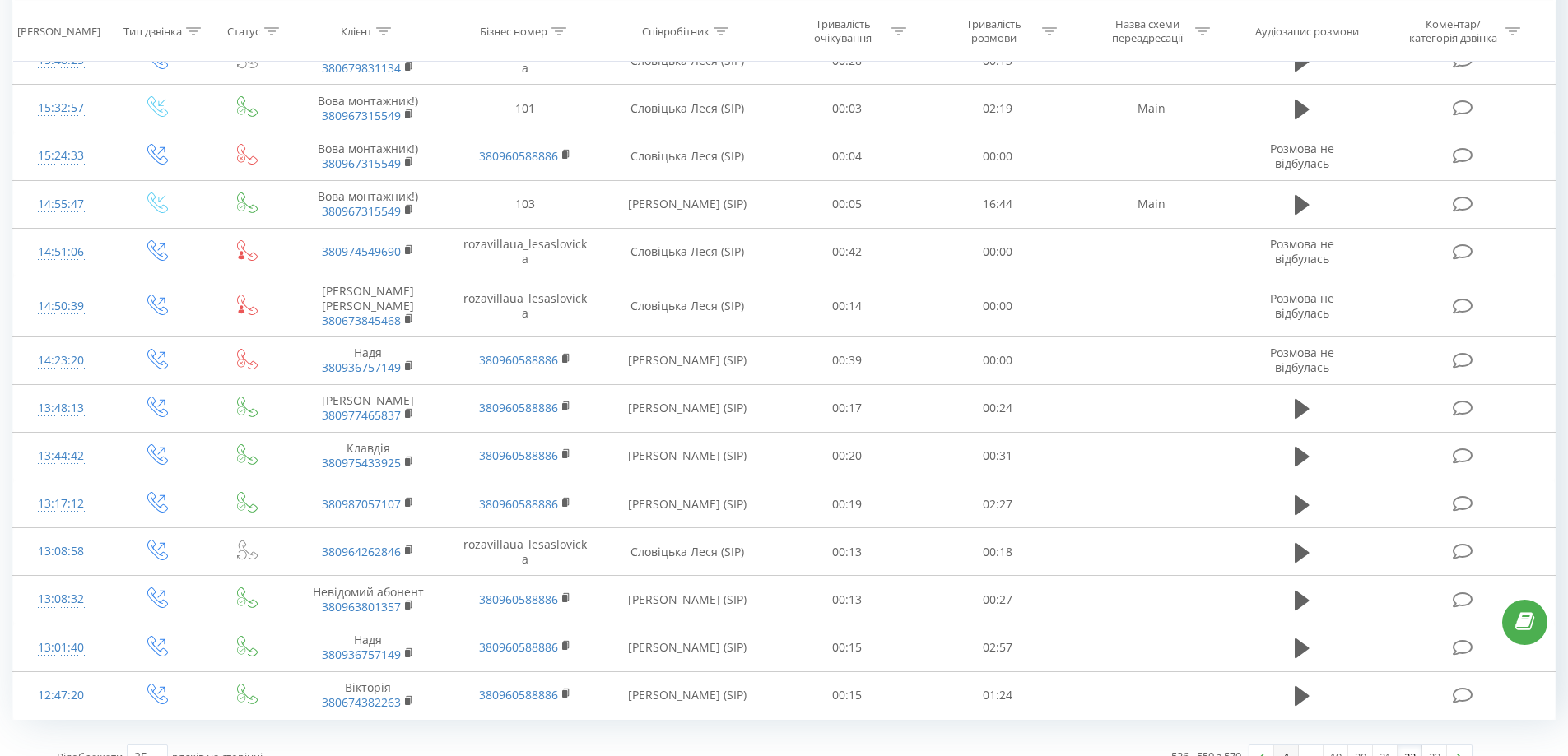
click at [1285, 745] on link "1" at bounding box center [1286, 757] width 25 height 23
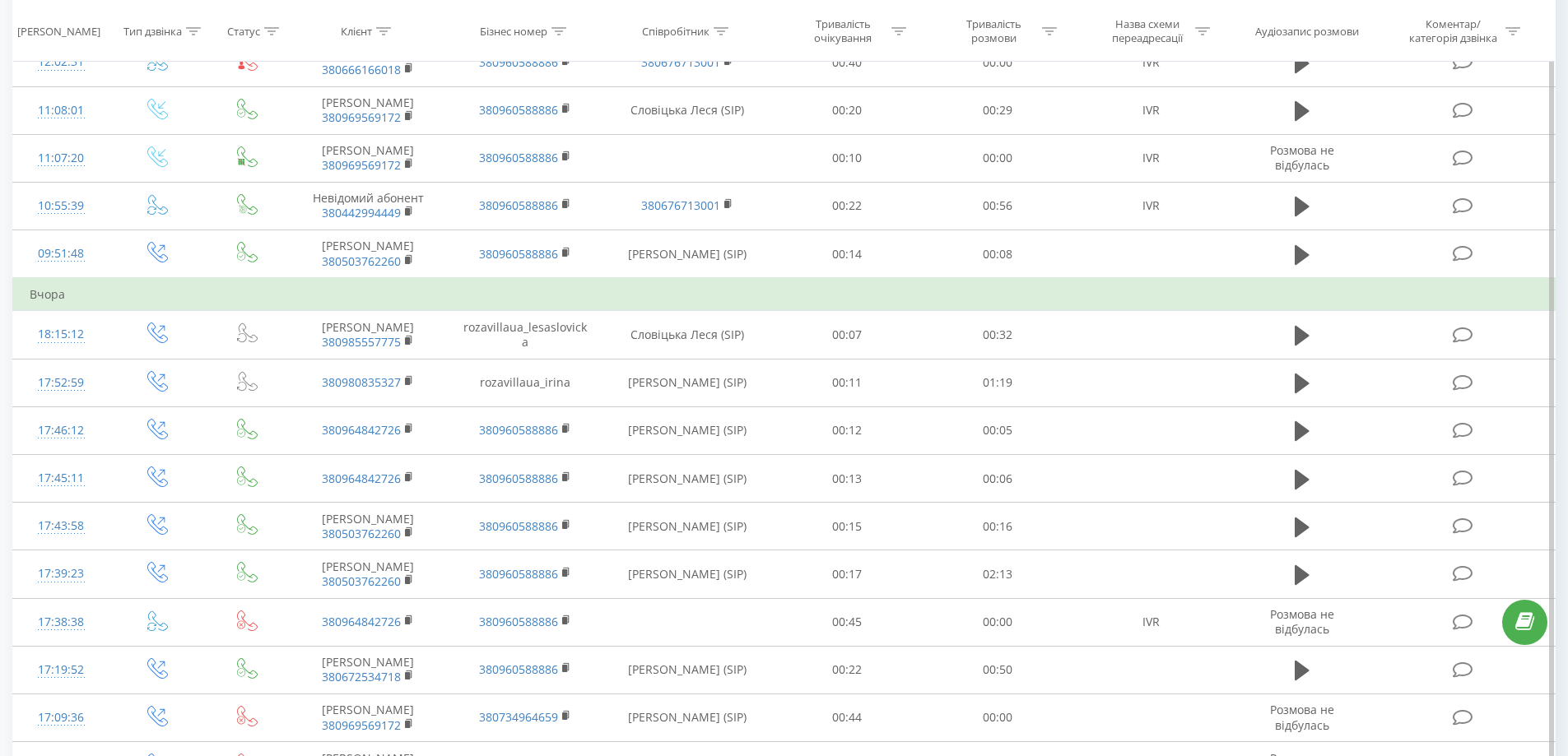
scroll to position [833, 0]
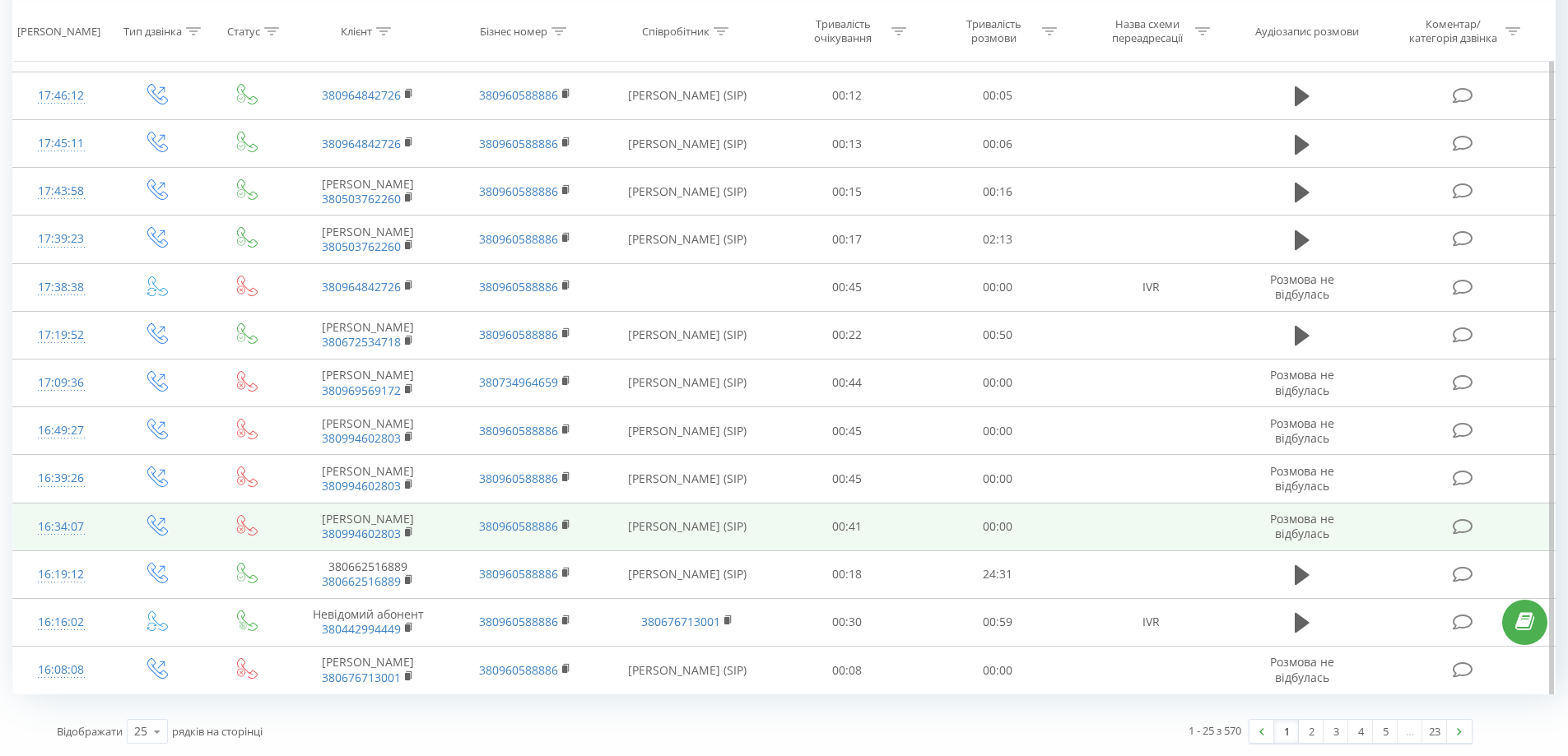
drag, startPoint x: 1144, startPoint y: 96, endPoint x: 1257, endPoint y: 645, distance: 560.5
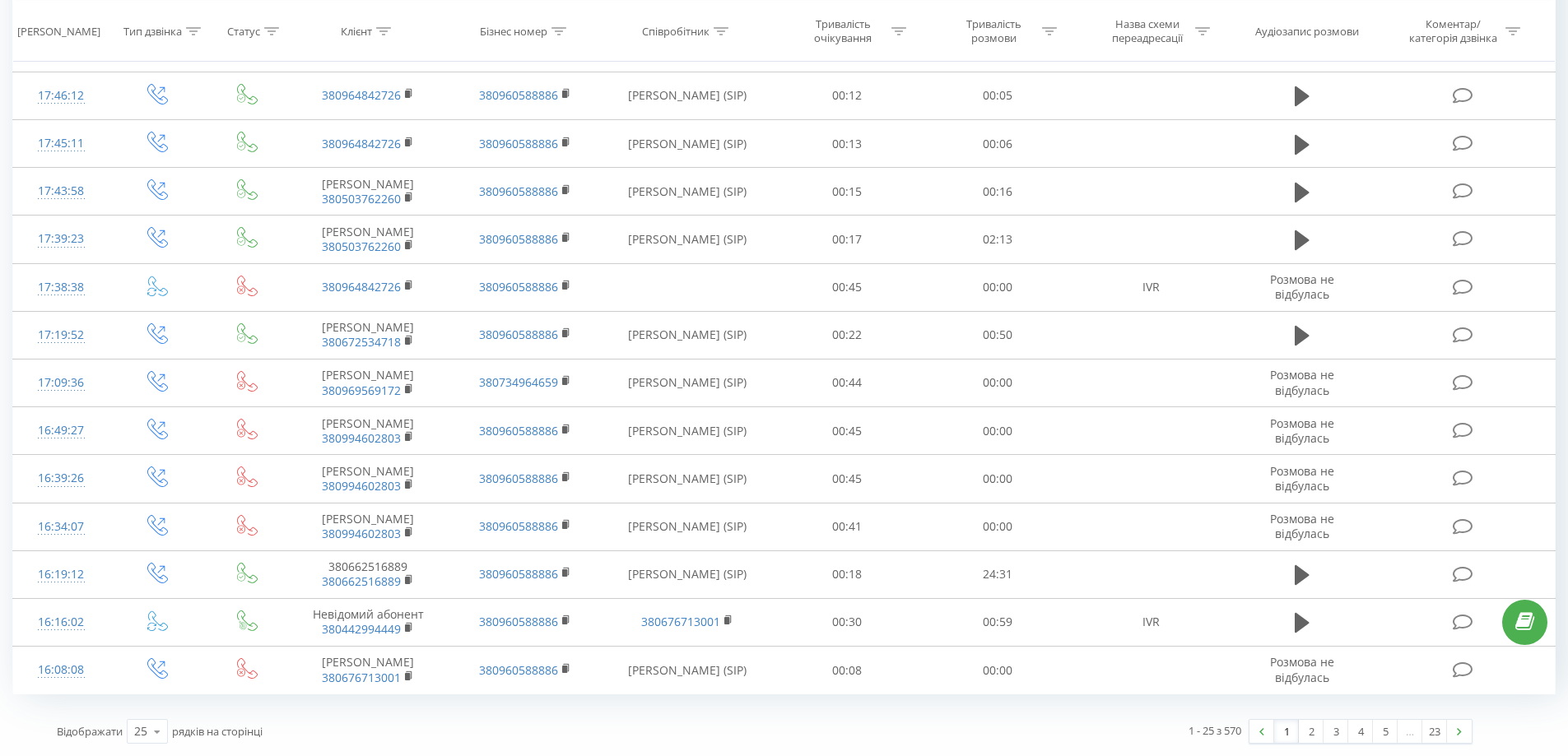
click at [1289, 729] on link "1" at bounding box center [1286, 731] width 25 height 23
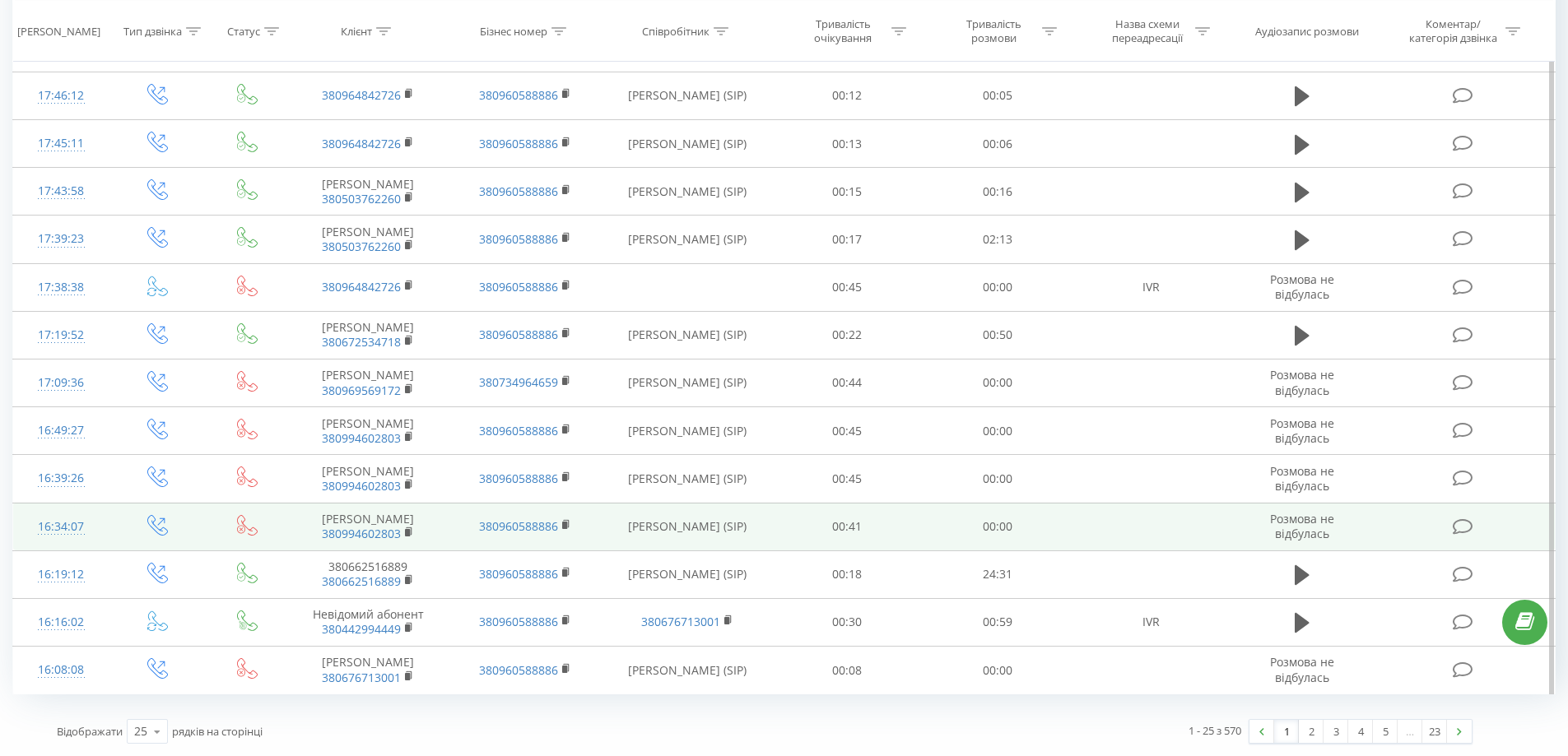
drag, startPoint x: 1182, startPoint y: 139, endPoint x: 1200, endPoint y: 516, distance: 377.4
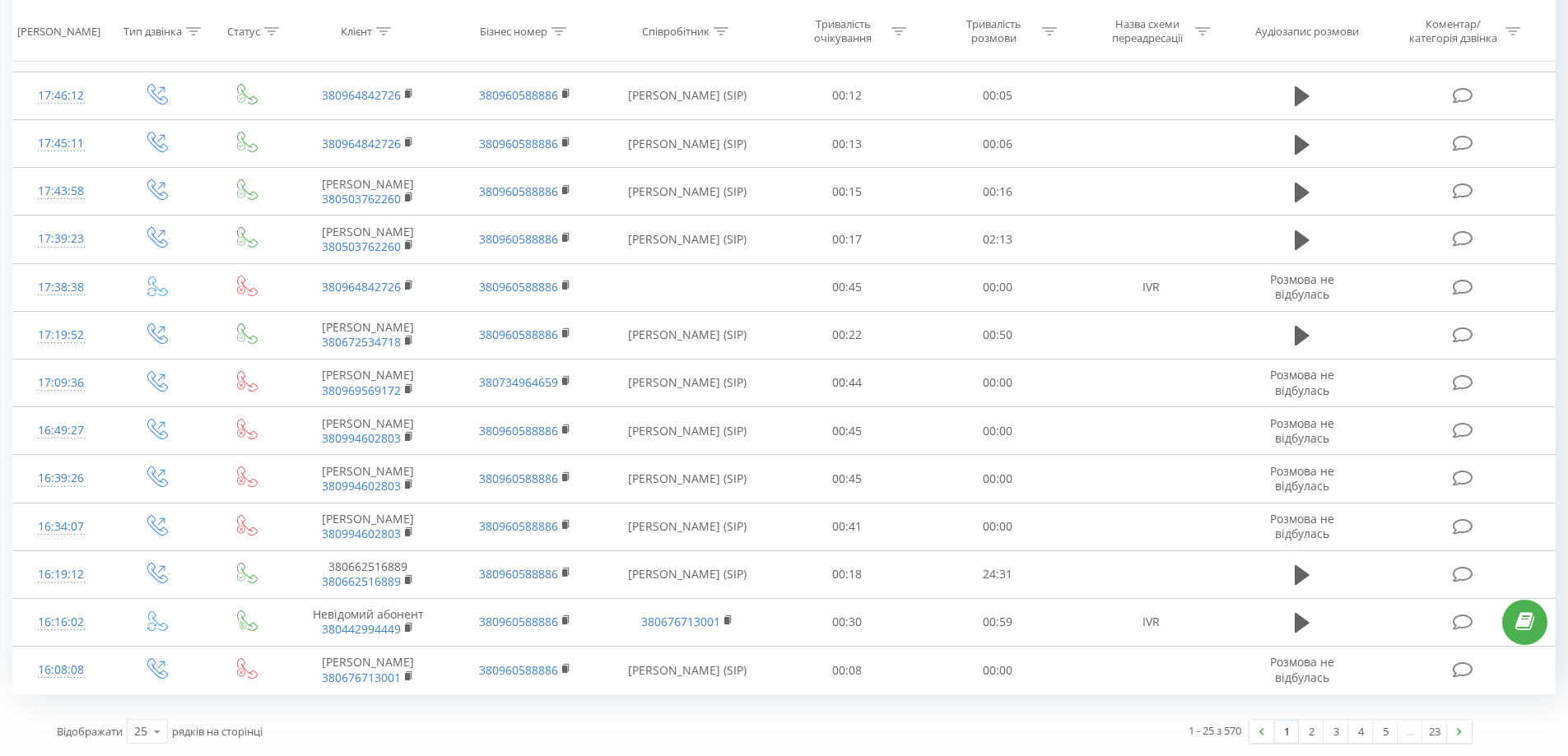
click at [1294, 738] on link "1" at bounding box center [1286, 731] width 25 height 23
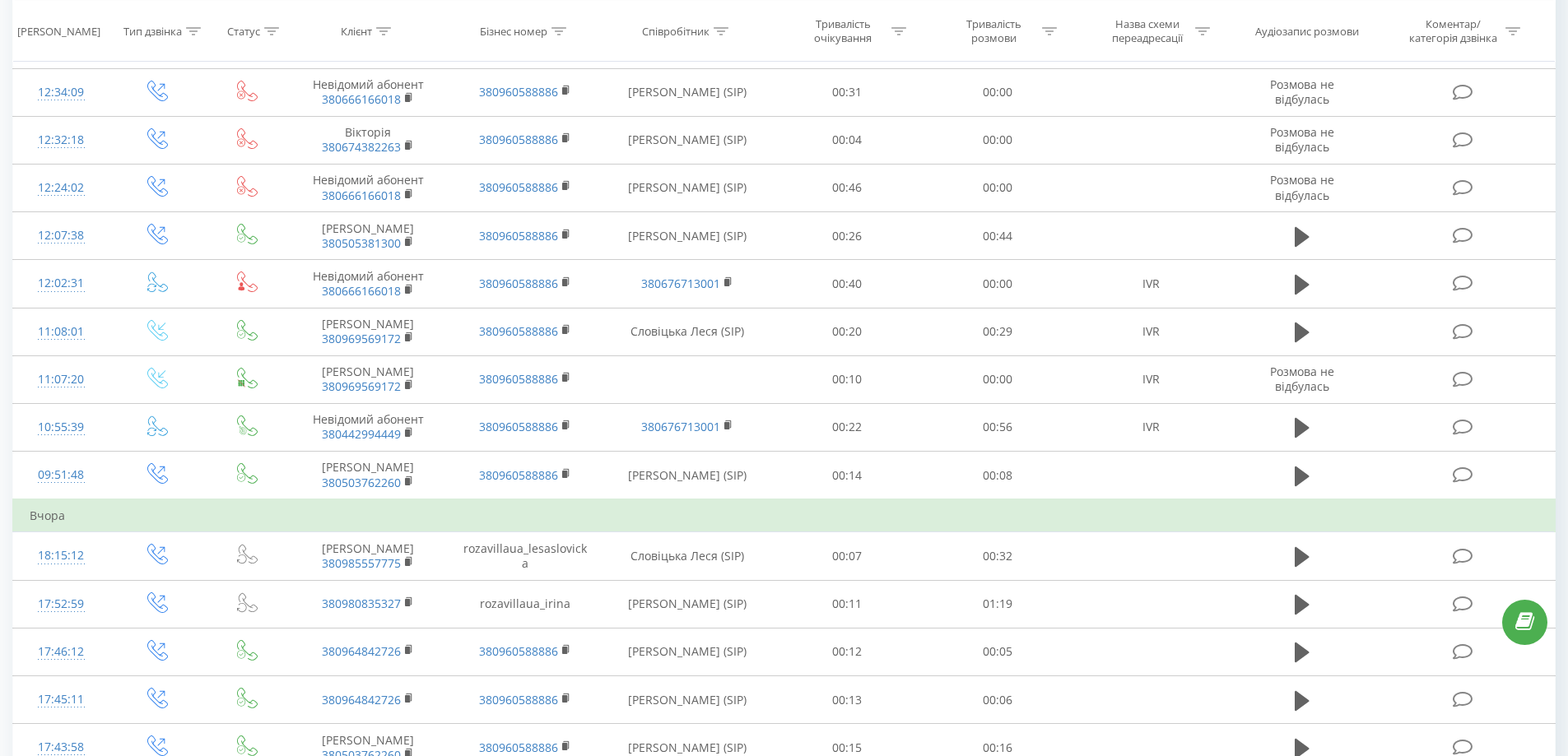
scroll to position [109, 0]
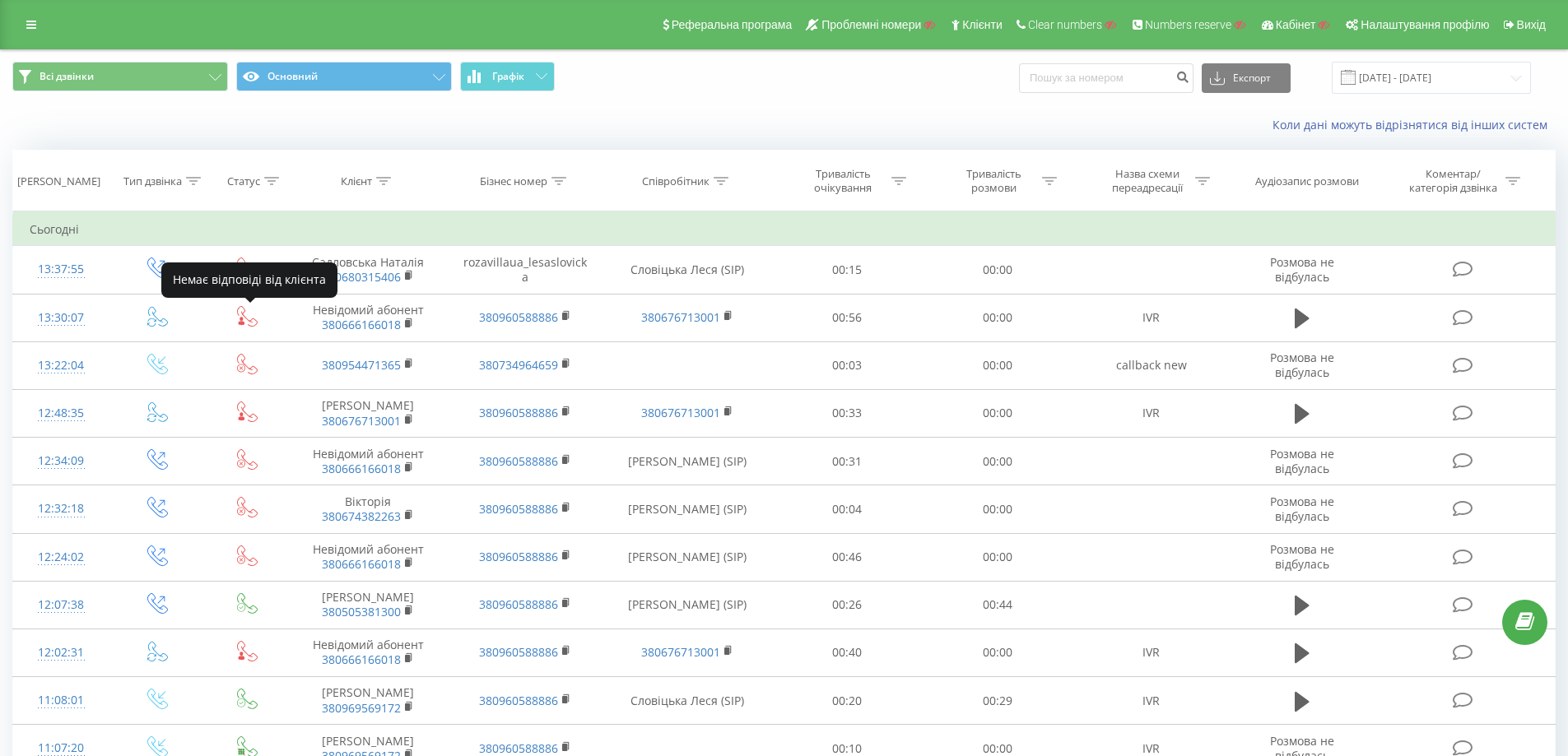
drag, startPoint x: 248, startPoint y: 319, endPoint x: 751, endPoint y: 127, distance: 538.4
click at [751, 127] on div "Коли дані можуть відрізнятися вiд інших систем" at bounding box center [1078, 125] width 978 height 17
